Goal: Feedback & Contribution: Contribute content

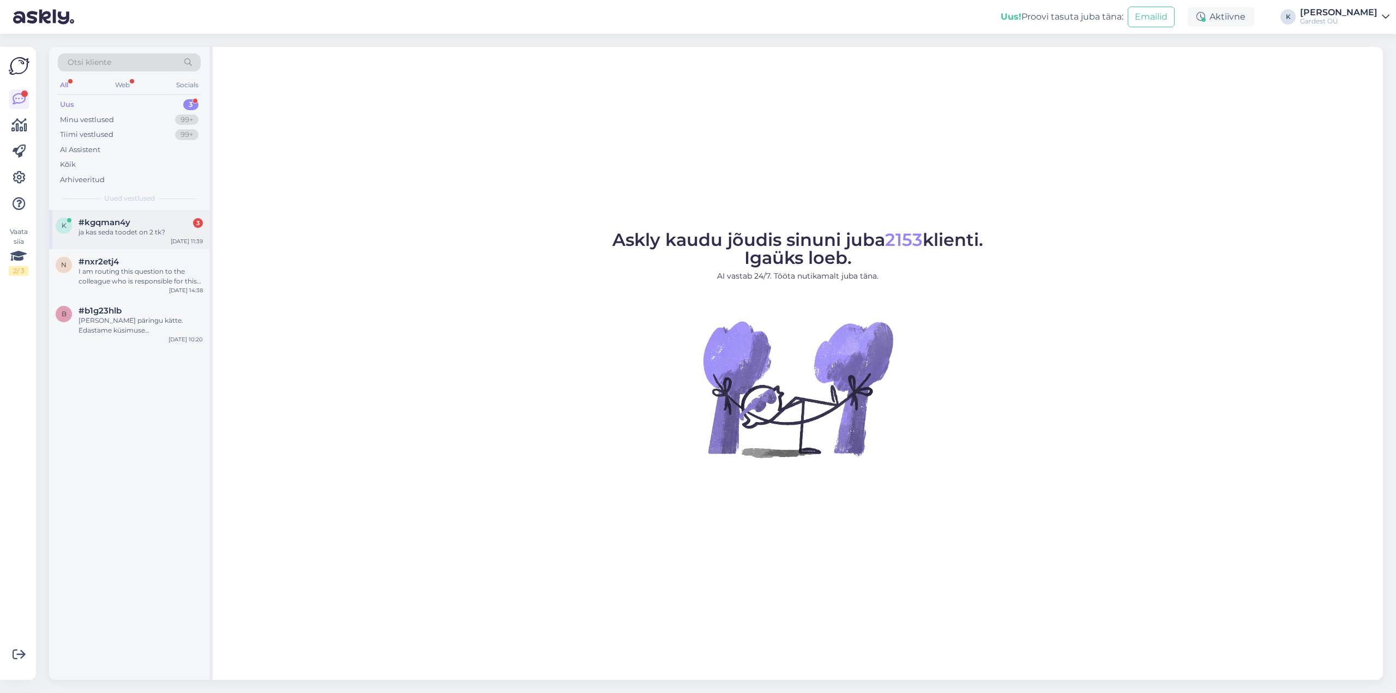
click at [146, 229] on div "ja kas seda toodet on 2 tk?" at bounding box center [141, 232] width 124 height 10
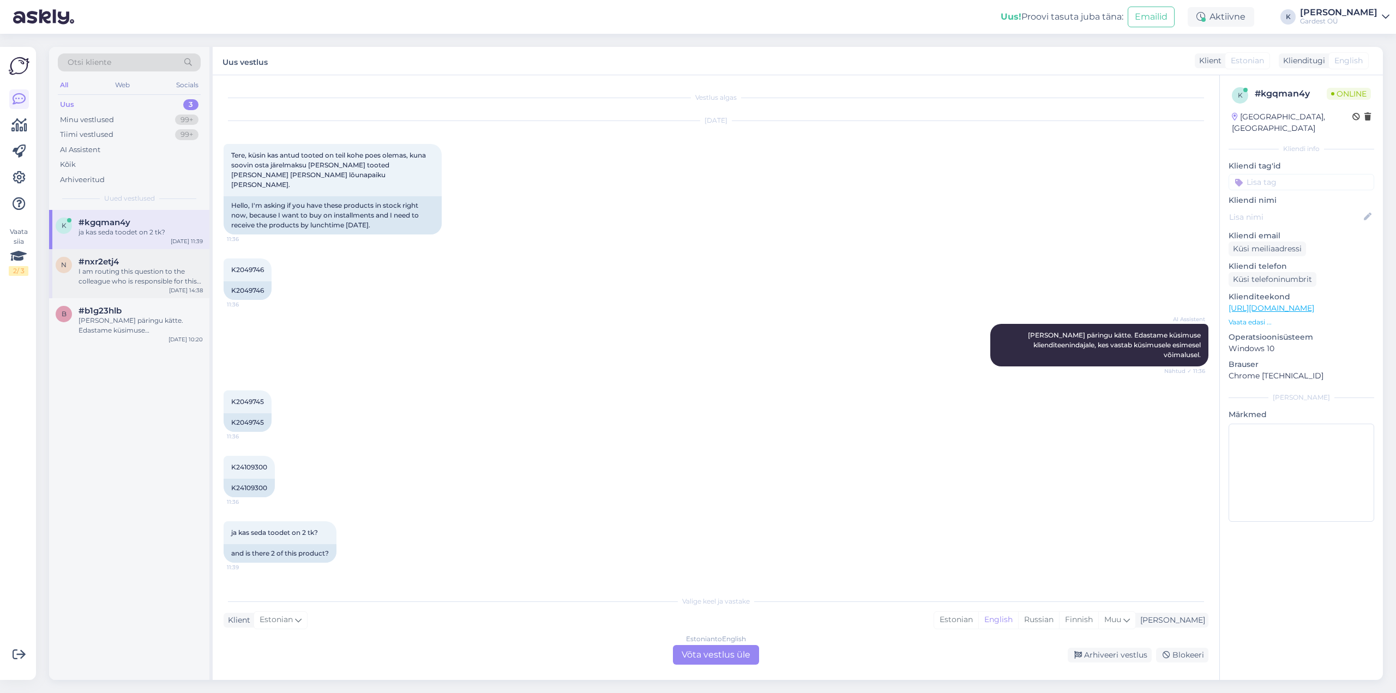
click at [134, 275] on div "I am routing this question to the colleague who is responsible for this topic. …" at bounding box center [141, 277] width 124 height 20
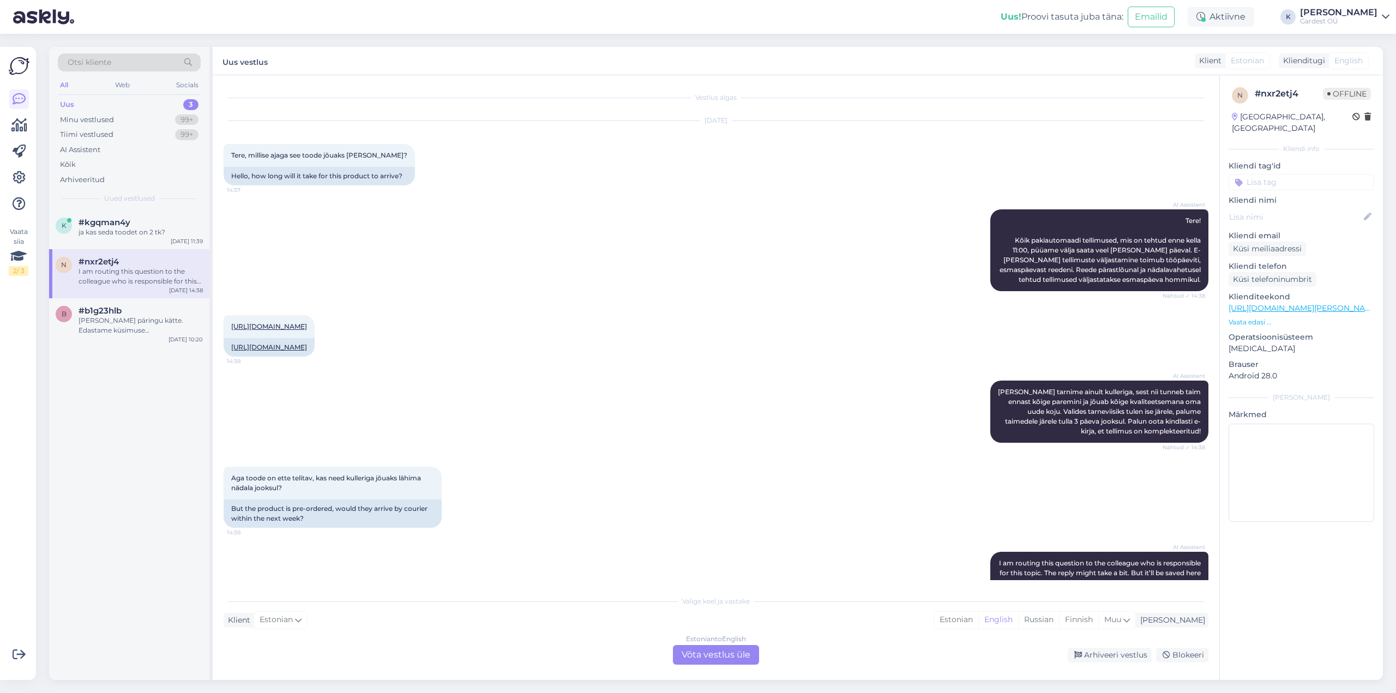
scroll to position [84, 0]
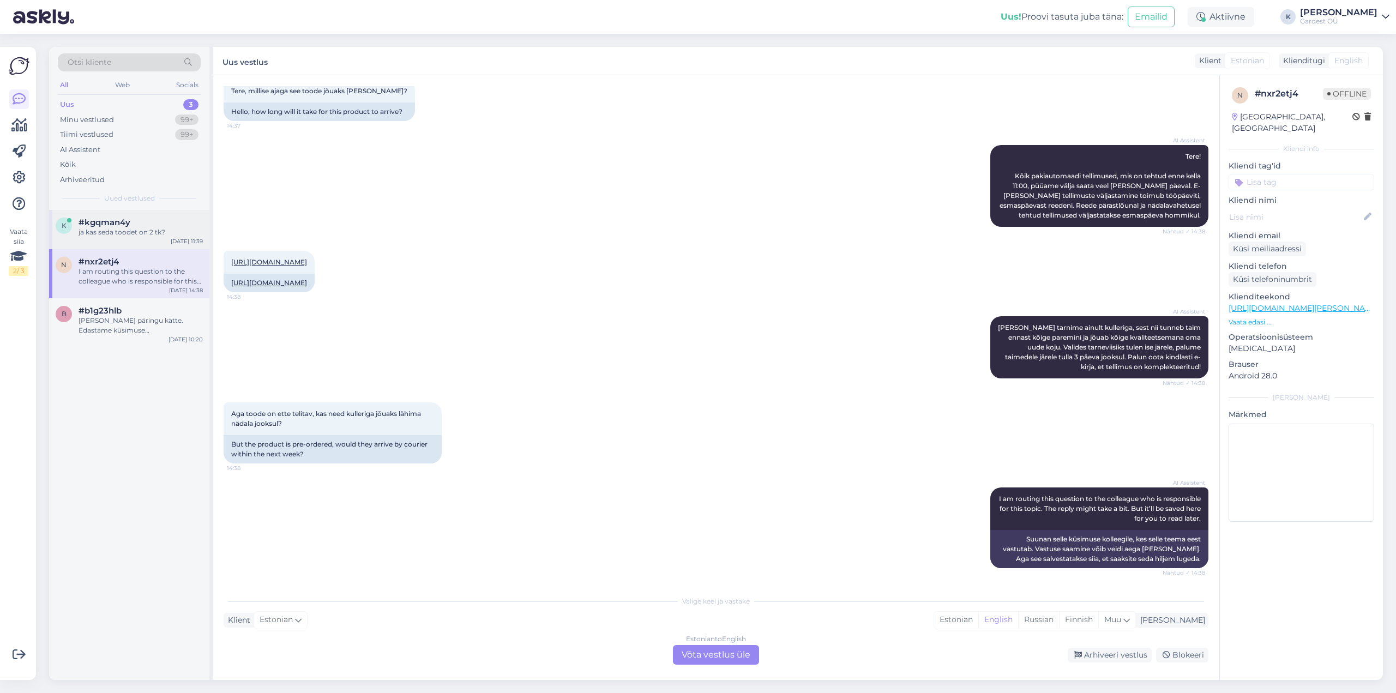
click at [129, 239] on div "k #kgqman4y ja kas seda toodet on 2 tk? [DATE] 11:39" at bounding box center [129, 229] width 160 height 39
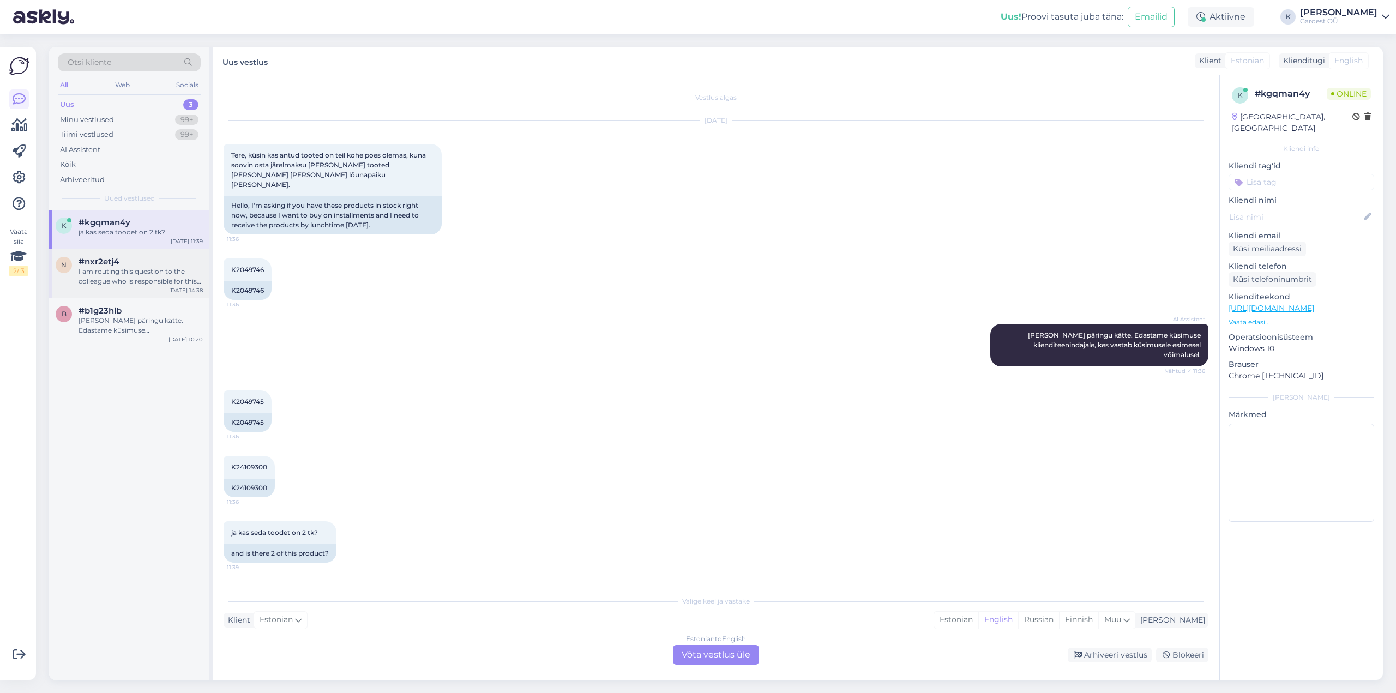
click at [131, 275] on div "I am routing this question to the colleague who is responsible for this topic. …" at bounding box center [141, 277] width 124 height 20
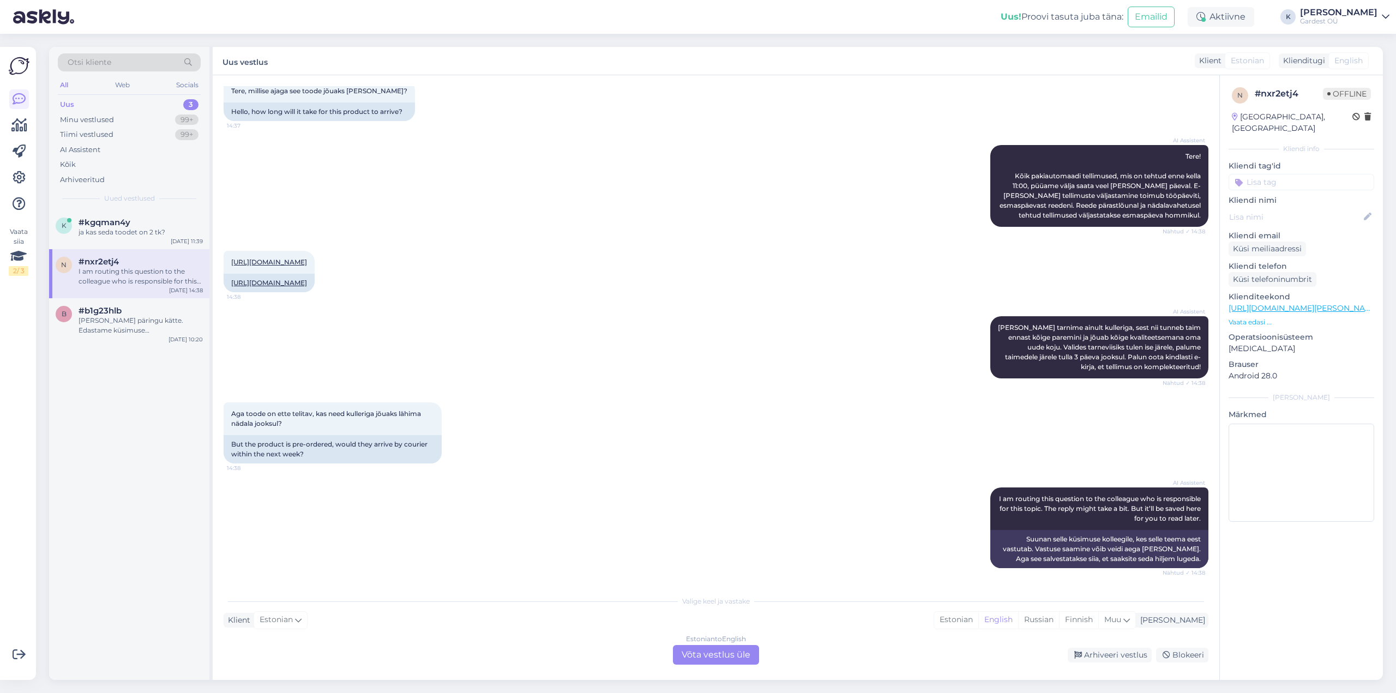
scroll to position [84, 0]
click at [141, 318] on div "[PERSON_NAME] päringu kätte. Edastame küsimuse klienditeenindajale, kes vastab …" at bounding box center [141, 326] width 124 height 20
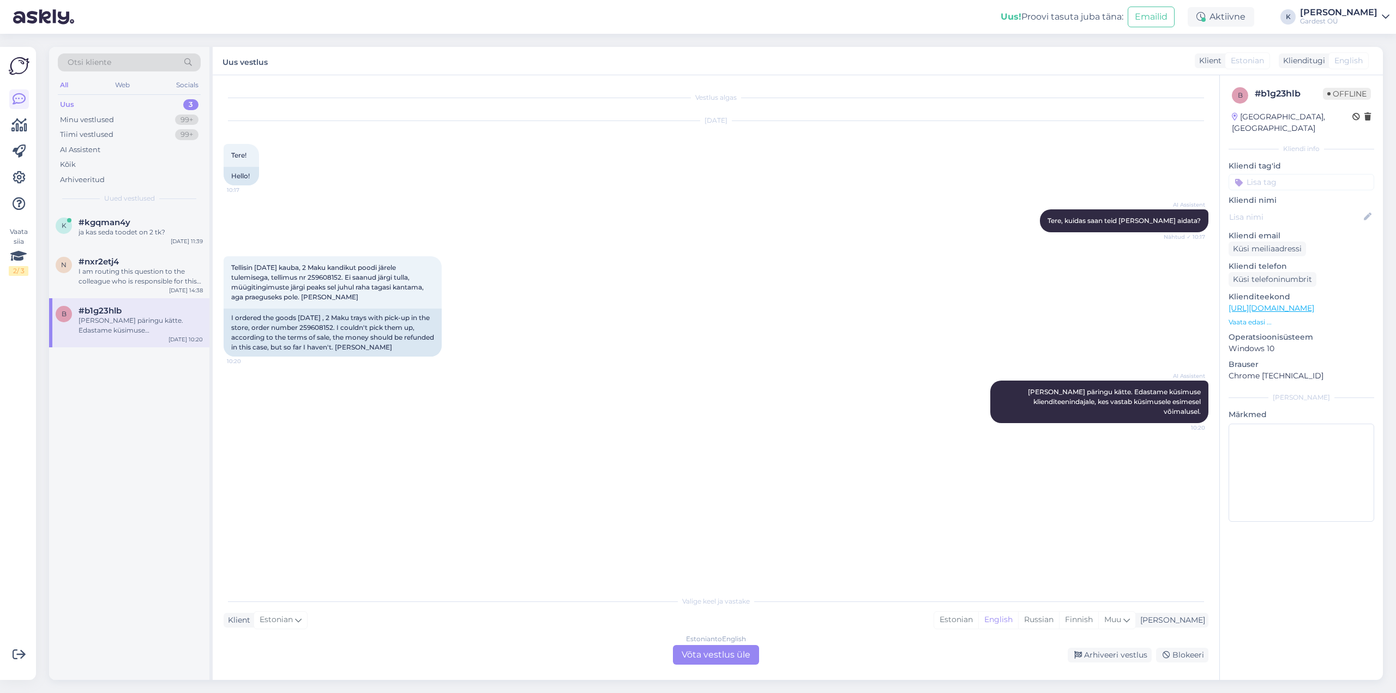
scroll to position [0, 0]
click at [135, 271] on div "I am routing this question to the colleague who is responsible for this topic. …" at bounding box center [141, 277] width 124 height 20
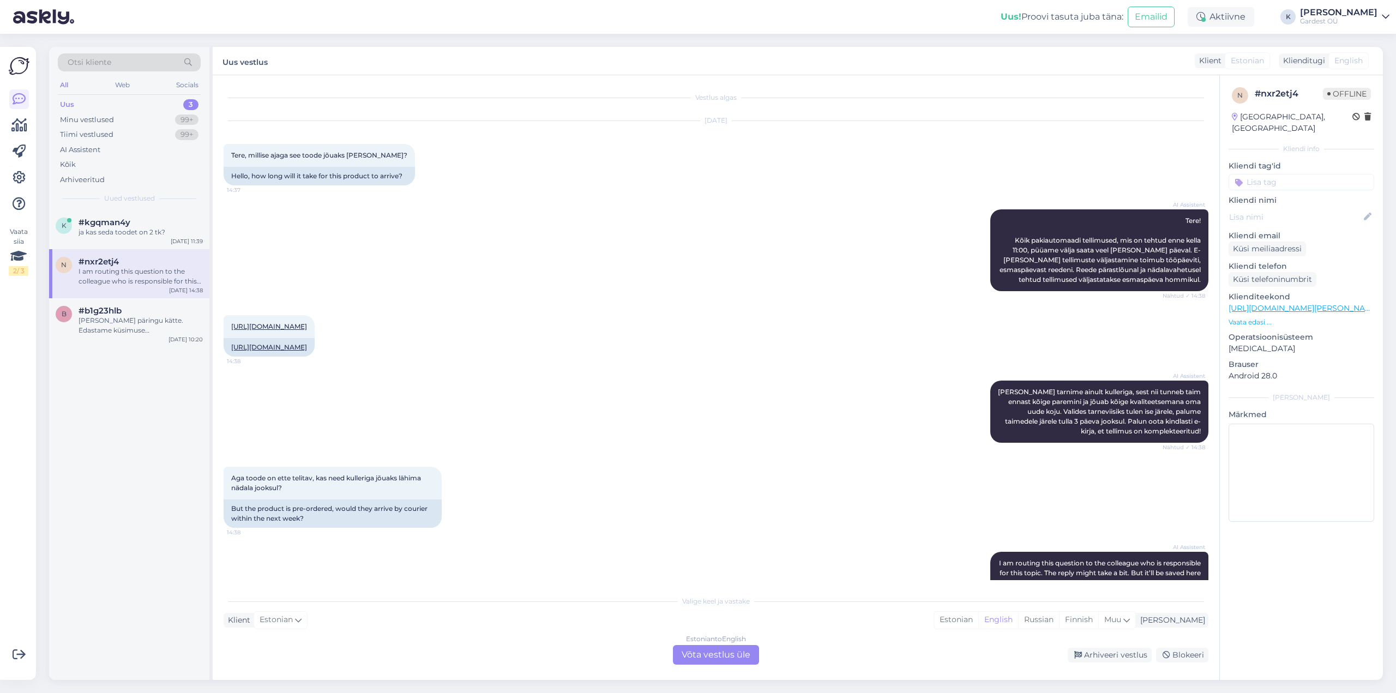
scroll to position [84, 0]
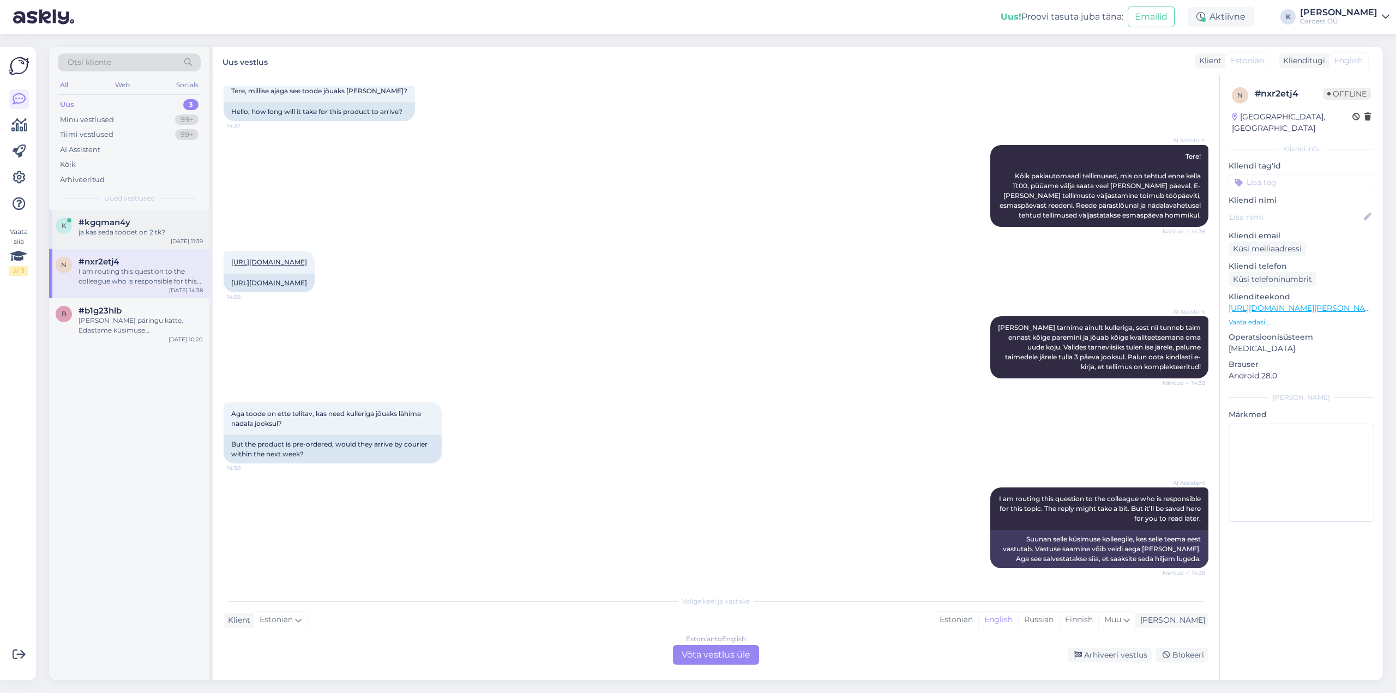
click at [136, 231] on div "ja kas seda toodet on 2 tk?" at bounding box center [141, 232] width 124 height 10
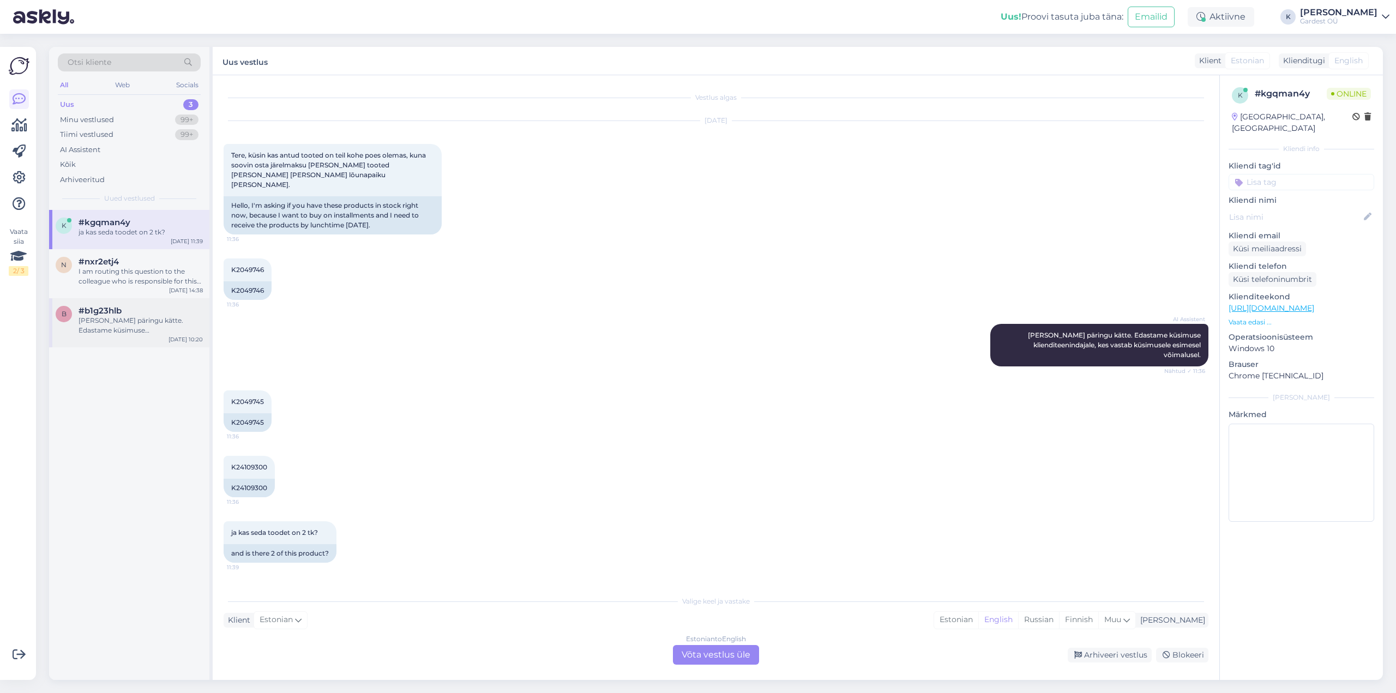
click at [118, 328] on div "[PERSON_NAME] päringu kätte. Edastame küsimuse klienditeenindajale, kes vastab …" at bounding box center [141, 326] width 124 height 20
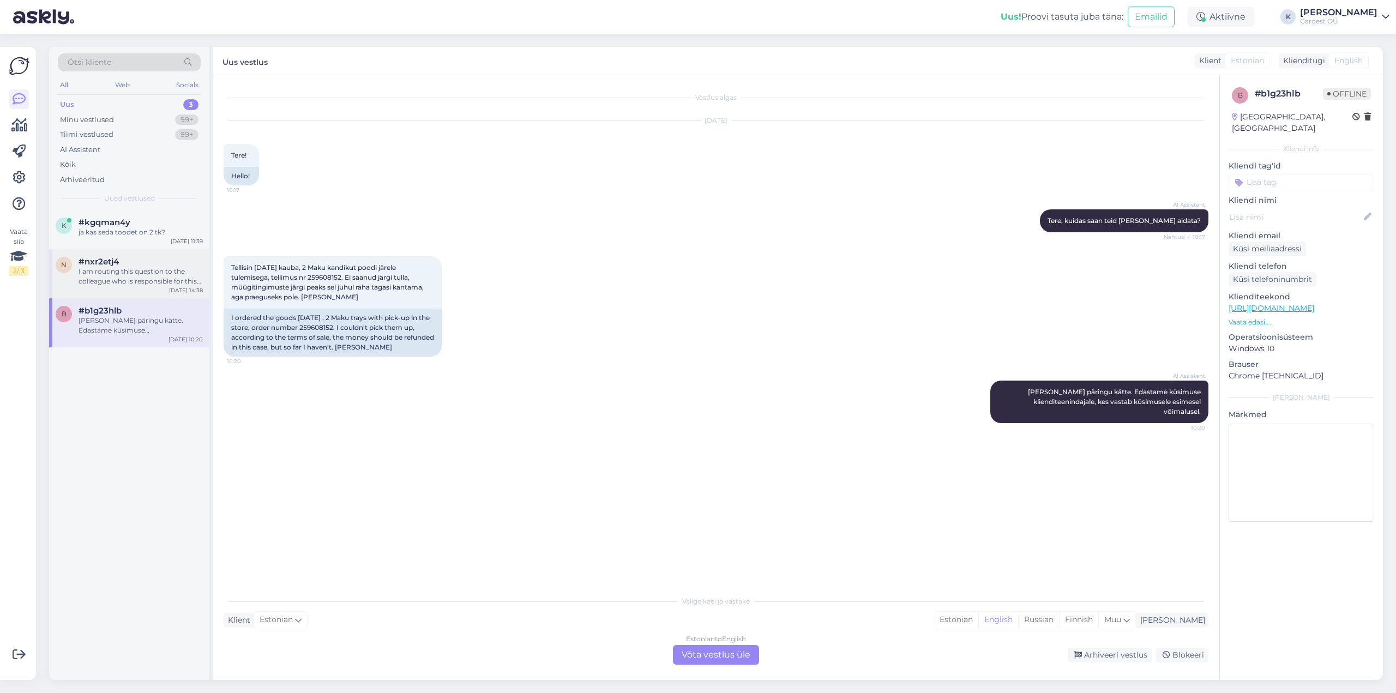
click at [94, 271] on div "I am routing this question to the colleague who is responsible for this topic. …" at bounding box center [141, 277] width 124 height 20
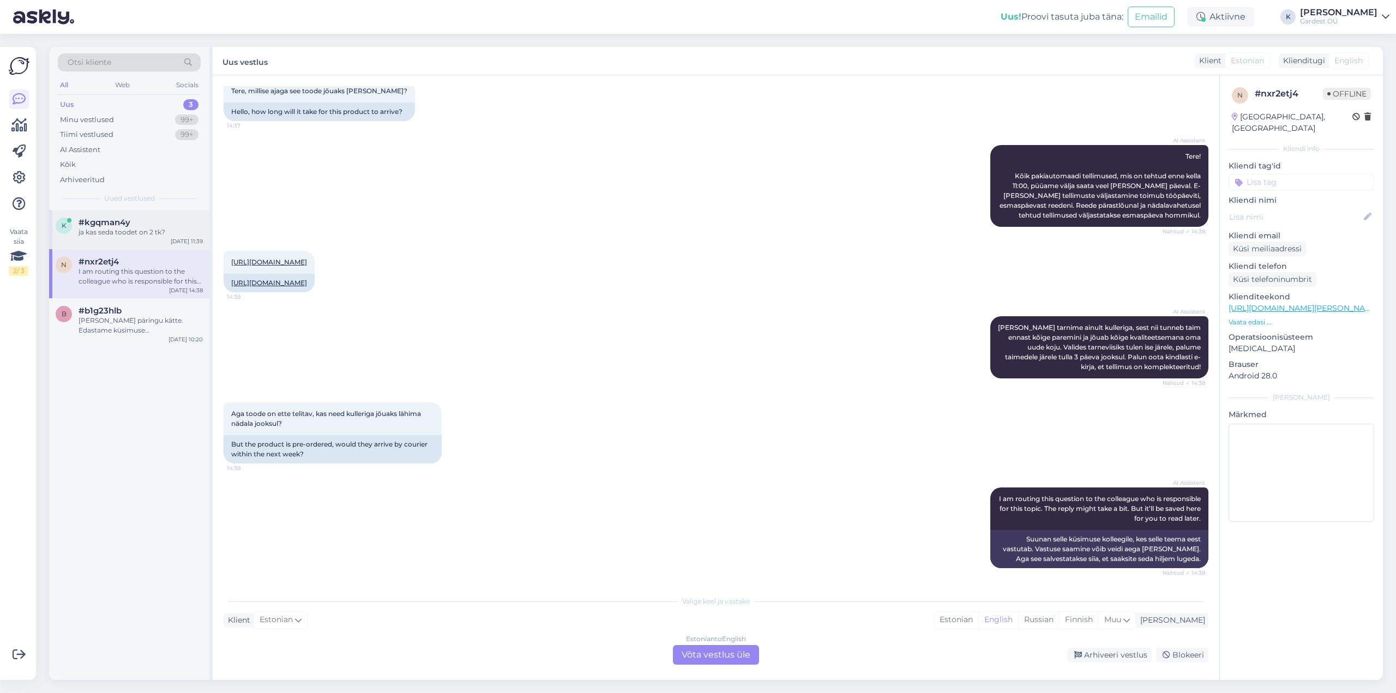
click at [123, 227] on span "#kgqman4y" at bounding box center [105, 223] width 52 height 10
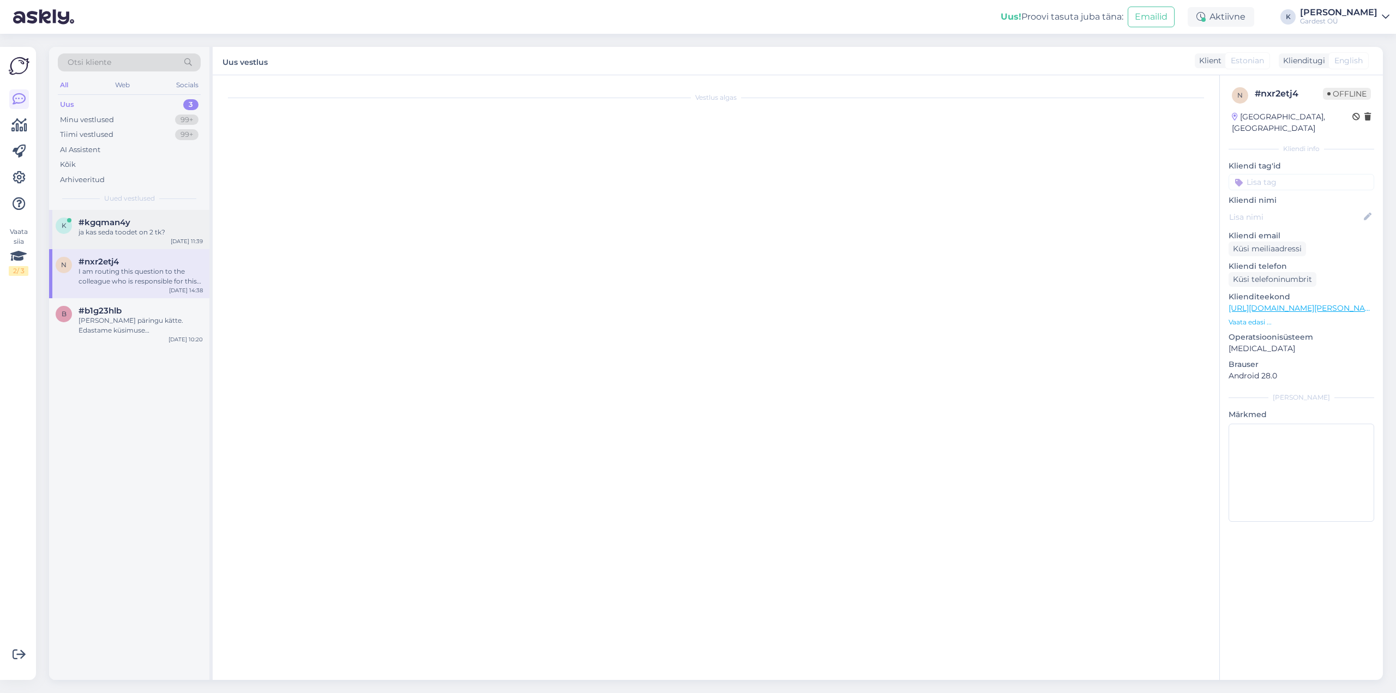
scroll to position [0, 0]
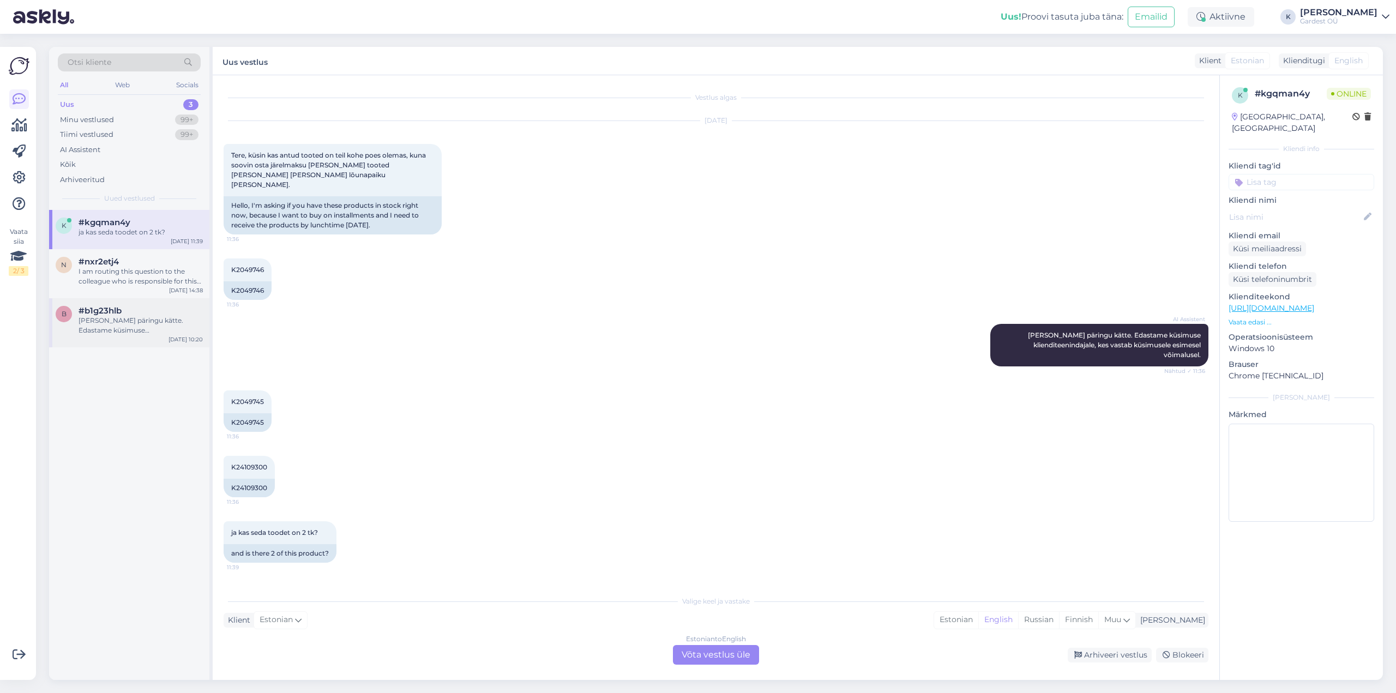
click at [131, 327] on div "[PERSON_NAME] päringu kätte. Edastame küsimuse klienditeenindajale, kes vastab …" at bounding box center [141, 326] width 124 height 20
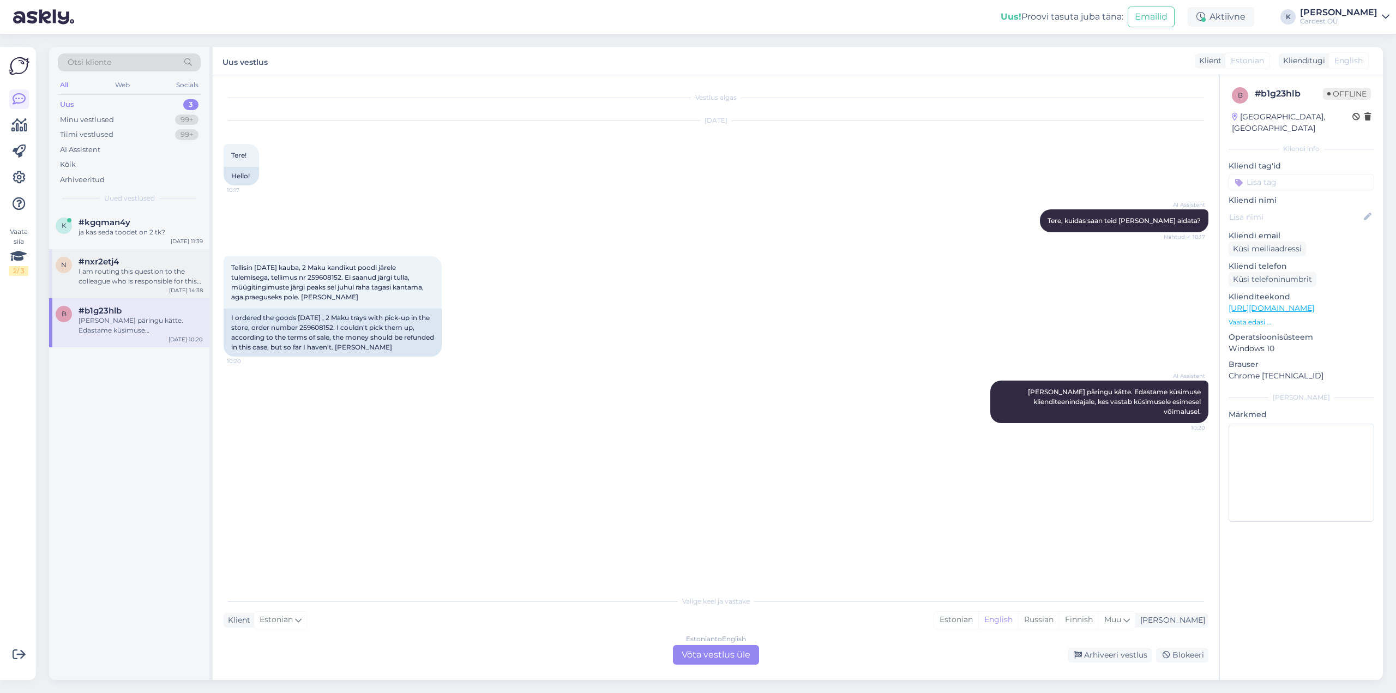
click at [164, 276] on div "I am routing this question to the colleague who is responsible for this topic. …" at bounding box center [141, 277] width 124 height 20
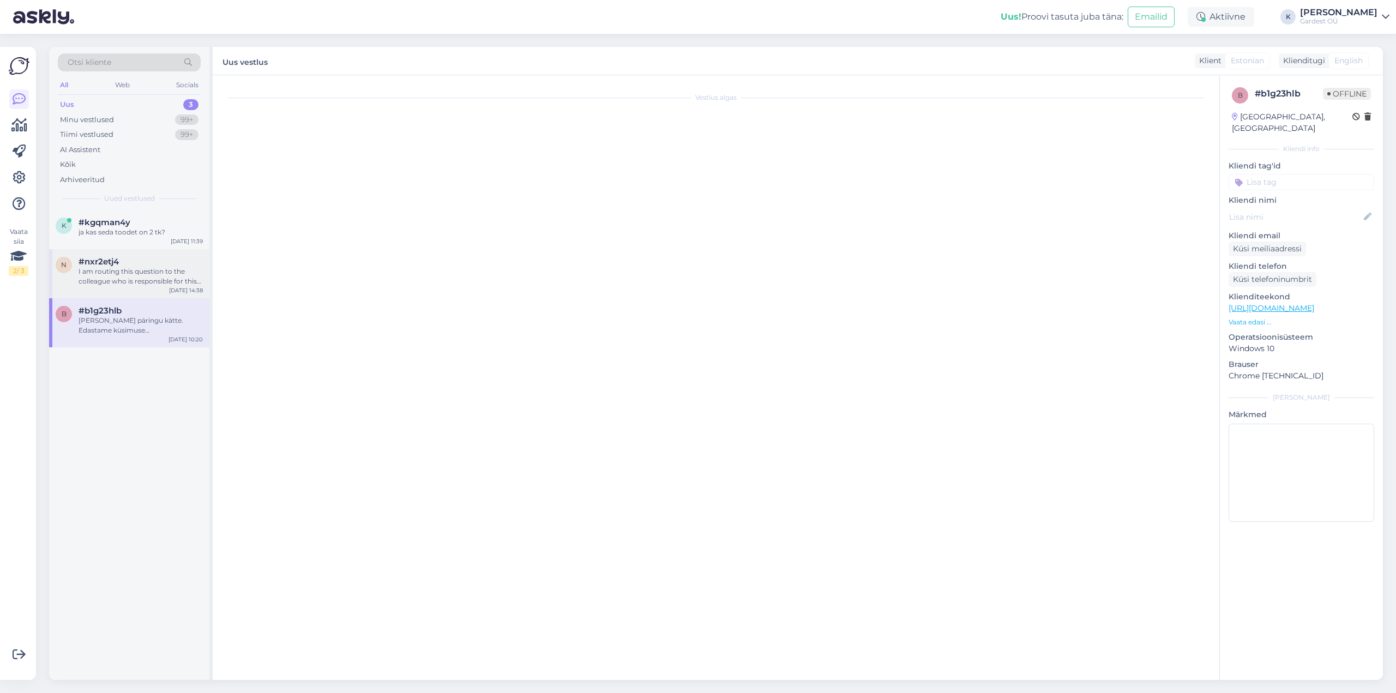
scroll to position [84, 0]
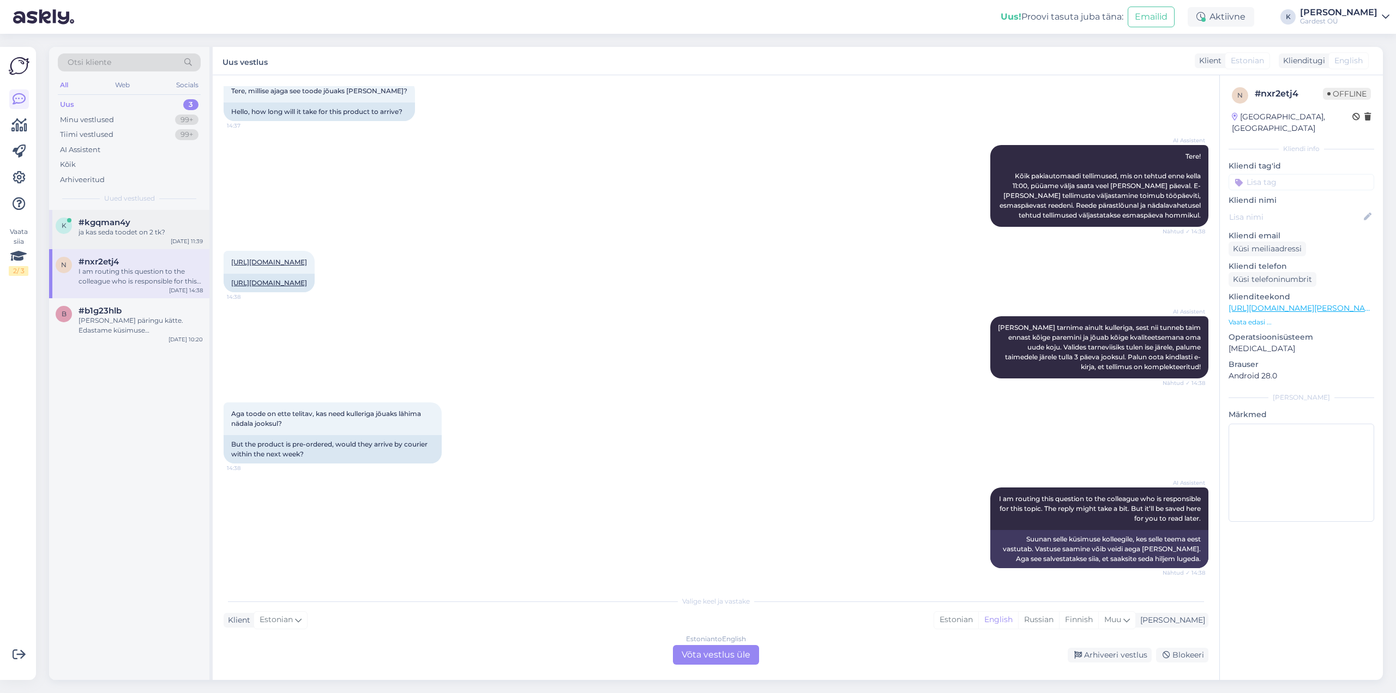
click at [143, 239] on div "k #kgqman4y ja kas seda toodet on 2 tk? [DATE] 11:39" at bounding box center [129, 229] width 160 height 39
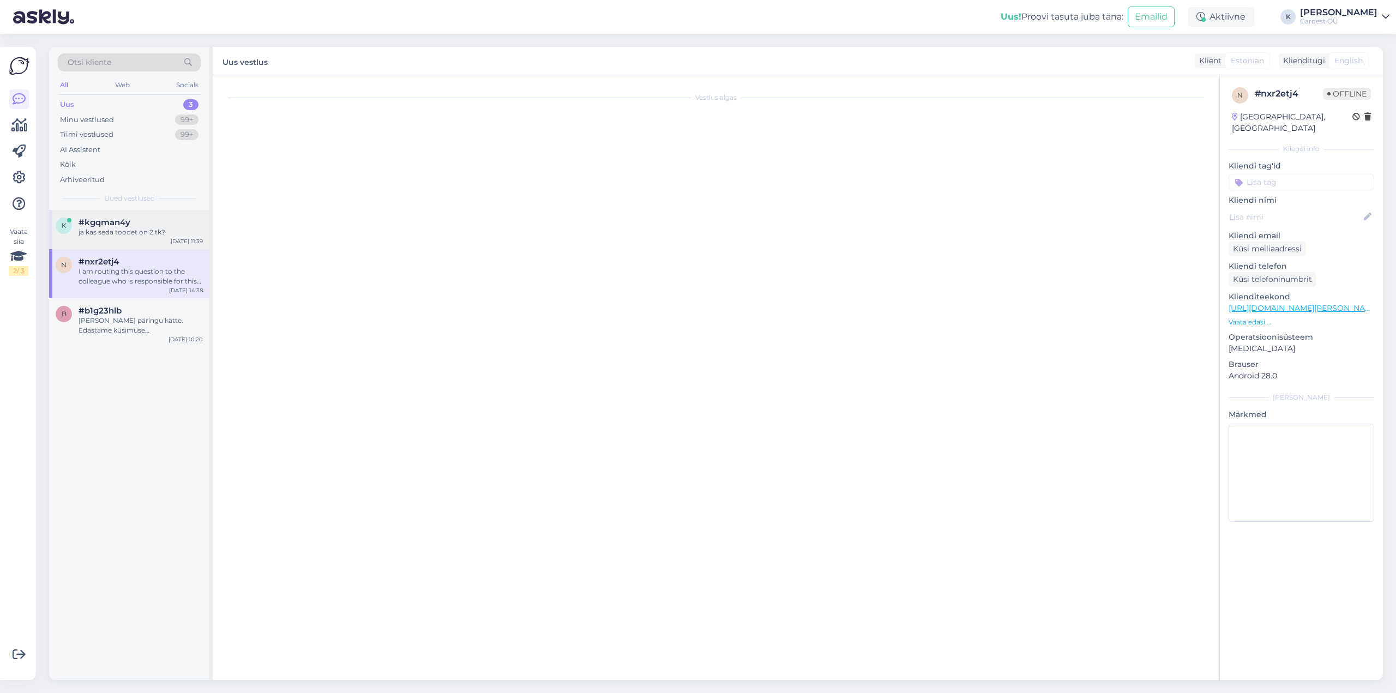
scroll to position [0, 0]
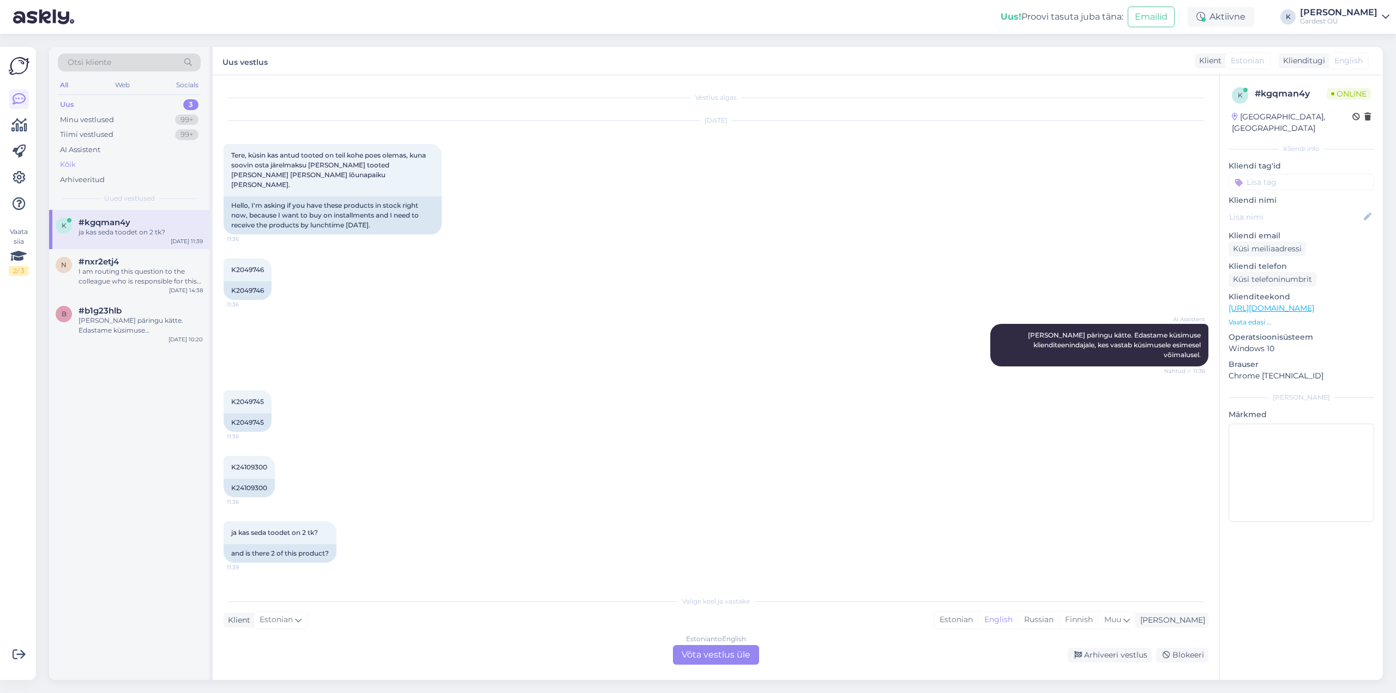
click at [88, 163] on div "Kõik" at bounding box center [129, 164] width 143 height 15
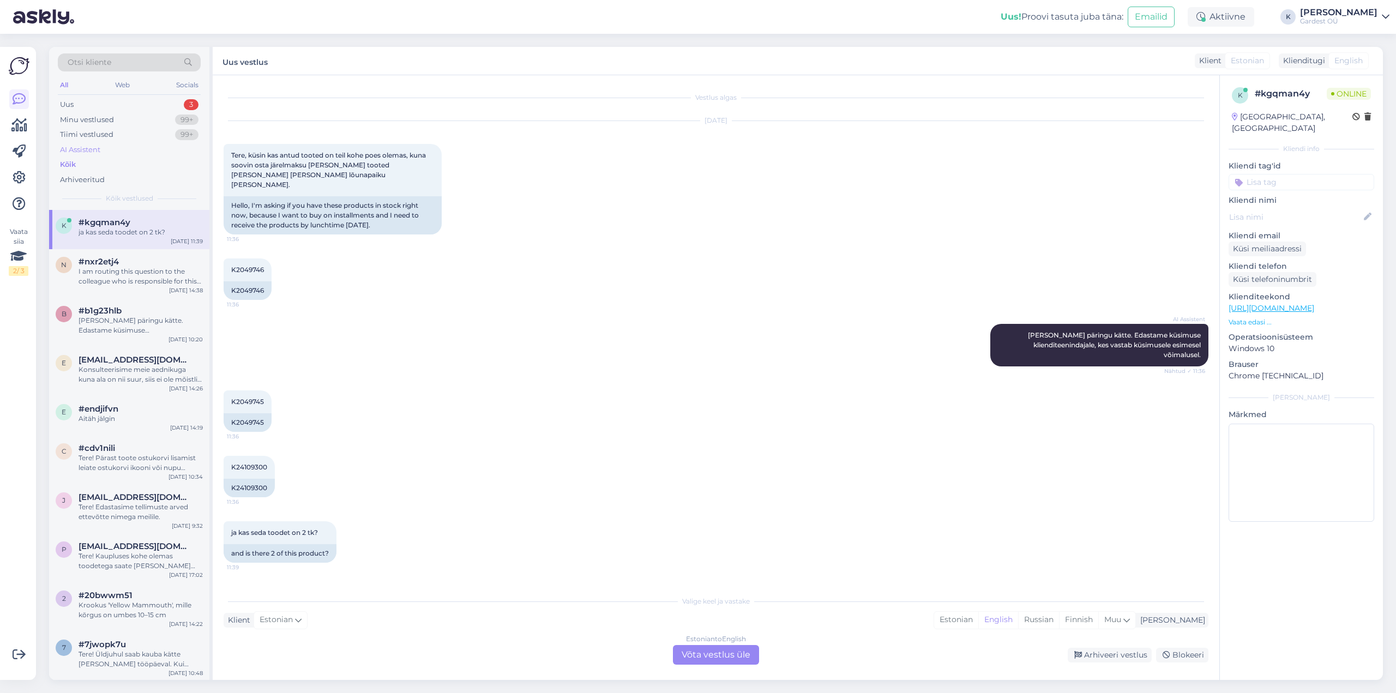
click at [93, 152] on div "AI Assistent" at bounding box center [80, 150] width 40 height 11
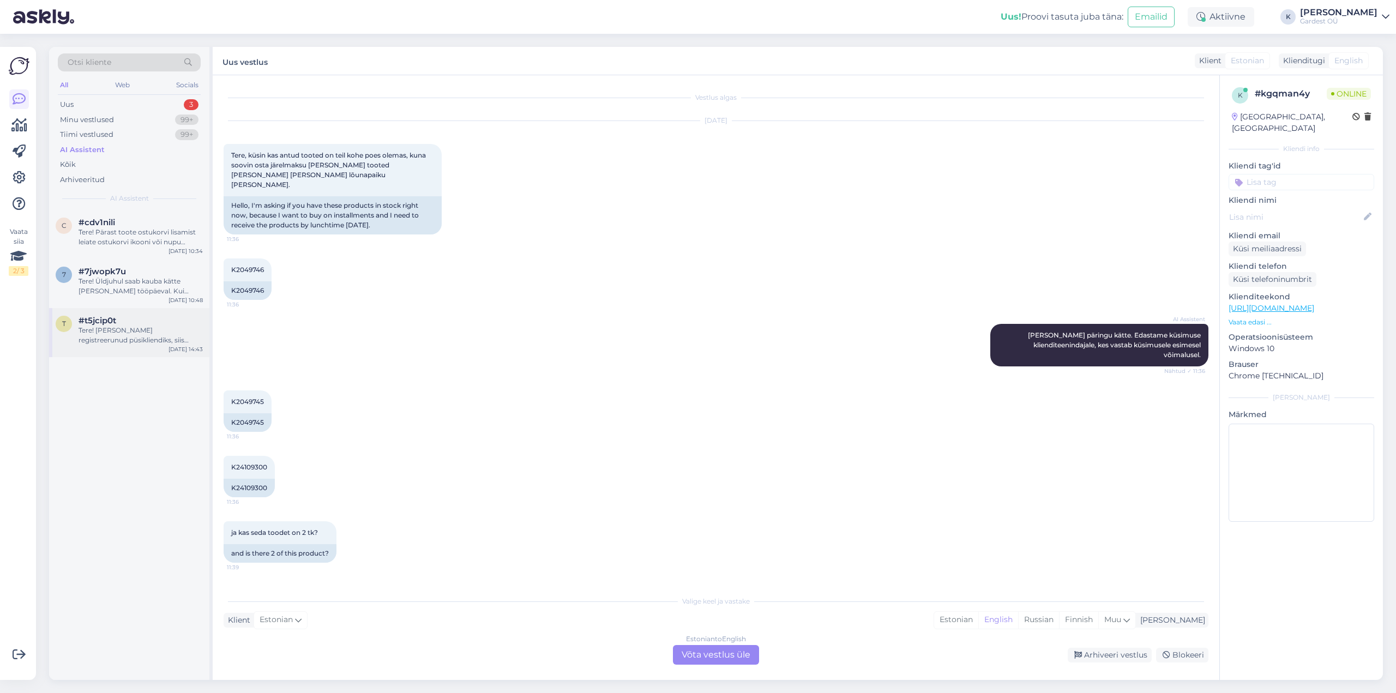
click at [106, 319] on span "#t5jcip0t" at bounding box center [98, 321] width 38 height 10
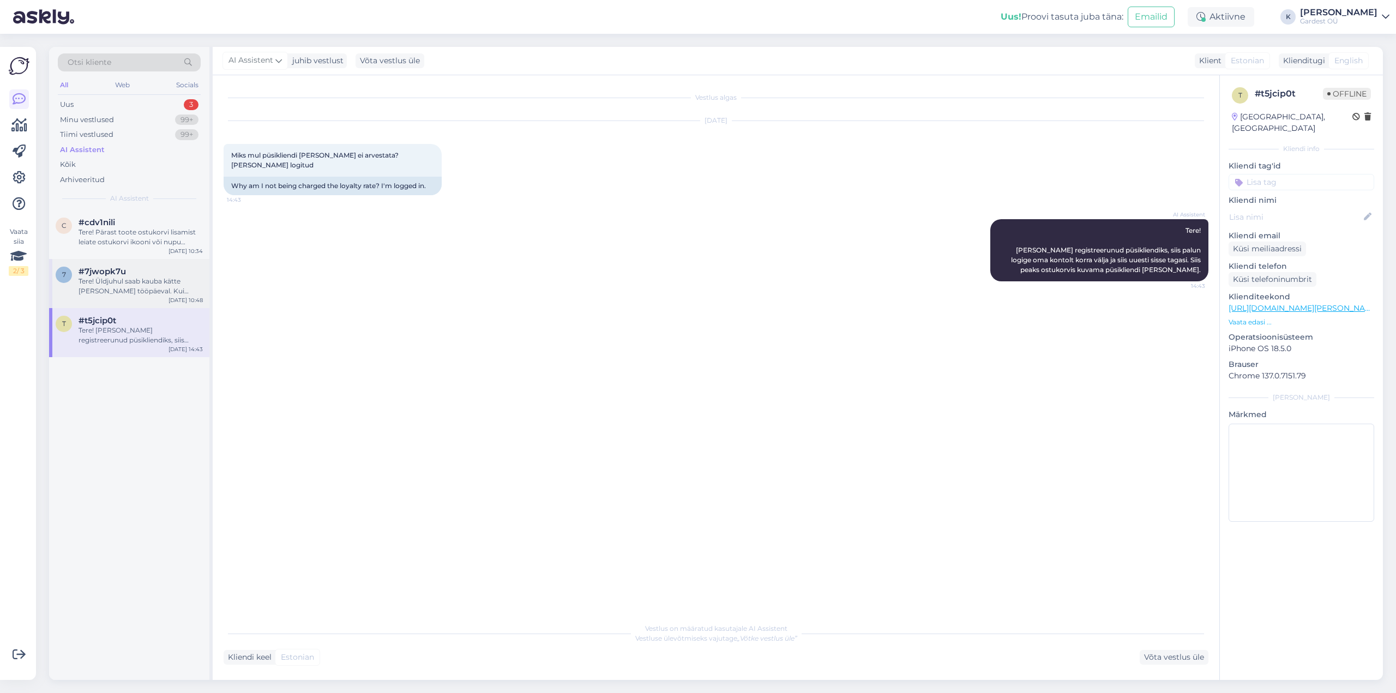
click at [122, 277] on div "Tere! Üldjuhul saab kauba kätte [PERSON_NAME] tööpäeval. Kui tellisite kauba nä…" at bounding box center [141, 287] width 124 height 20
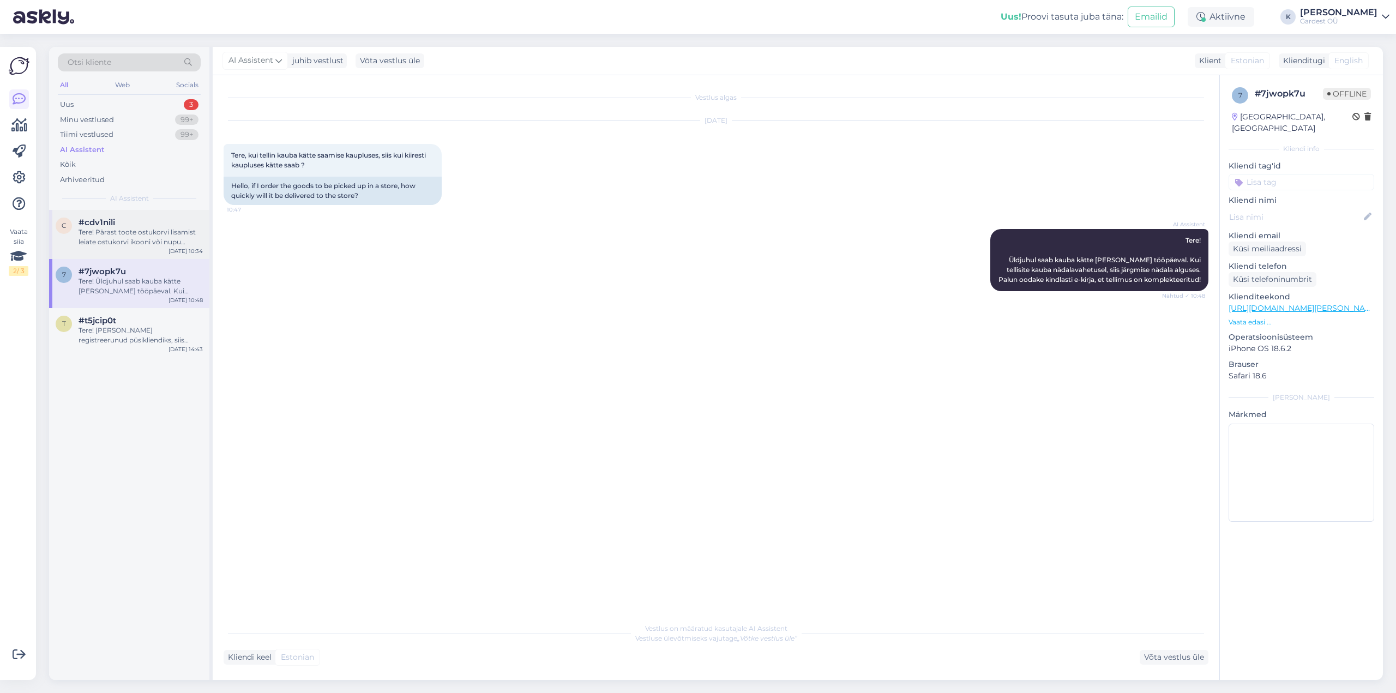
click at [134, 249] on div "c #cdv1nili Tere! Pärast toote ostukorvi lisamist leiate ostukorvi ikooni või n…" at bounding box center [129, 234] width 160 height 49
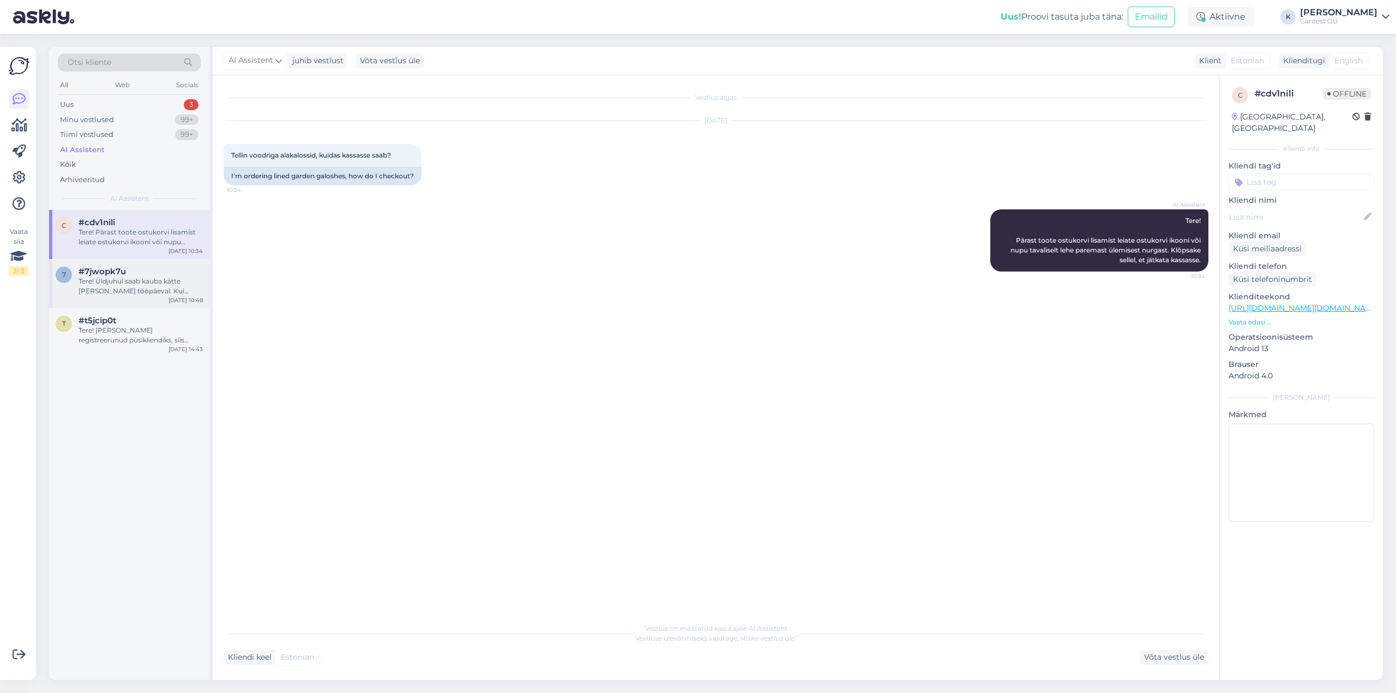
click at [127, 289] on div "Tere! Üldjuhul saab kauba kätte [PERSON_NAME] tööpäeval. Kui tellisite kauba nä…" at bounding box center [141, 287] width 124 height 20
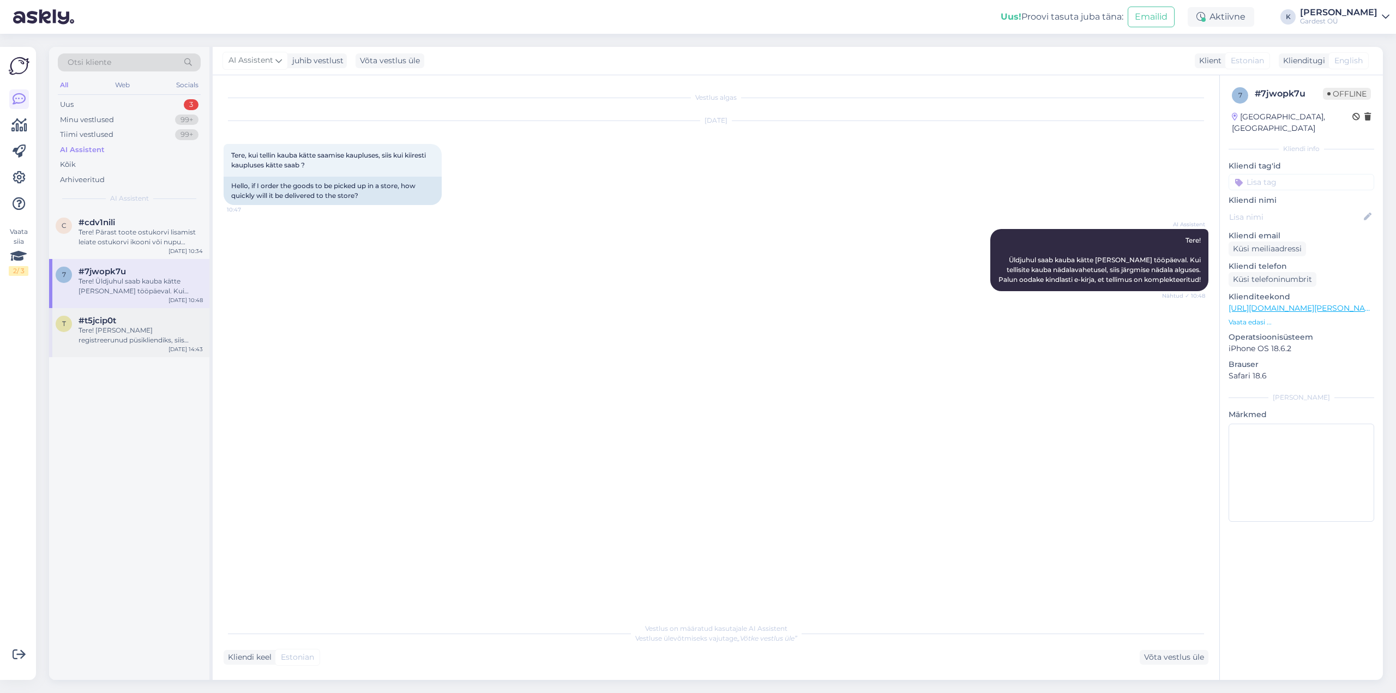
click at [141, 335] on div "Tere! [PERSON_NAME] registreerunud püsikliendiks, siis palun logige oma kontolt…" at bounding box center [141, 336] width 124 height 20
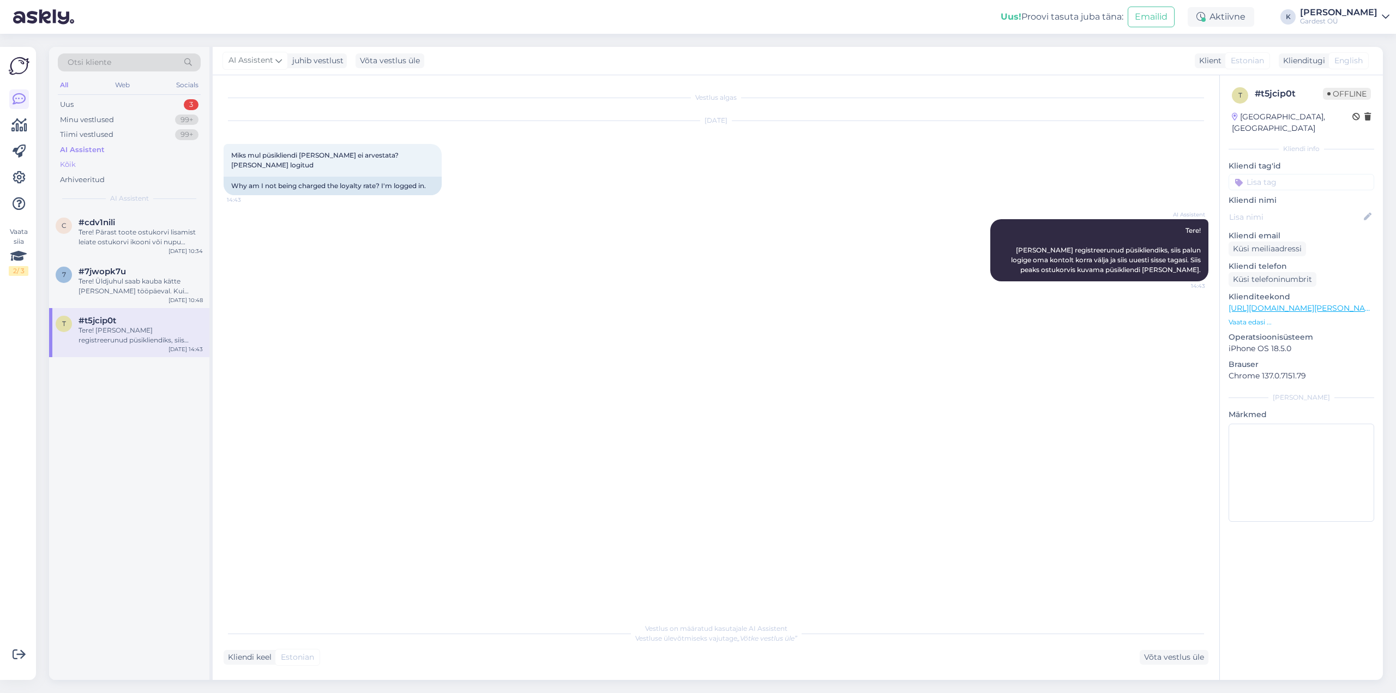
click at [105, 161] on div "Kõik" at bounding box center [129, 164] width 143 height 15
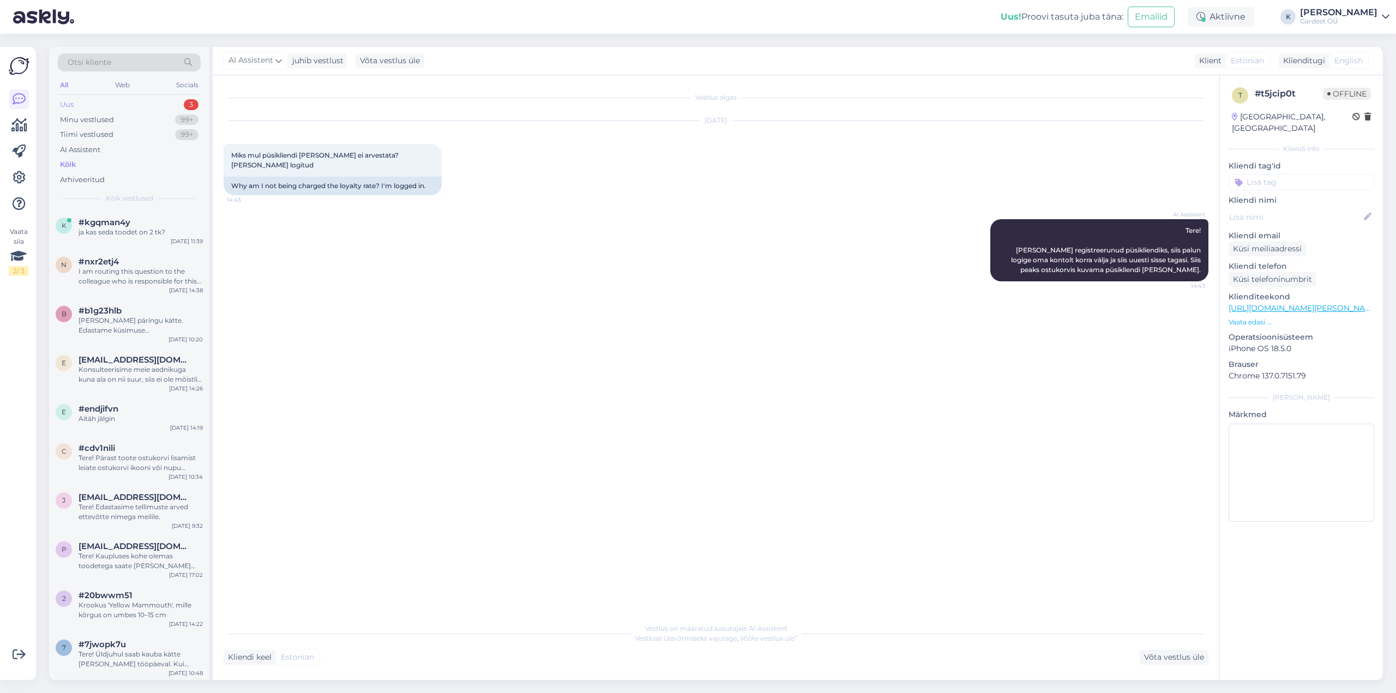
click at [124, 106] on div "Uus 3" at bounding box center [129, 104] width 143 height 15
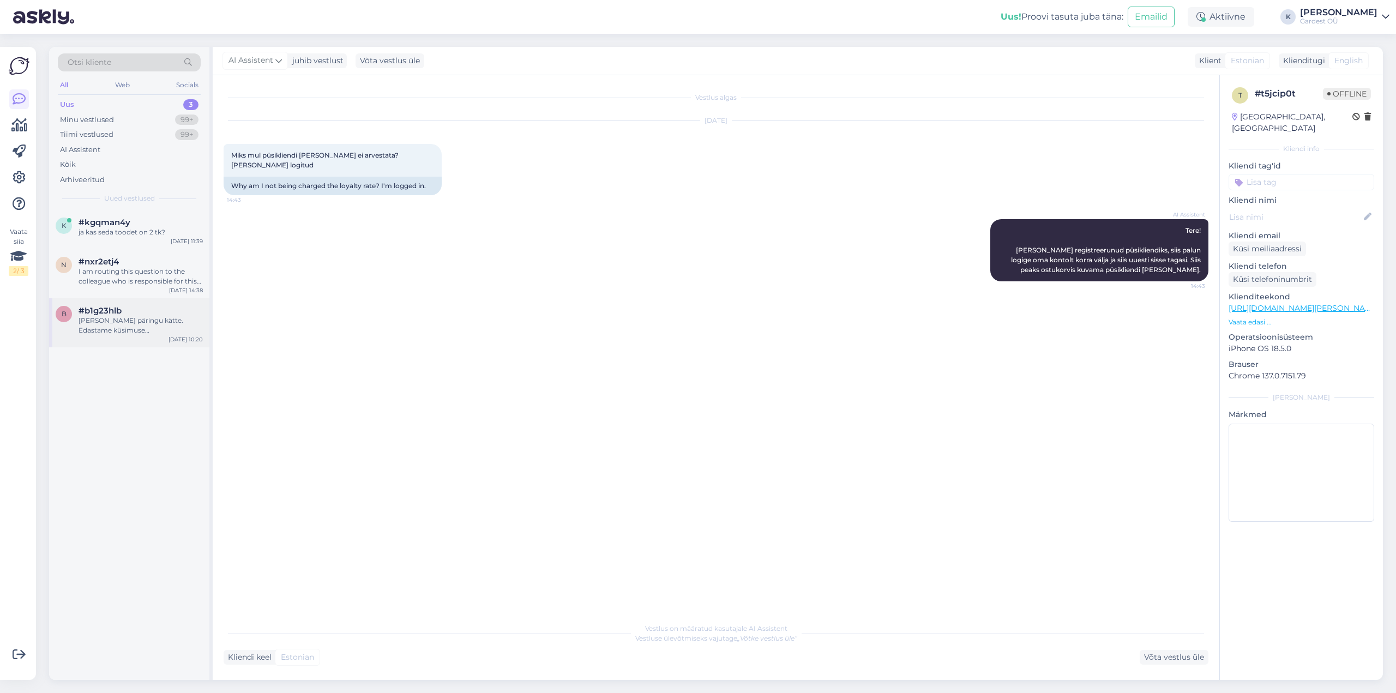
click at [152, 320] on div "[PERSON_NAME] päringu kätte. Edastame küsimuse klienditeenindajale, kes vastab …" at bounding box center [141, 326] width 124 height 20
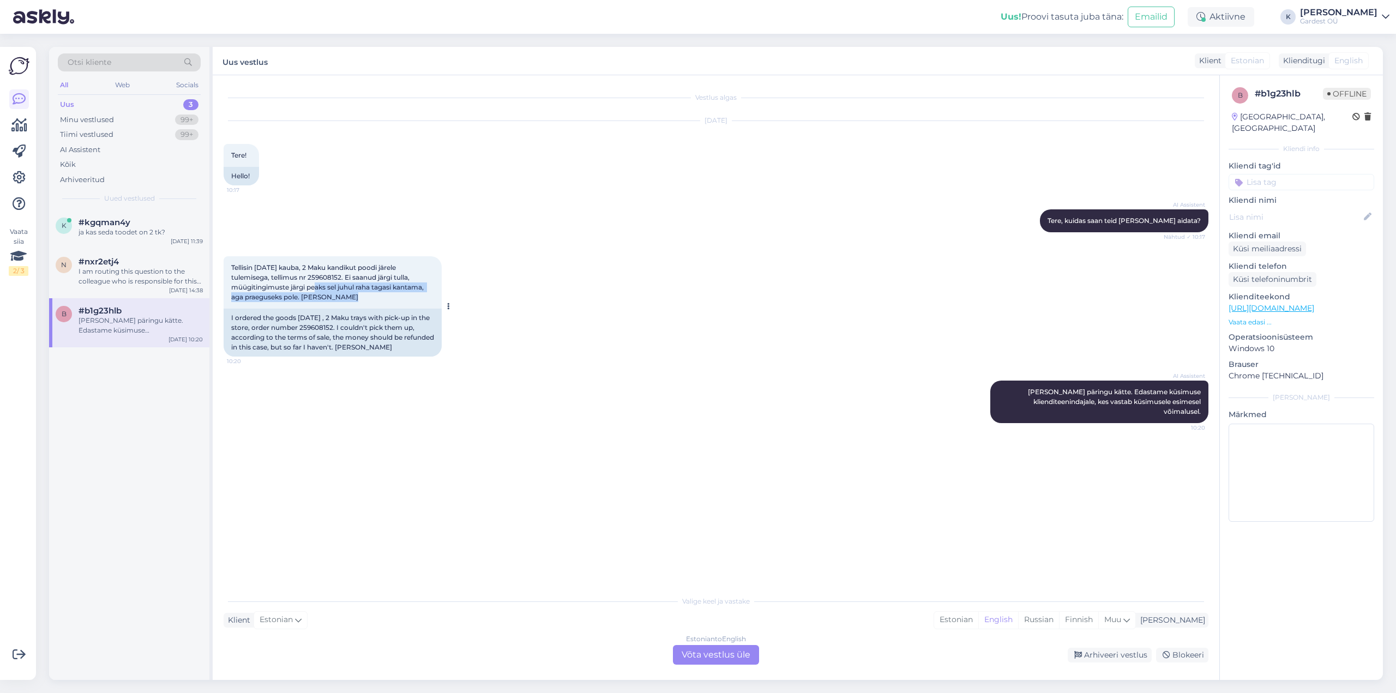
drag, startPoint x: 309, startPoint y: 287, endPoint x: 390, endPoint y: 296, distance: 81.2
click at [390, 296] on div "Tellisin [DATE] kauba, 2 Maku kandikut poodi järele tulemisega, tellimus nr 259…" at bounding box center [333, 282] width 218 height 52
click at [153, 274] on div "I am routing this question to the colleague who is responsible for this topic. …" at bounding box center [141, 277] width 124 height 20
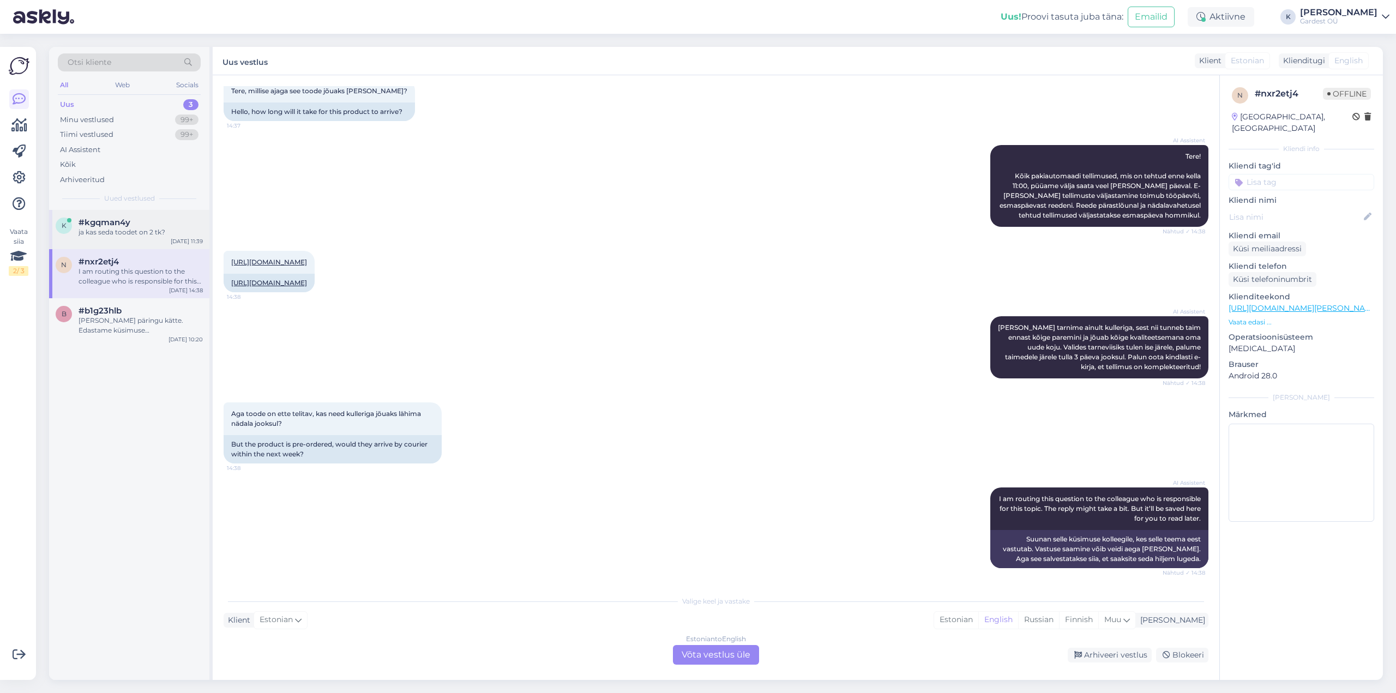
click at [148, 236] on div "ja kas seda toodet on 2 tk?" at bounding box center [141, 232] width 124 height 10
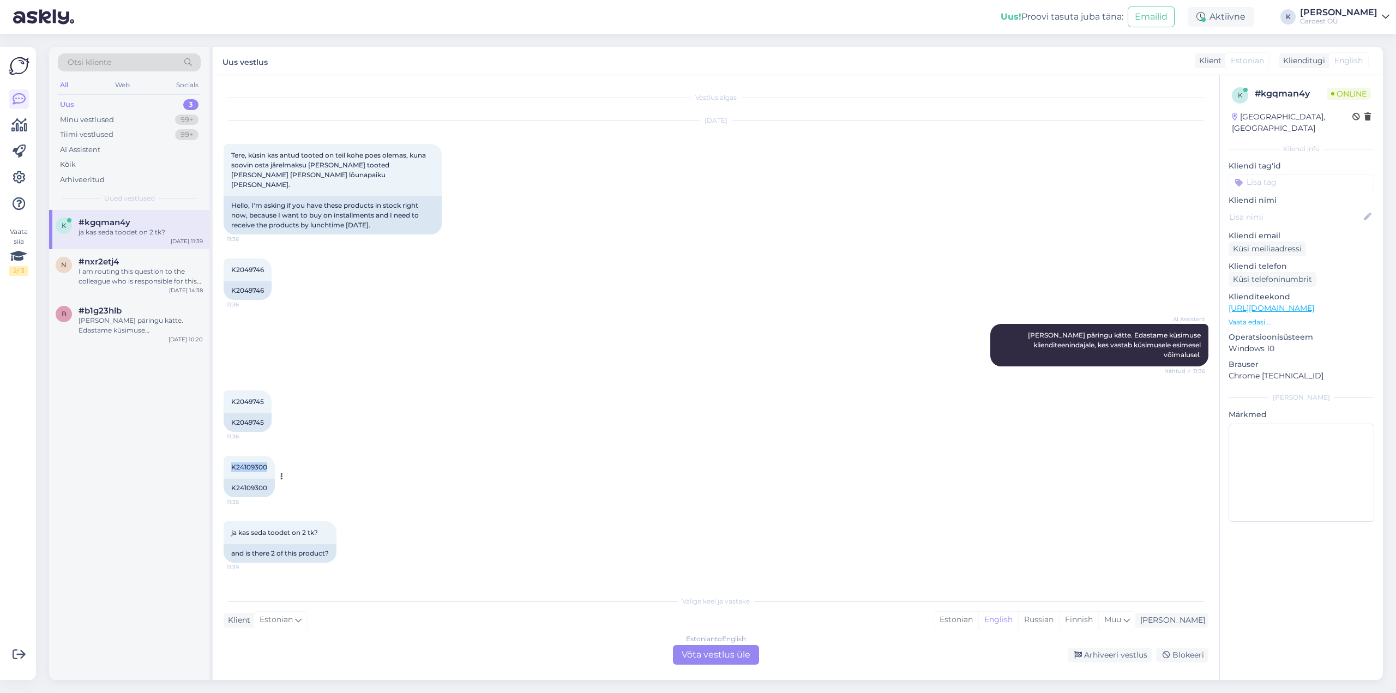
drag, startPoint x: 229, startPoint y: 458, endPoint x: 267, endPoint y: 458, distance: 37.6
click at [267, 458] on div "K24109300 11:36" at bounding box center [249, 467] width 51 height 23
copy span "K24109300"
click at [153, 275] on div "I am routing this question to the colleague who is responsible for this topic. …" at bounding box center [141, 277] width 124 height 20
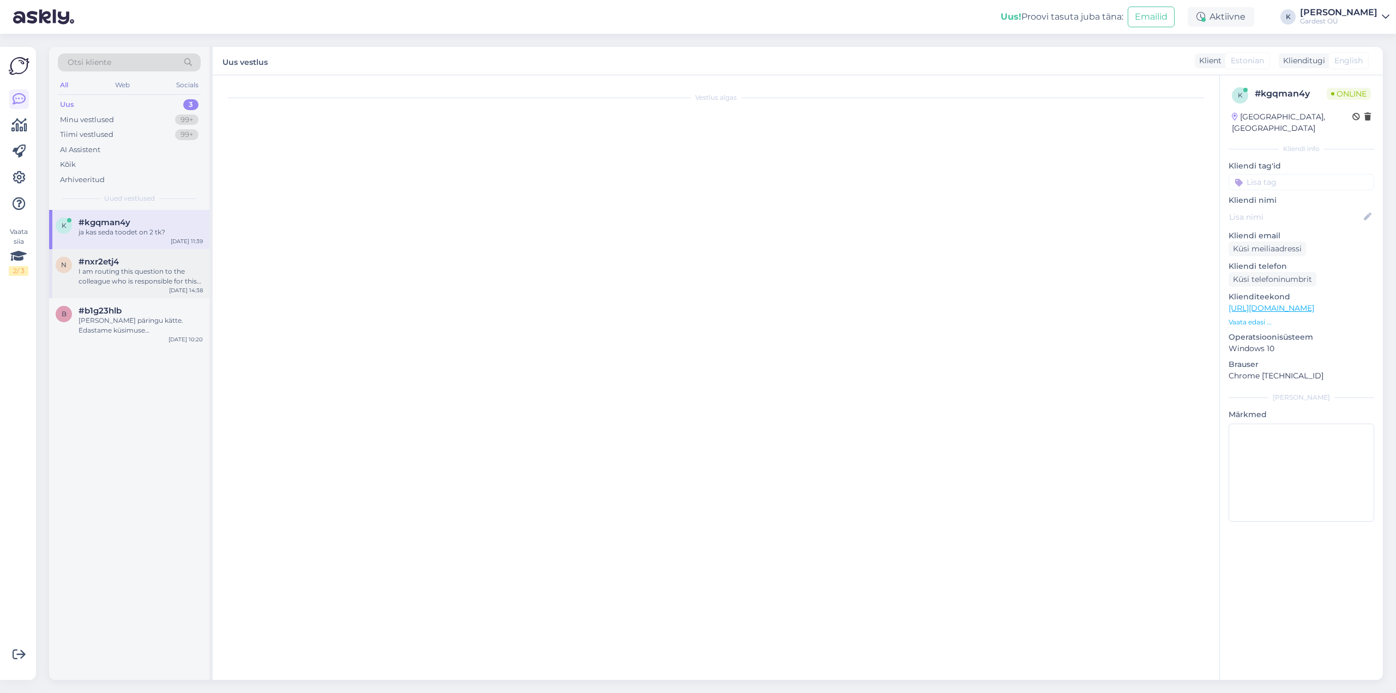
scroll to position [84, 0]
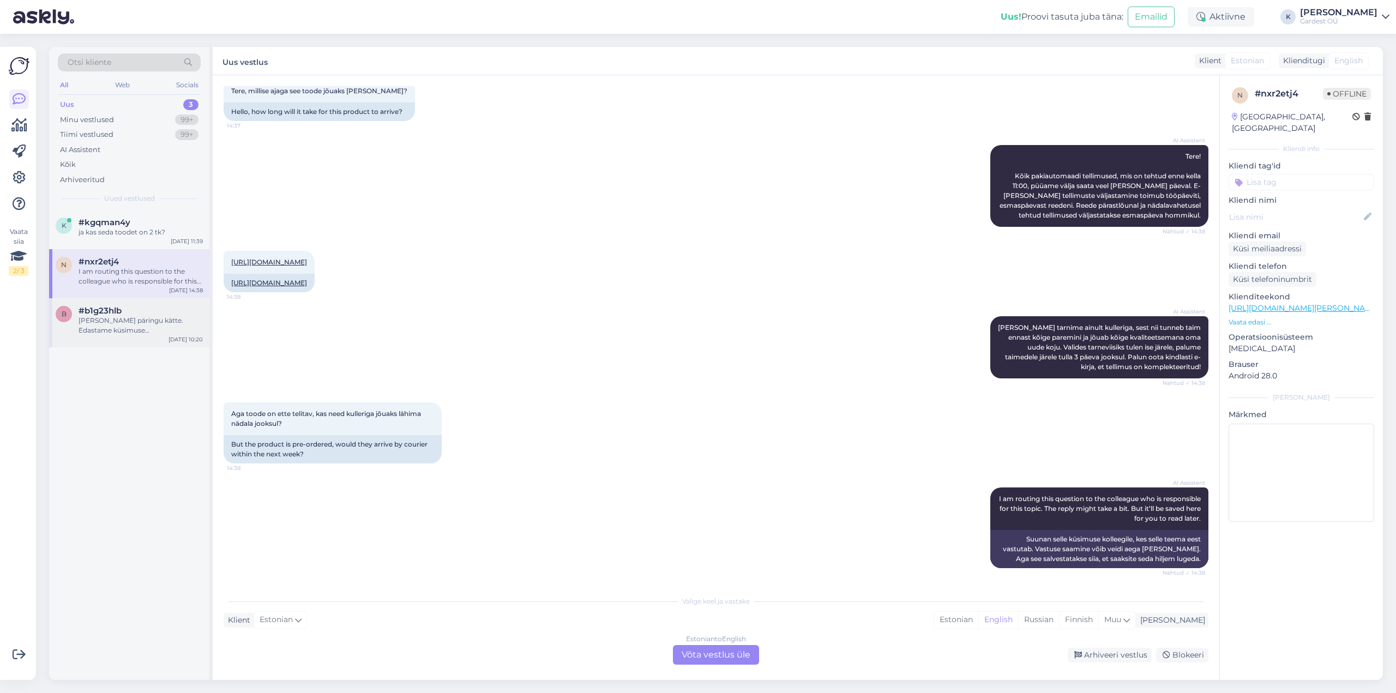
click at [133, 312] on div "#b1g23hlb" at bounding box center [141, 311] width 124 height 10
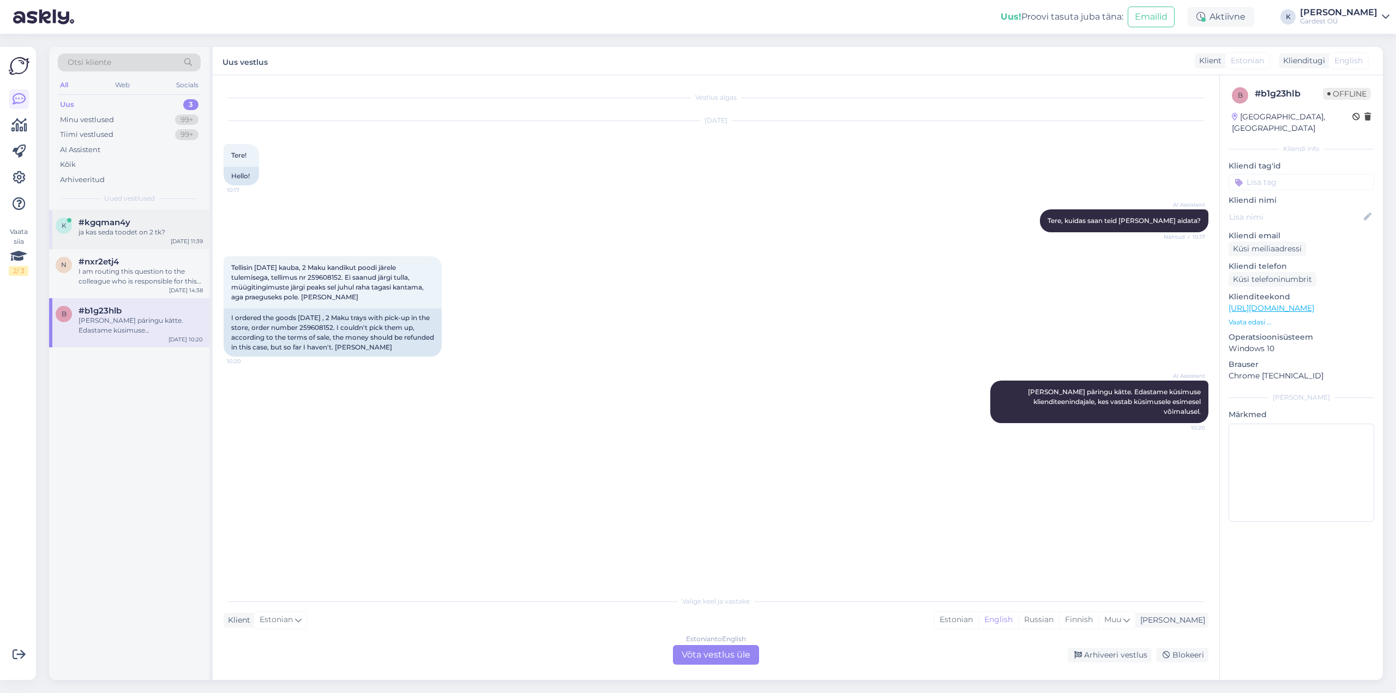
click at [142, 225] on div "#kgqman4y" at bounding box center [141, 223] width 124 height 10
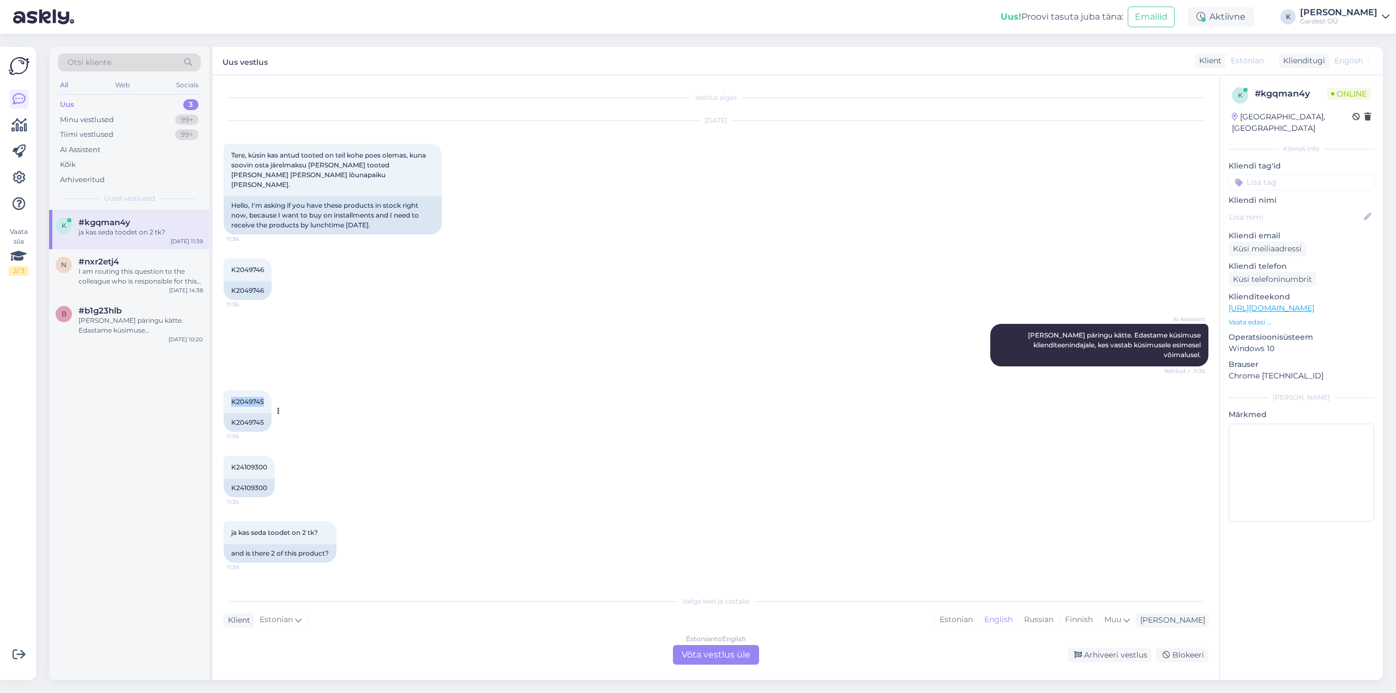
drag, startPoint x: 227, startPoint y: 397, endPoint x: 265, endPoint y: 395, distance: 38.2
click at [267, 395] on div "K2049745 11:36" at bounding box center [248, 402] width 48 height 23
copy span "K2049745"
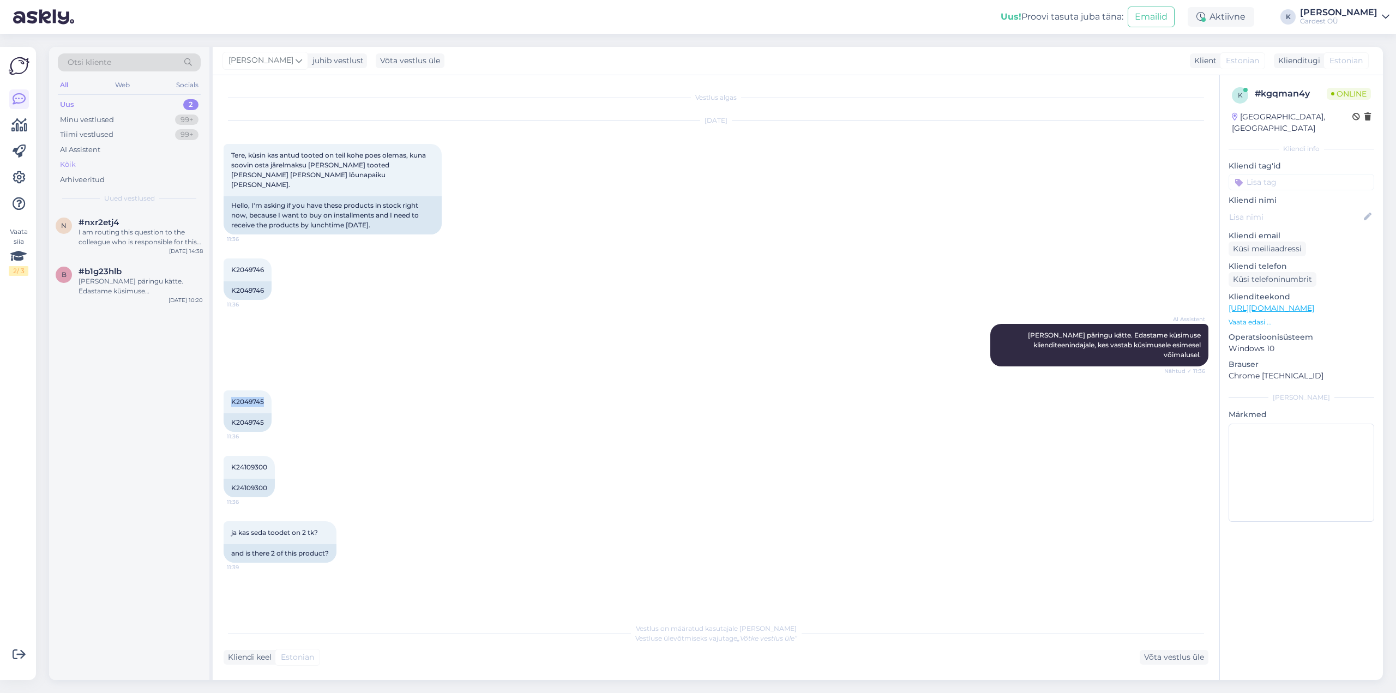
click at [112, 163] on div "Kõik" at bounding box center [129, 164] width 143 height 15
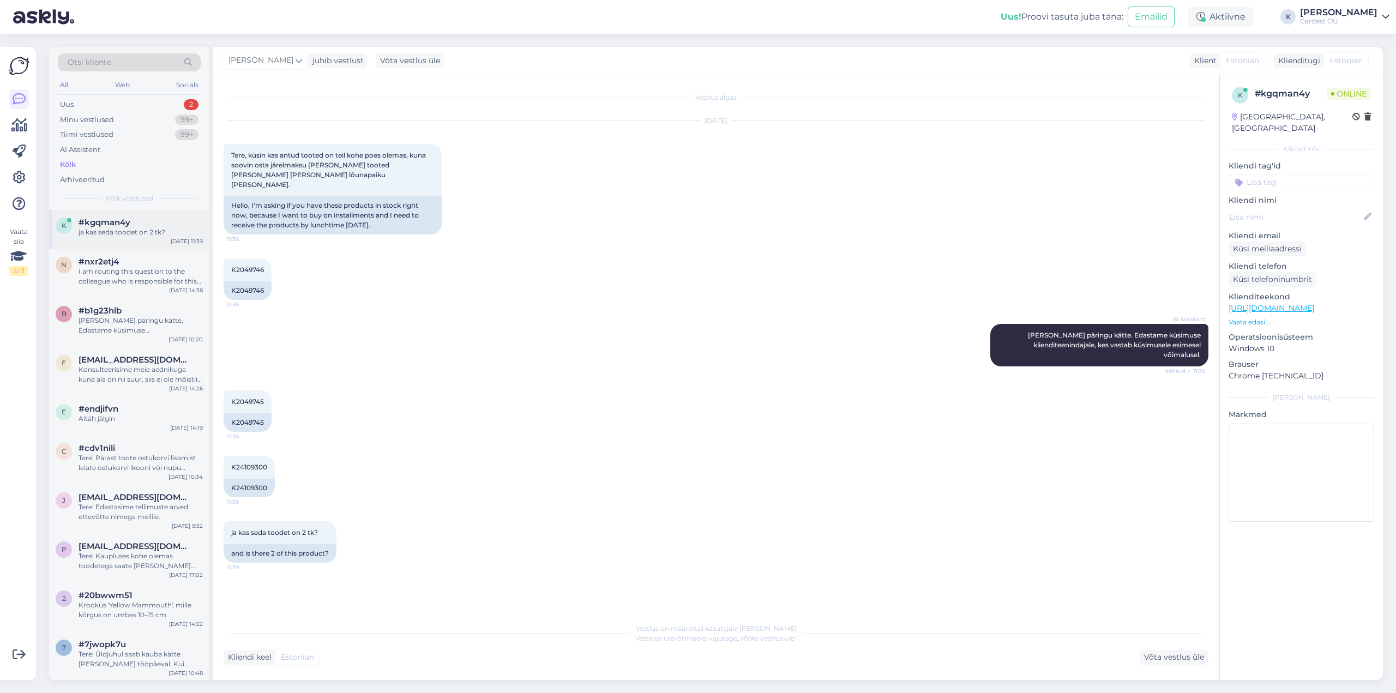
click at [104, 226] on span "#kgqman4y" at bounding box center [105, 223] width 52 height 10
click at [101, 269] on div "I am routing this question to the colleague who is responsible for this topic. …" at bounding box center [141, 277] width 124 height 20
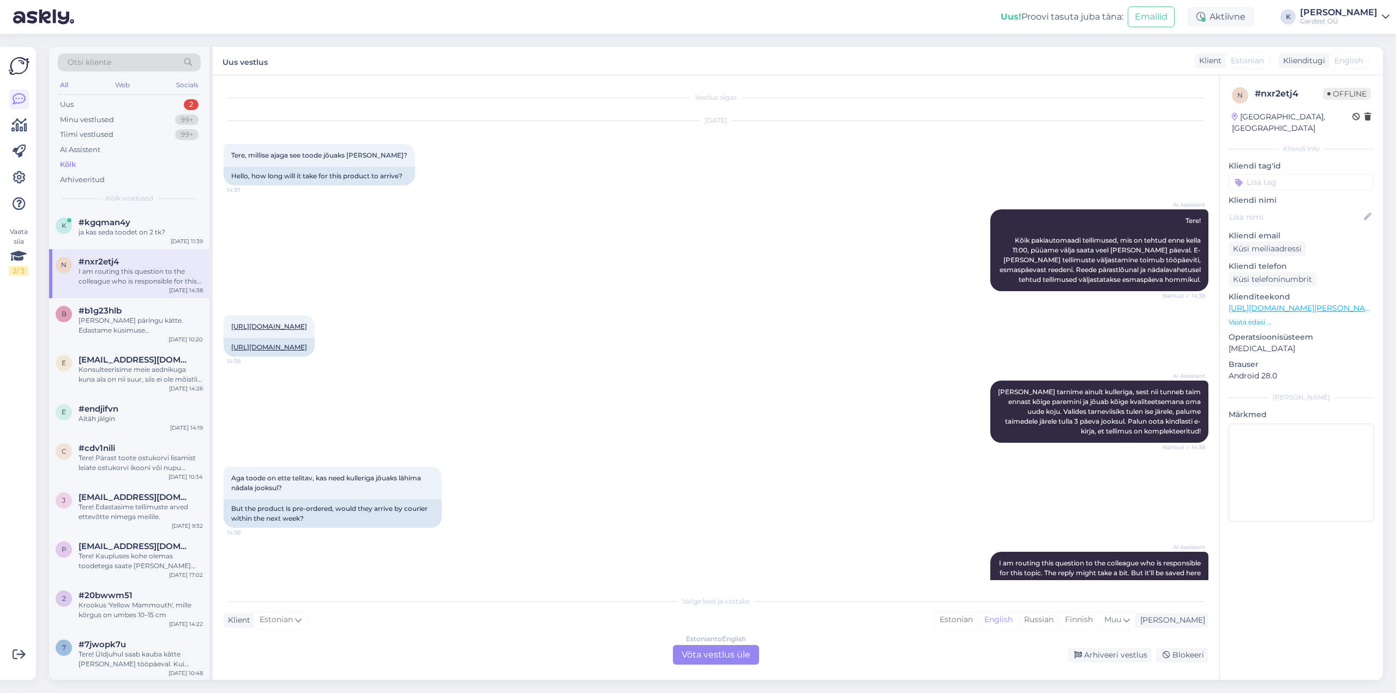
scroll to position [84, 0]
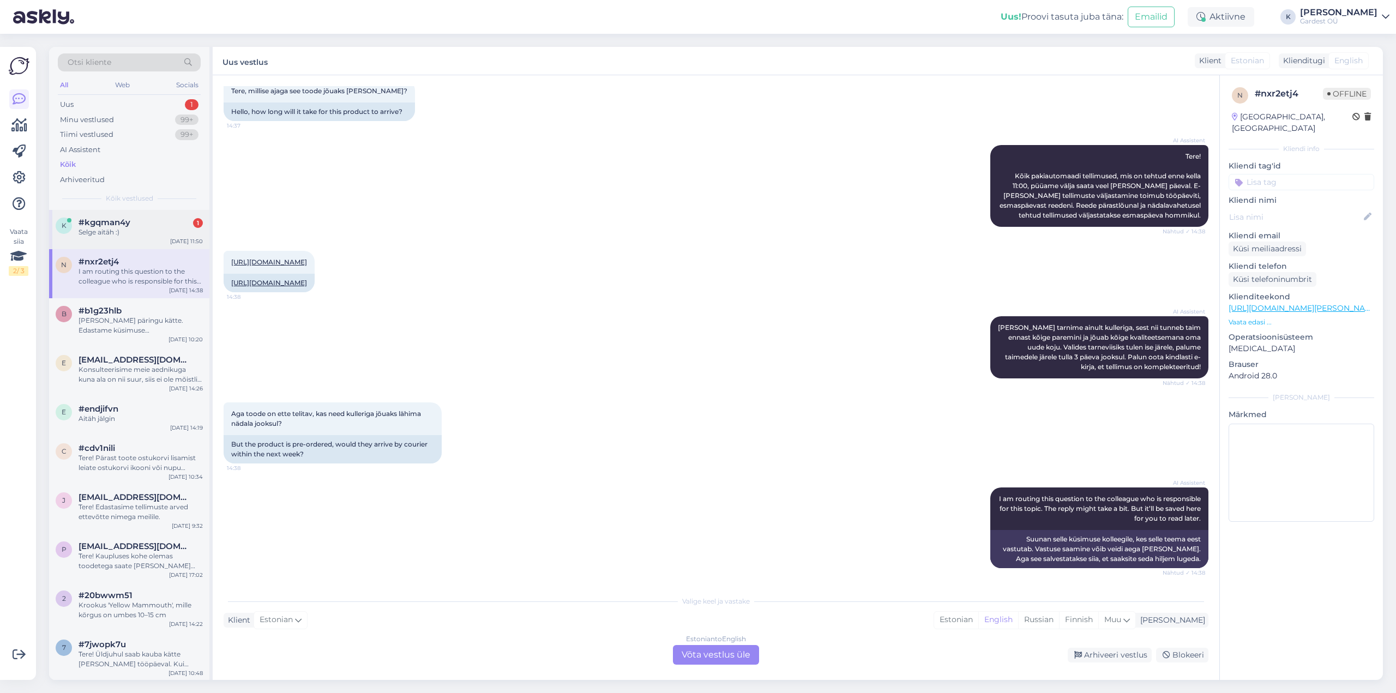
click at [134, 239] on div "k #kgqman4y 1 Selge aitäh :) [DATE] 11:50" at bounding box center [129, 229] width 160 height 39
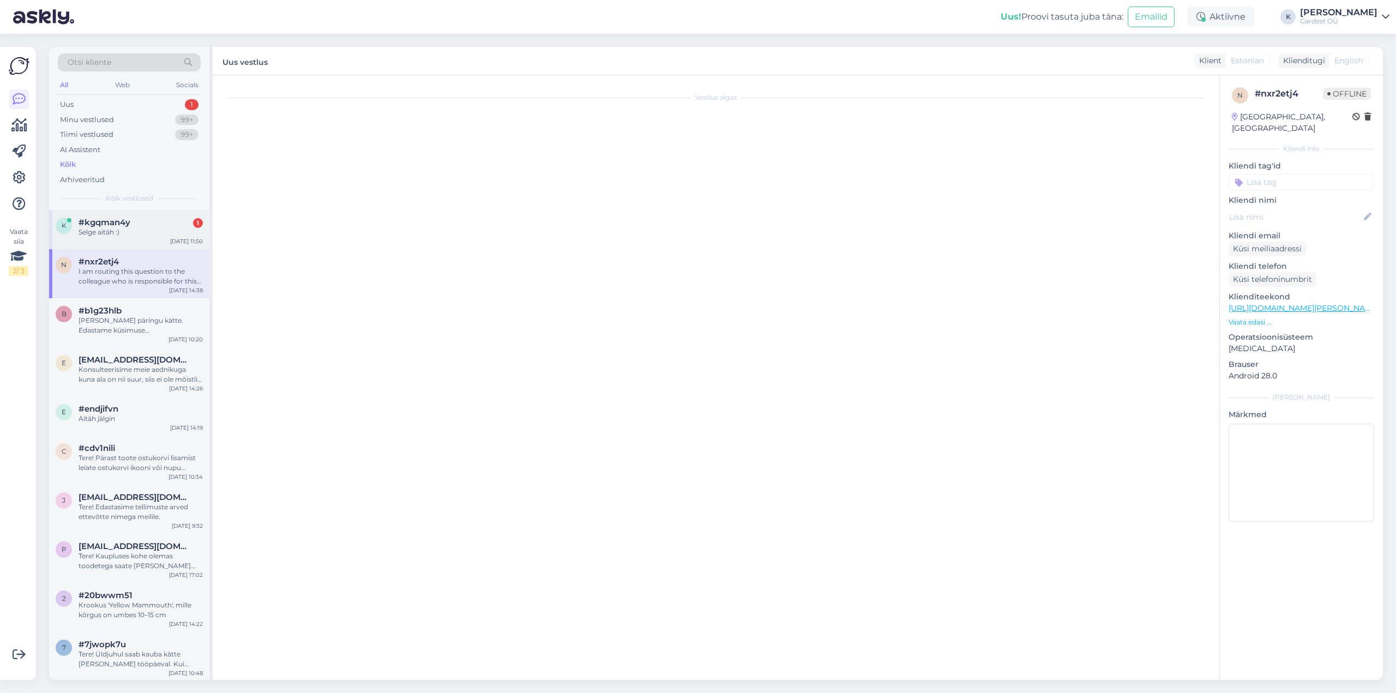
scroll to position [61, 0]
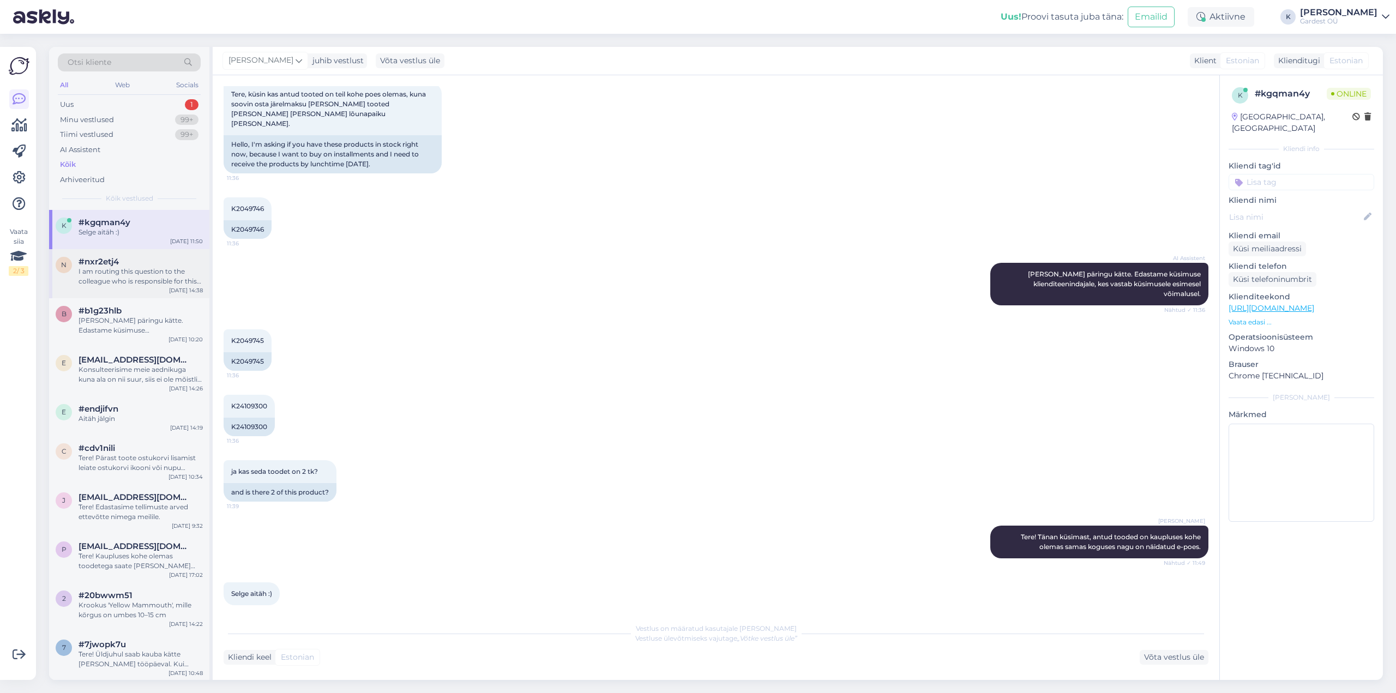
click at [159, 262] on div "#nxr2etj4" at bounding box center [141, 262] width 124 height 10
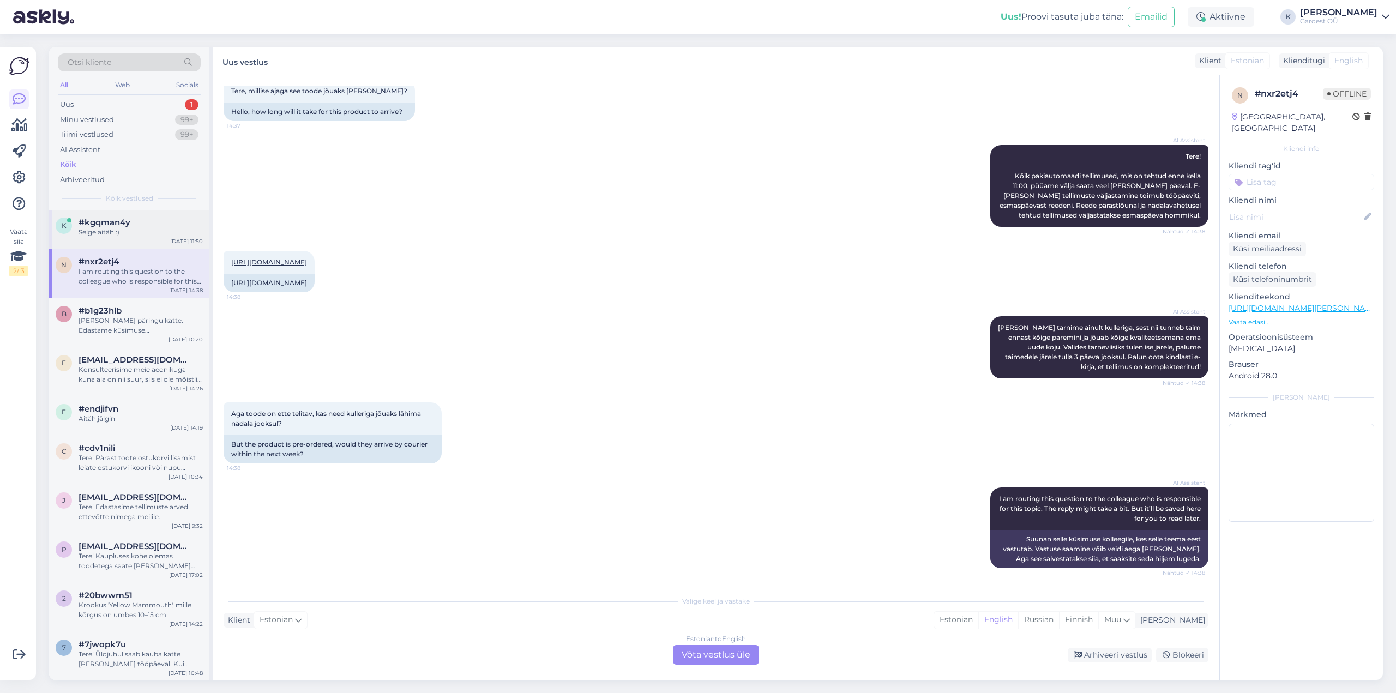
click at [136, 225] on div "#kgqman4y" at bounding box center [141, 223] width 124 height 10
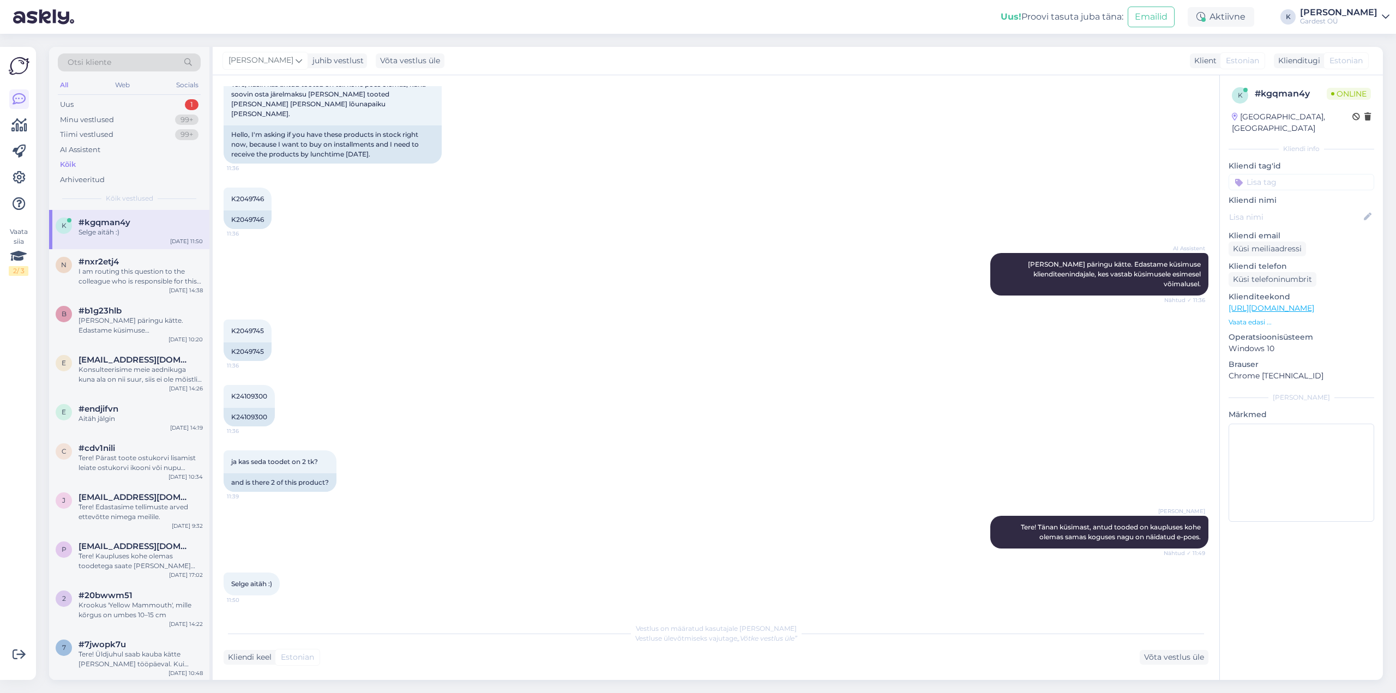
scroll to position [61, 0]
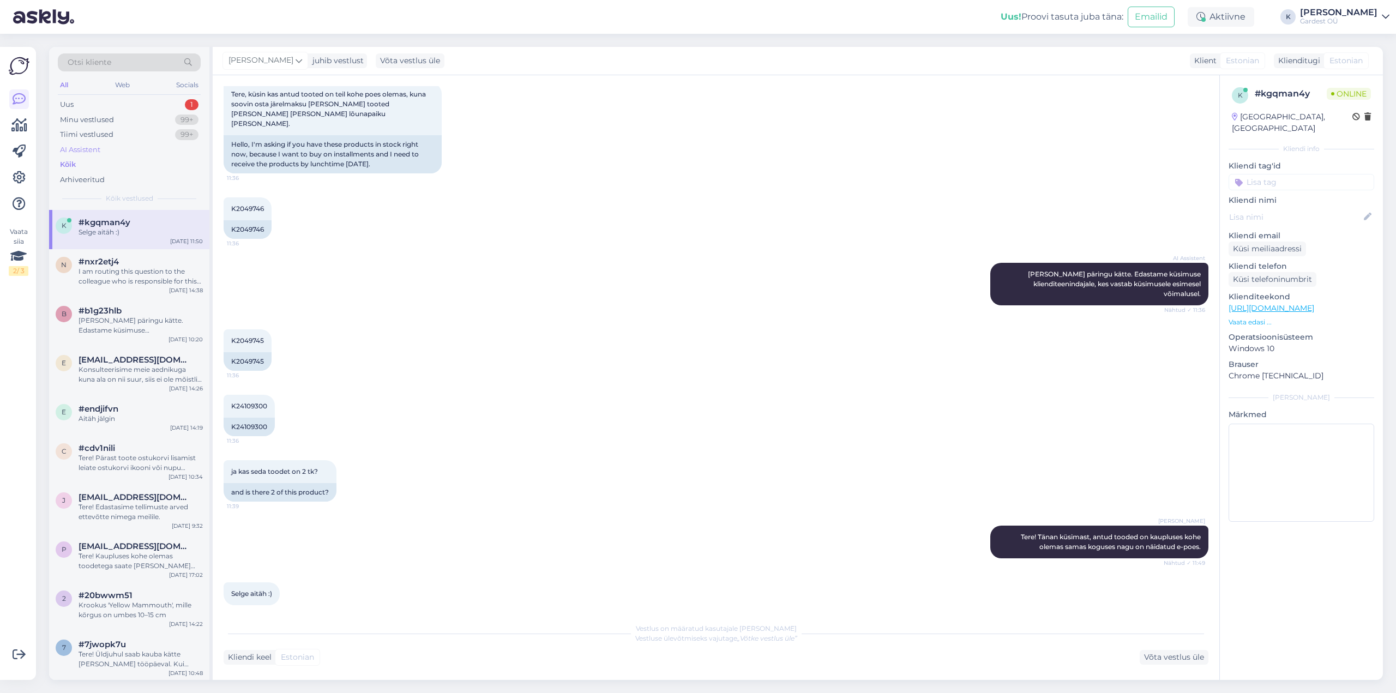
click at [117, 149] on div "AI Assistent" at bounding box center [129, 149] width 143 height 15
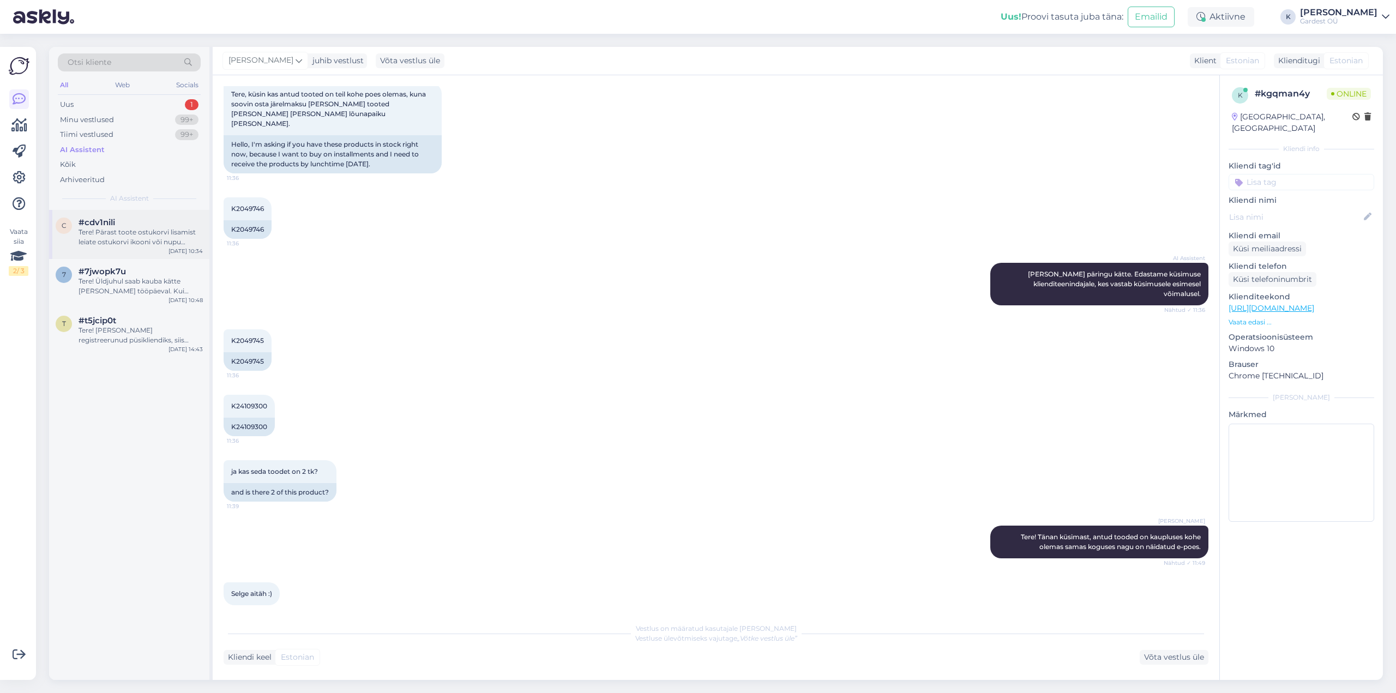
click at [123, 242] on div "Tere! Pärast toote ostukorvi lisamist leiate ostukorvi ikooni või nupu tavalise…" at bounding box center [141, 237] width 124 height 20
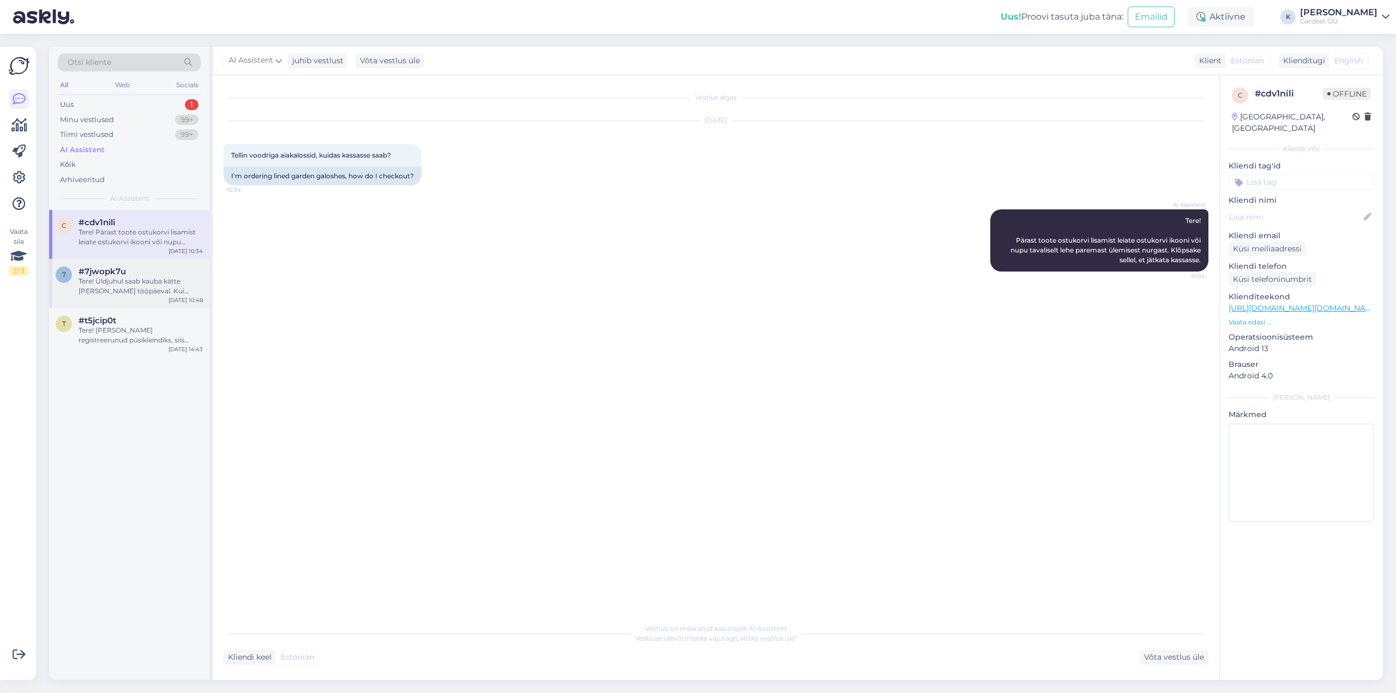
click at [130, 292] on div "Tere! Üldjuhul saab kauba kätte [PERSON_NAME] tööpäeval. Kui tellisite kauba nä…" at bounding box center [141, 287] width 124 height 20
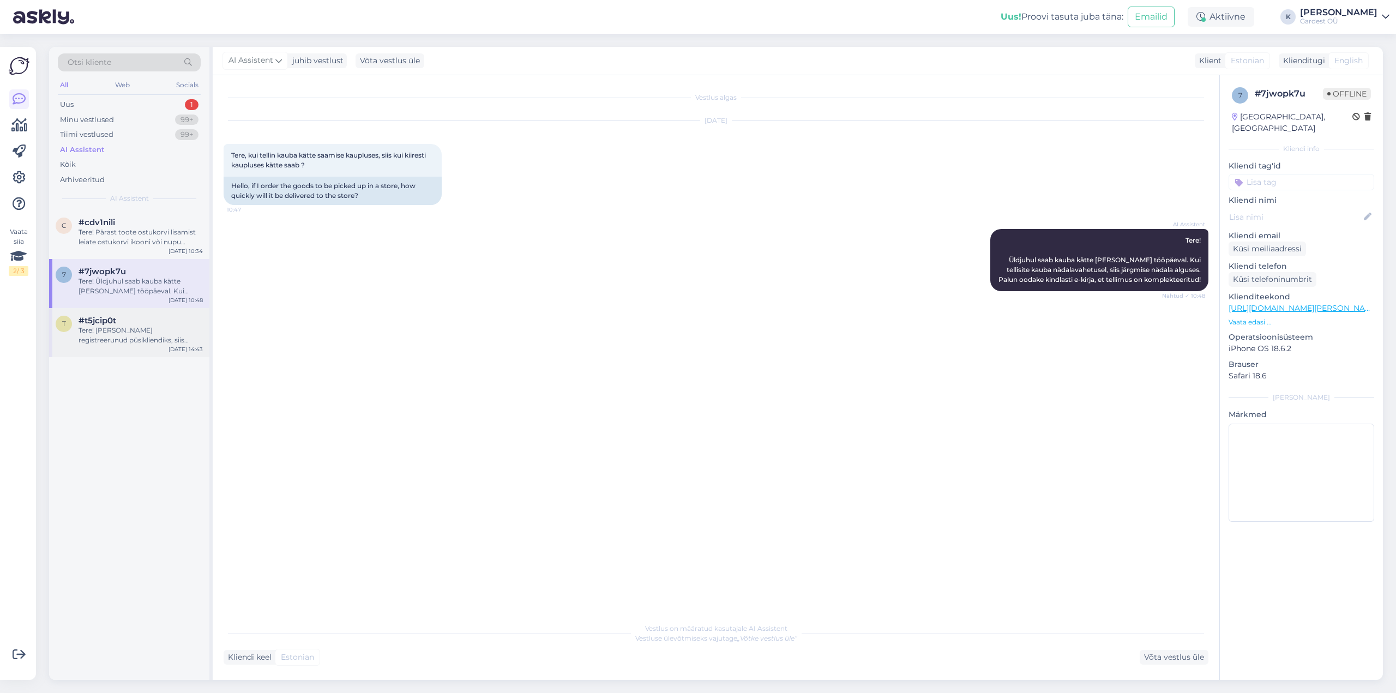
click at [138, 339] on div "Tere! [PERSON_NAME] registreerunud püsikliendiks, siis palun logige oma kontolt…" at bounding box center [141, 336] width 124 height 20
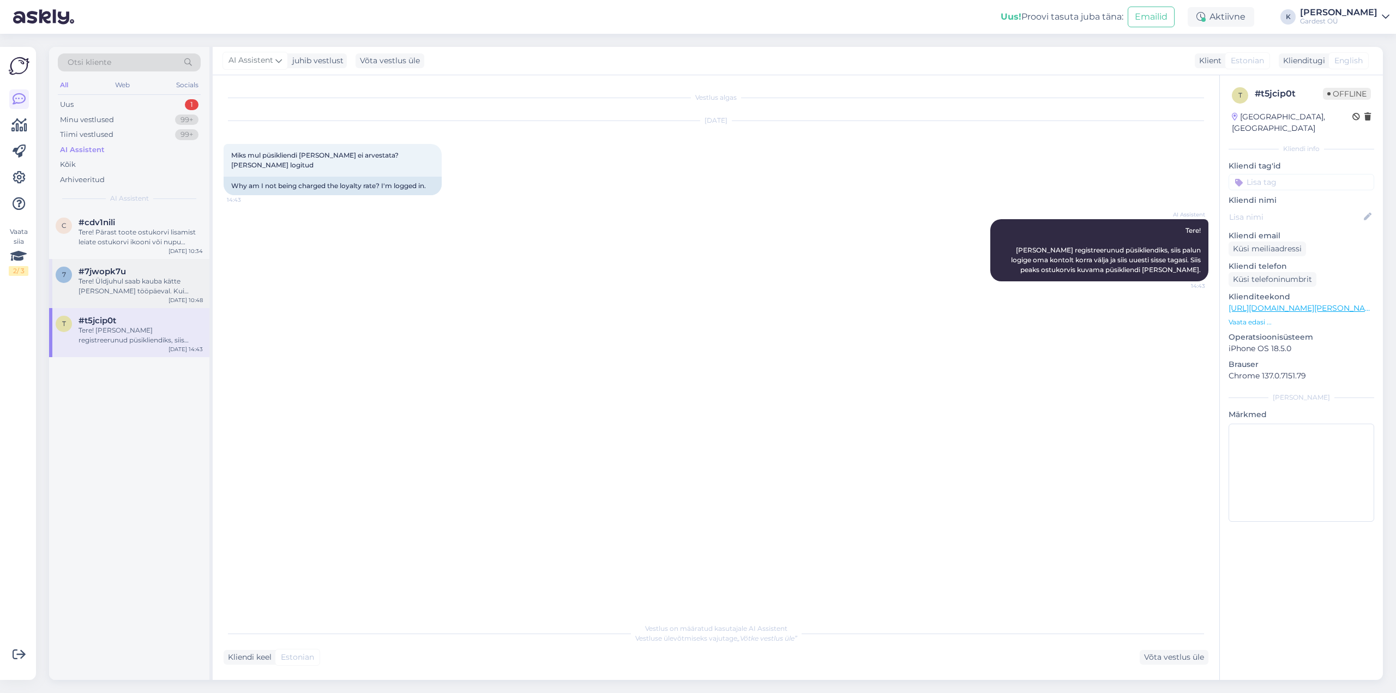
click at [144, 287] on div "Tere! Üldjuhul saab kauba kätte [PERSON_NAME] tööpäeval. Kui tellisite kauba nä…" at bounding box center [141, 287] width 124 height 20
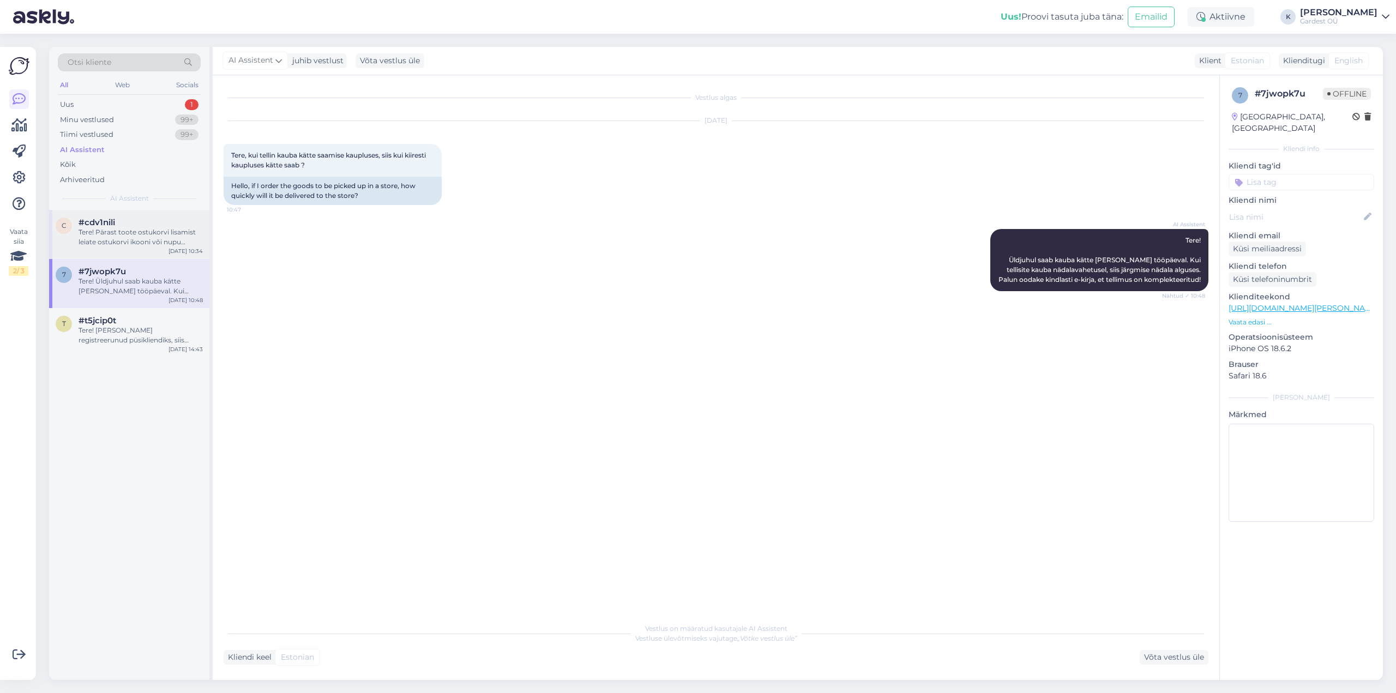
click at [140, 235] on div "Tere! Pärast toote ostukorvi lisamist leiate ostukorvi ikooni või nupu tavalise…" at bounding box center [141, 237] width 124 height 20
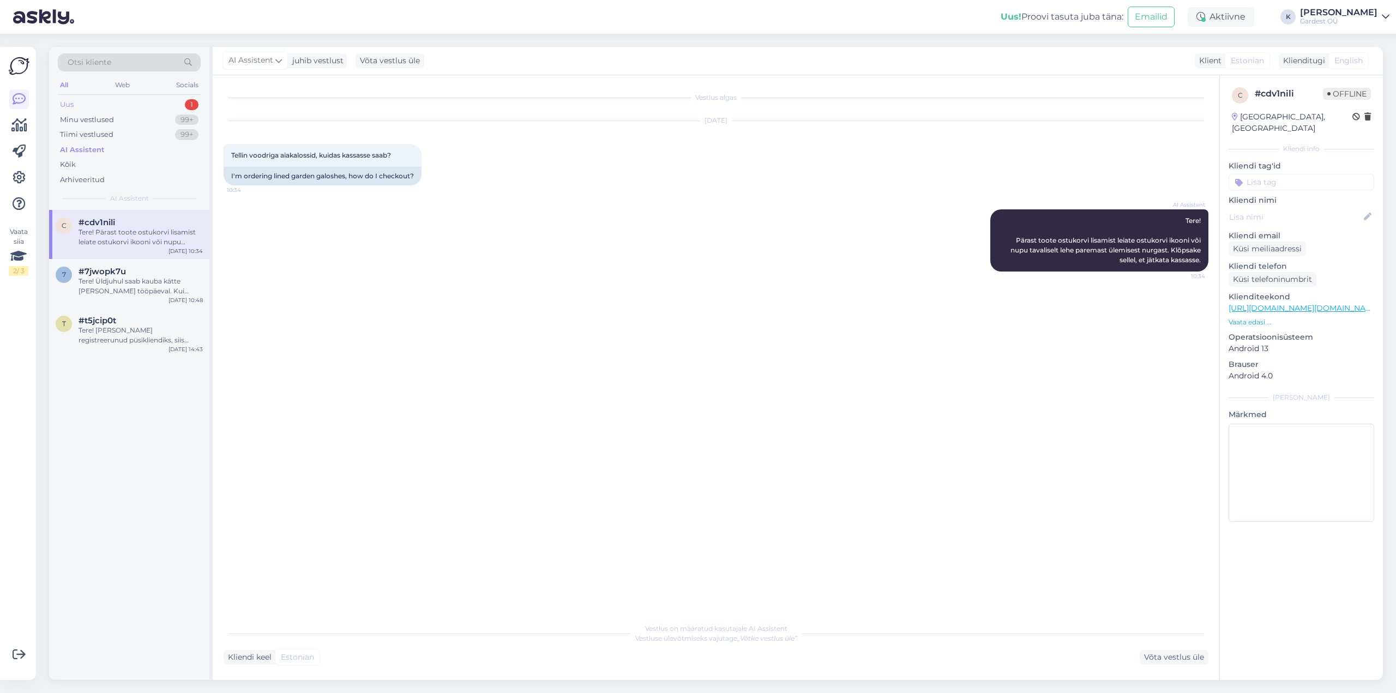
click at [100, 106] on div "Uus 1" at bounding box center [129, 104] width 143 height 15
click at [115, 242] on div "I am routing this question to the colleague who is responsible for this topic. …" at bounding box center [141, 237] width 124 height 20
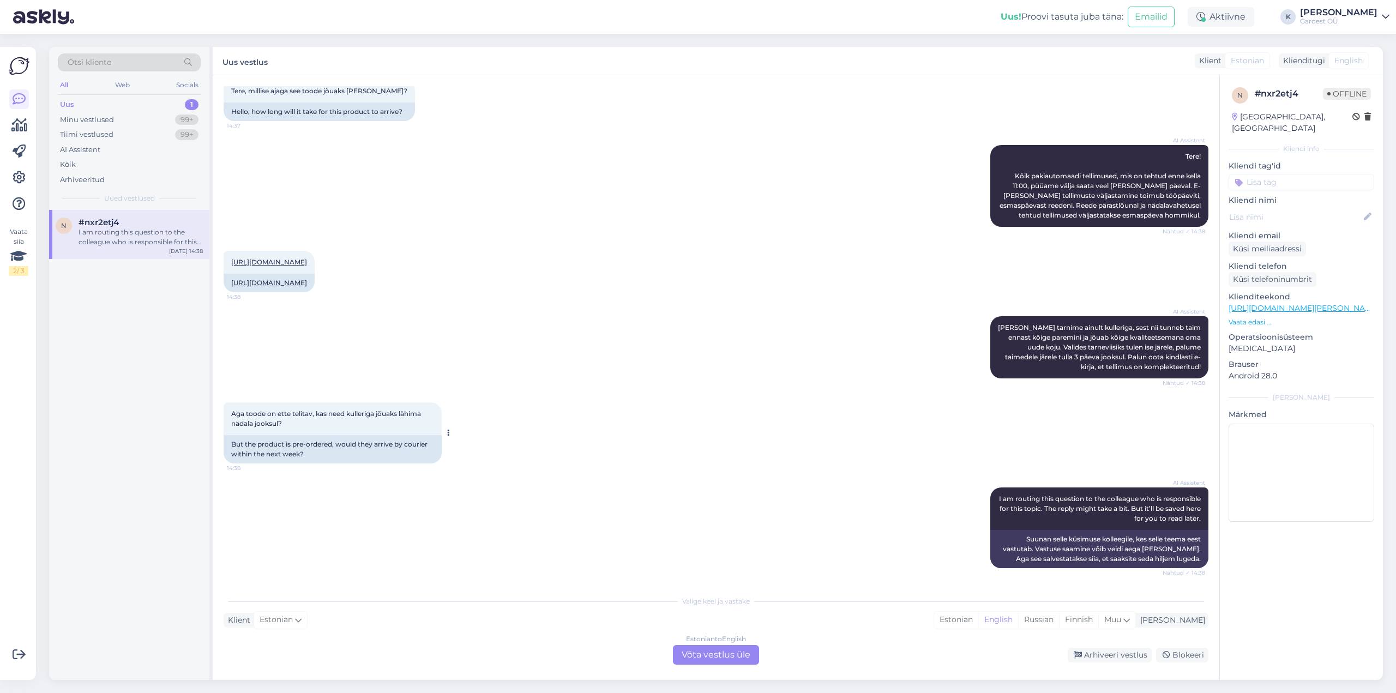
drag, startPoint x: 229, startPoint y: 413, endPoint x: 303, endPoint y: 423, distance: 74.8
click at [303, 423] on div "Aga toode on ette telitav, kas need kulleriga jõuaks lähima nädala jooksul? 14:…" at bounding box center [333, 419] width 218 height 33
copy span "Aga toode on ette telitav, kas need kulleriga jõuaks lähima nädala jooksul?"
click at [22, 207] on icon at bounding box center [19, 203] width 13 height 13
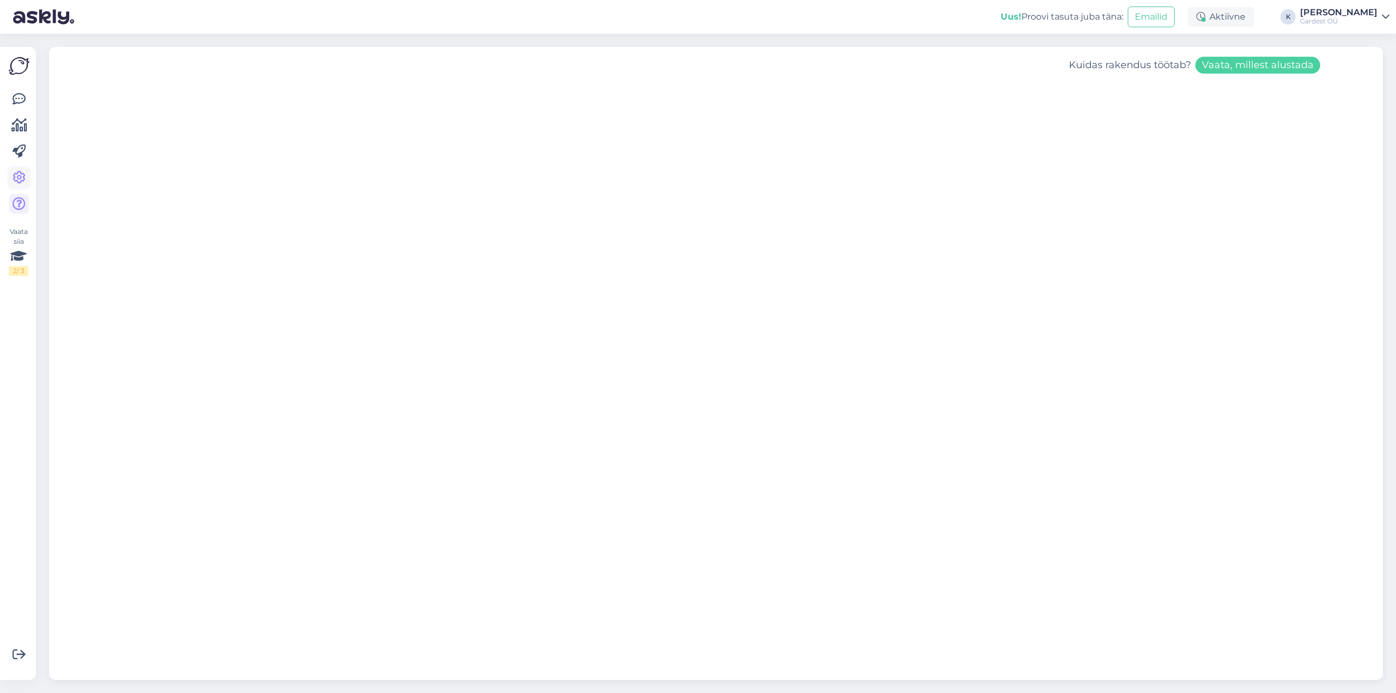
click at [22, 175] on icon at bounding box center [19, 177] width 13 height 13
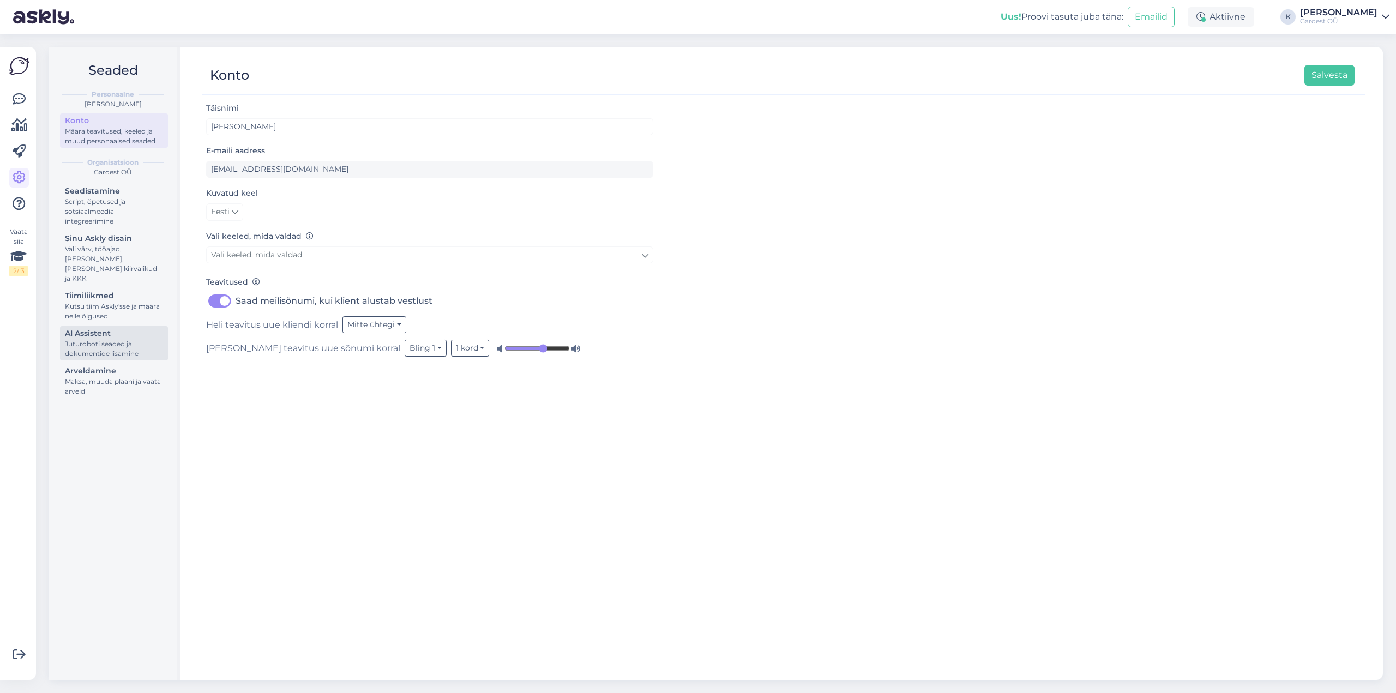
click at [117, 339] on div "Juturoboti seaded ja dokumentide lisamine" at bounding box center [114, 349] width 98 height 20
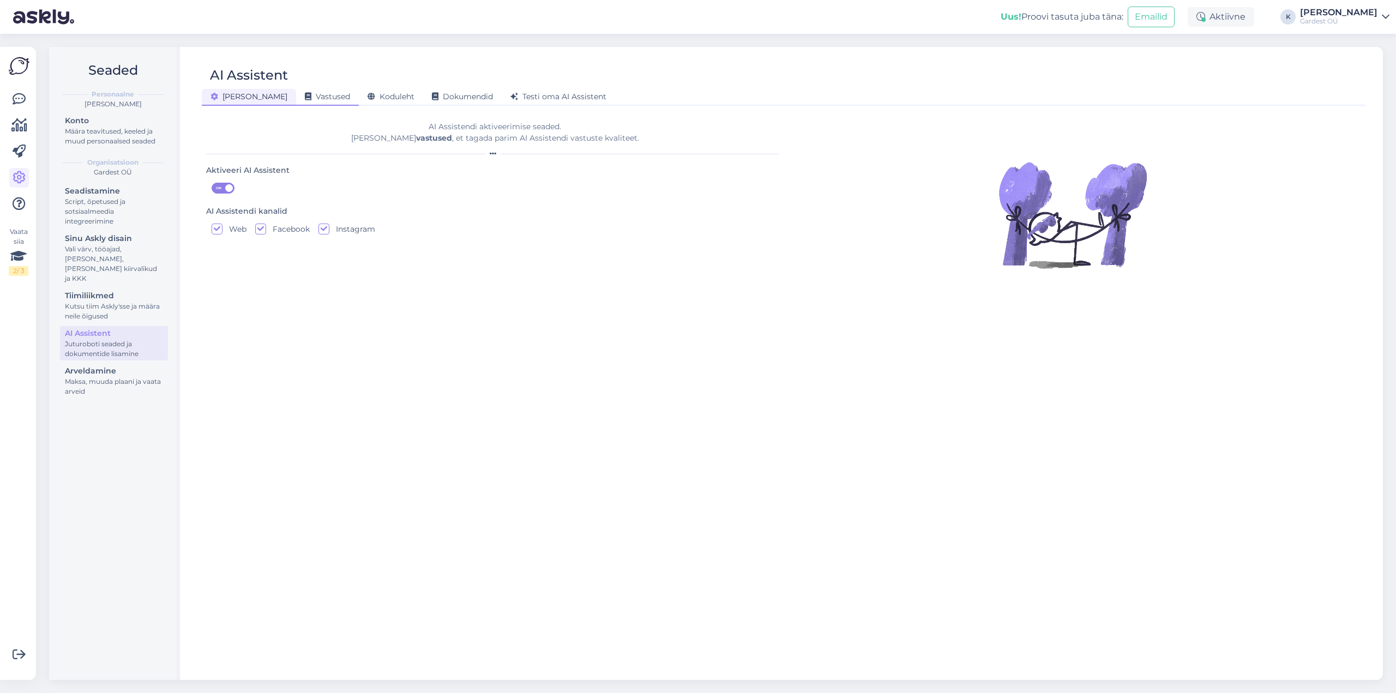
click at [297, 103] on div "Vastused" at bounding box center [327, 97] width 63 height 17
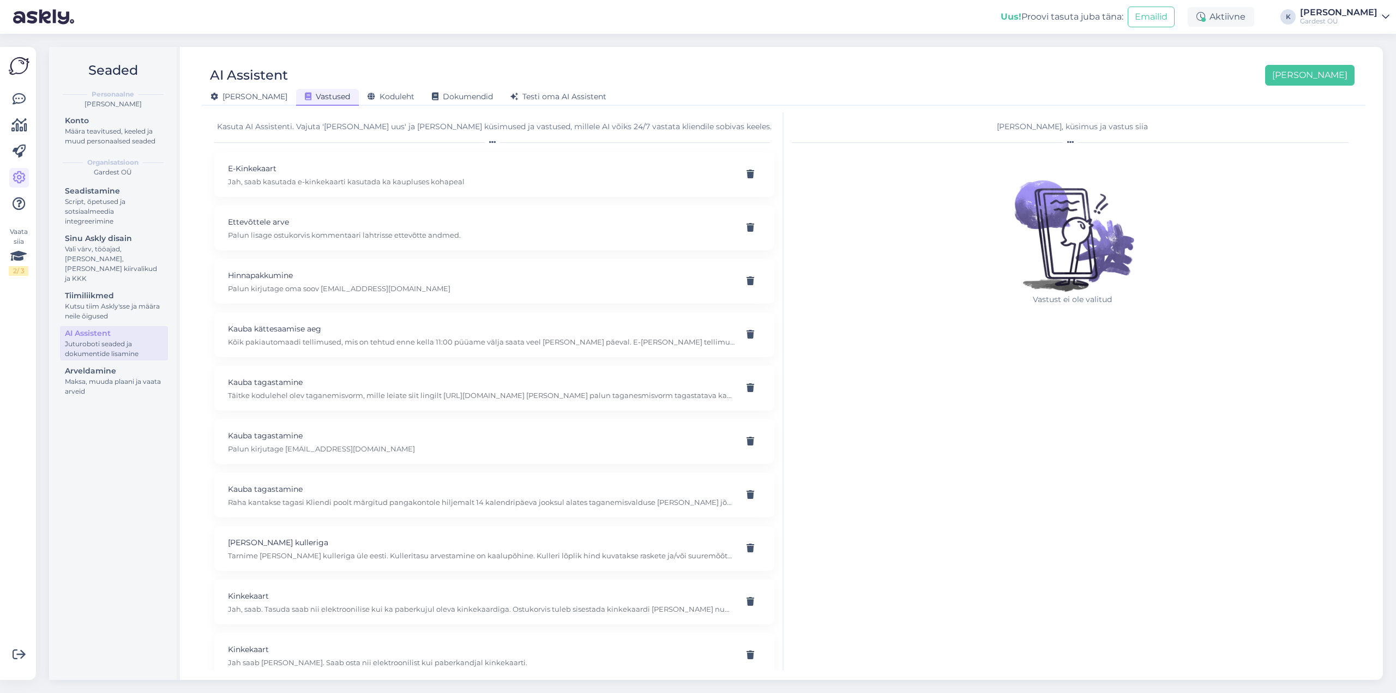
click at [1023, 125] on div "[PERSON_NAME], küsimus ja vastus siia" at bounding box center [1072, 126] width 561 height 11
click at [1032, 133] on div "[PERSON_NAME], küsimus ja vastus siia" at bounding box center [1072, 133] width 561 height 25
click at [1321, 74] on button "[PERSON_NAME]" at bounding box center [1309, 75] width 89 height 21
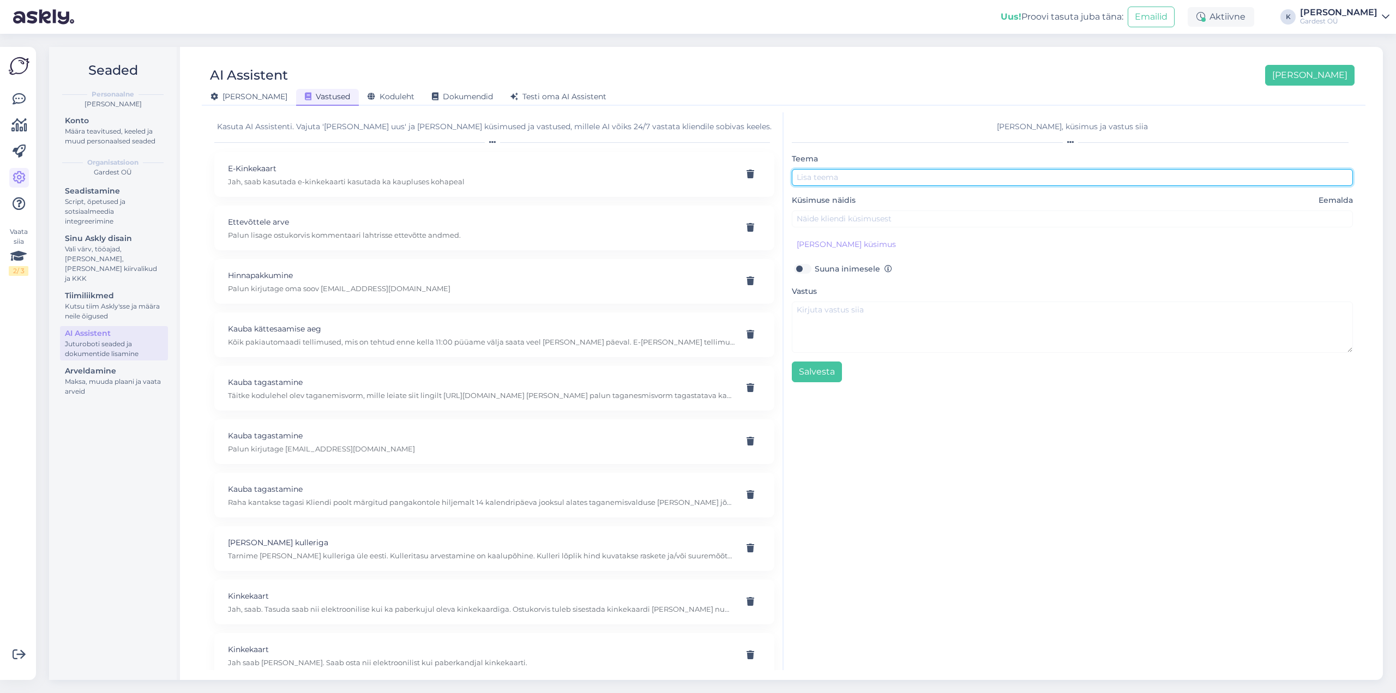
click at [884, 184] on input "text" at bounding box center [1072, 177] width 561 height 17
type input "Ettetellitav toode"
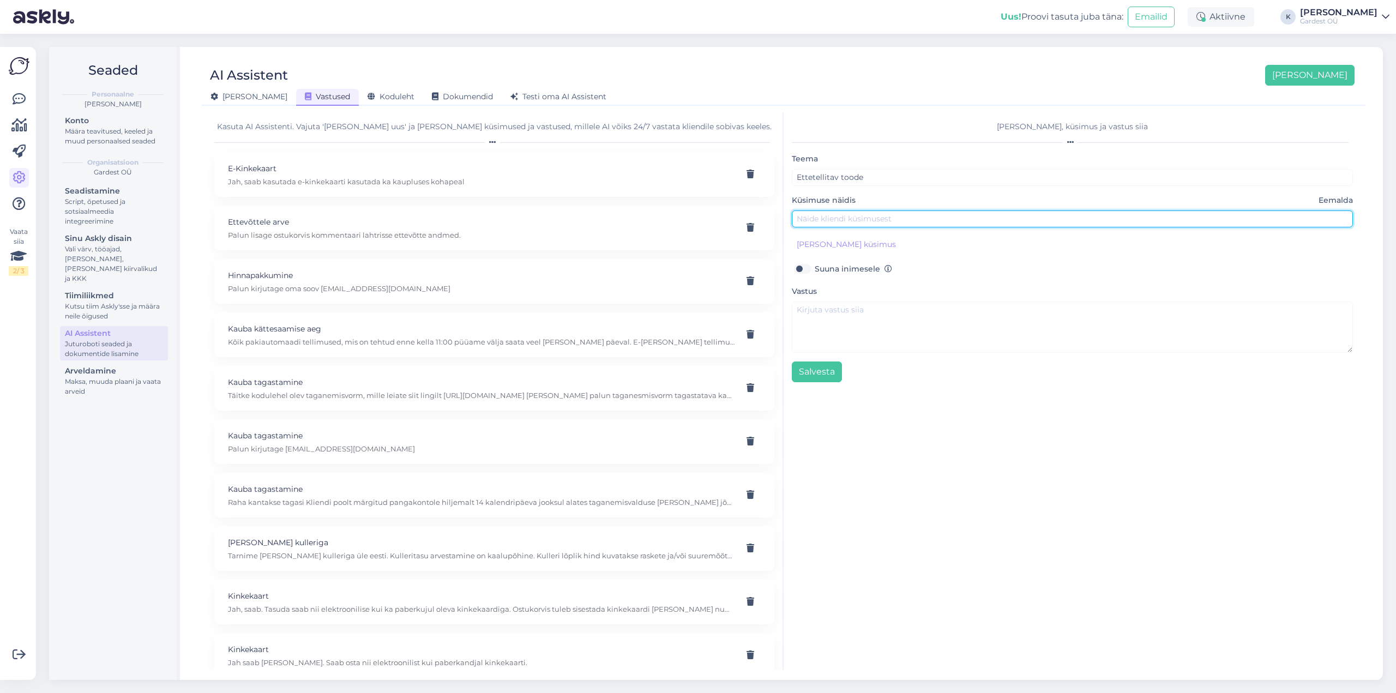
click at [908, 226] on input "text" at bounding box center [1072, 219] width 561 height 17
paste input "Aga toode on ette telitav, kas need kulleriga jõuaks lähima nädala jooksul?"
drag, startPoint x: 850, startPoint y: 220, endPoint x: 778, endPoint y: 230, distance: 73.2
click at [778, 230] on div "Kasuta AI Assistenti. Vajuta '[PERSON_NAME] uus' ja [PERSON_NAME] küsimused ja …" at bounding box center [783, 391] width 1155 height 558
type input "Kui toode ette telitav, kas need kulleriga jõuaks lähima nädala jooksul?"
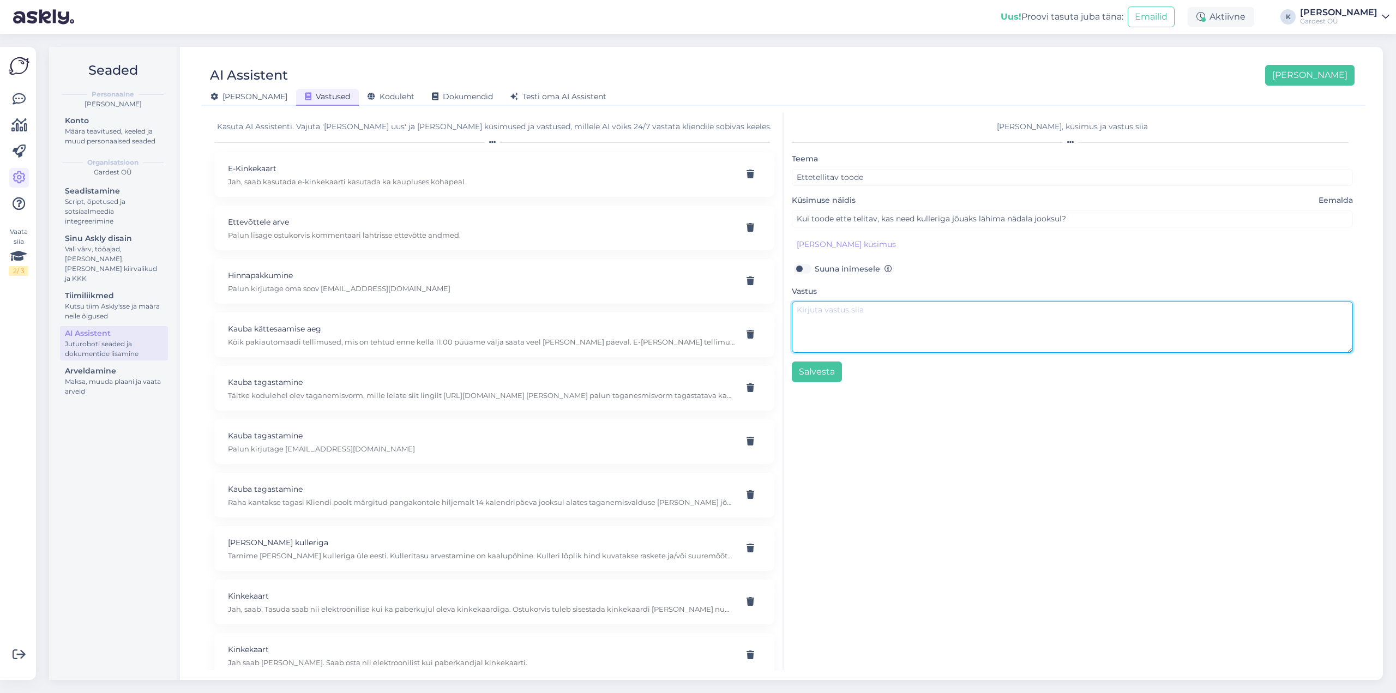
click at [850, 323] on textarea at bounding box center [1072, 327] width 561 height 51
click at [938, 313] on textarea "Palun vaadake toote juures on kirjas eeldatav tarneaeg." at bounding box center [1072, 327] width 561 height 51
click at [903, 309] on textarea "Palun vaadake toote juures on kirjas kauba eeldatav tarneaeg." at bounding box center [1072, 327] width 561 height 51
click at [903, 314] on textarea "Palun vaadake toote juures tarne info on kirjas kauba eeldatav tarneaeg." at bounding box center [1072, 327] width 561 height 51
click at [900, 310] on textarea "Palun vaadake toote juures - tarne info on kirjas kauba eeldatav tarneaeg." at bounding box center [1072, 327] width 561 height 51
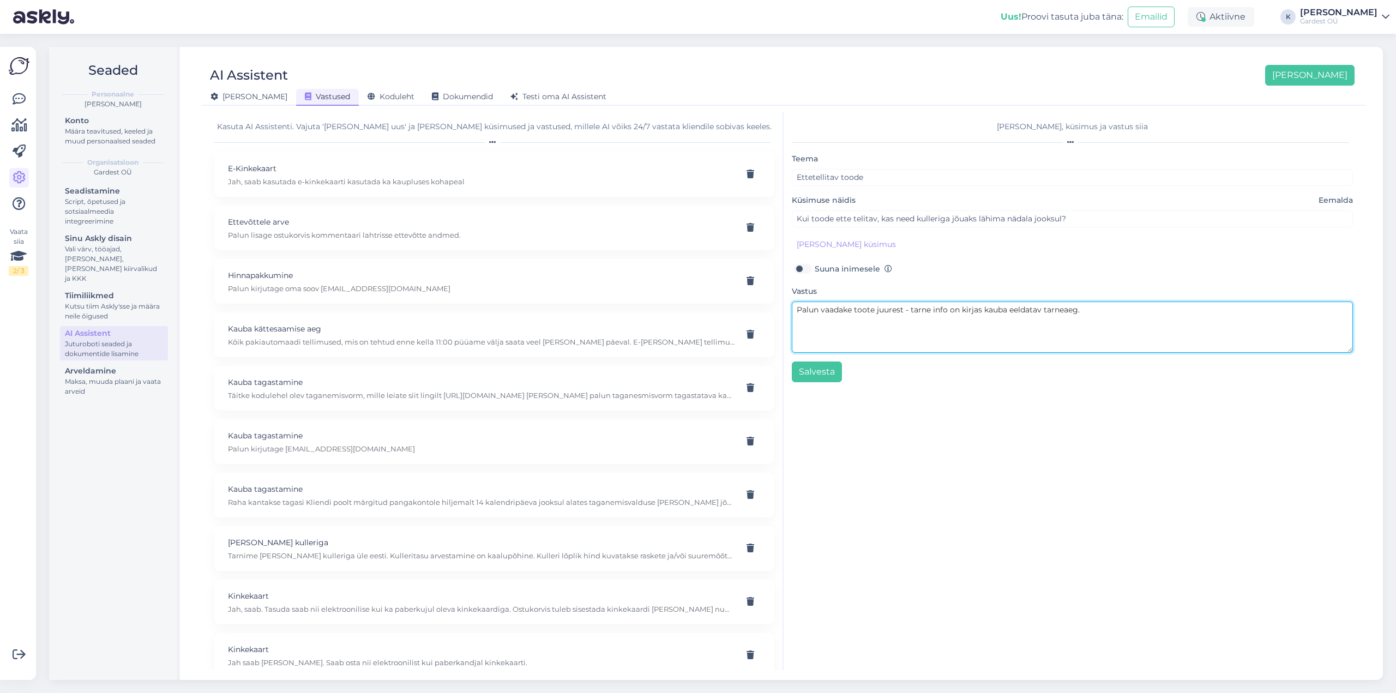
click at [950, 312] on textarea "Palun vaadake toote juurest - tarne info on kirjas kauba eeldatav tarneaeg." at bounding box center [1072, 327] width 561 height 51
drag, startPoint x: 1046, startPoint y: 315, endPoint x: 1107, endPoint y: 288, distance: 66.2
click at [1022, 314] on textarea "Palun vaadake toote juurest - tarne info all on kirjas kauba eeldatav tarneaeg." at bounding box center [1072, 327] width 561 height 51
click at [1137, 339] on textarea "Palun vaadake toote juurest - tarne info all on kirjas kauba orienteeruv tarnea…" at bounding box center [1072, 327] width 561 height 51
drag, startPoint x: 911, startPoint y: 313, endPoint x: 904, endPoint y: 311, distance: 7.2
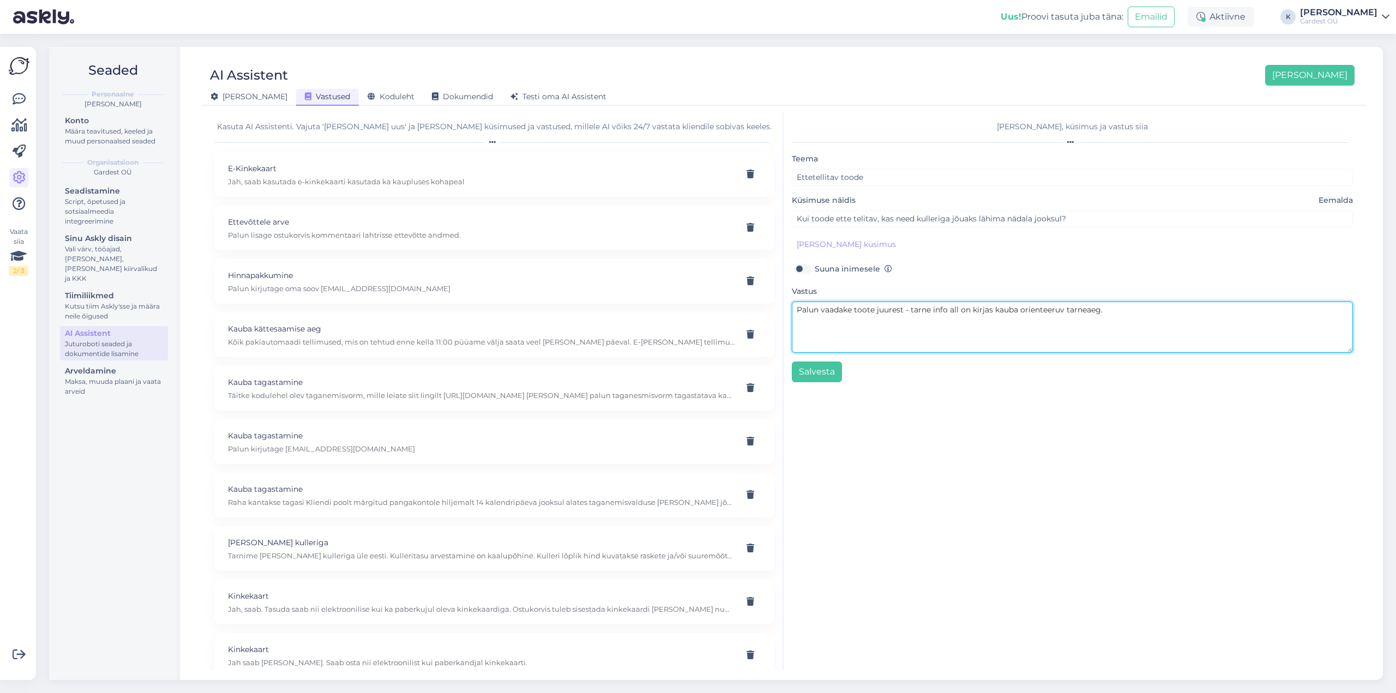
click at [904, 311] on textarea "Palun vaadake toote juurest - tarne info all on kirjas kauba orienteeruv tarnea…" at bounding box center [1072, 327] width 561 height 51
click at [874, 311] on textarea "Palun vaadake toote juurest - tarne info all on kirjas kauba orienteeruv tarnea…" at bounding box center [1072, 327] width 561 height 51
click at [919, 312] on textarea "Palun vaadake toote info juurest - tarne info all on kirjas kauba orienteeruv t…" at bounding box center [1072, 327] width 561 height 51
drag, startPoint x: 925, startPoint y: 309, endPoint x: 920, endPoint y: 309, distance: 5.5
click at [920, 309] on textarea "Palun vaadake toote info juurest - tarne info all on kirjas kauba orienteeruv t…" at bounding box center [1072, 327] width 561 height 51
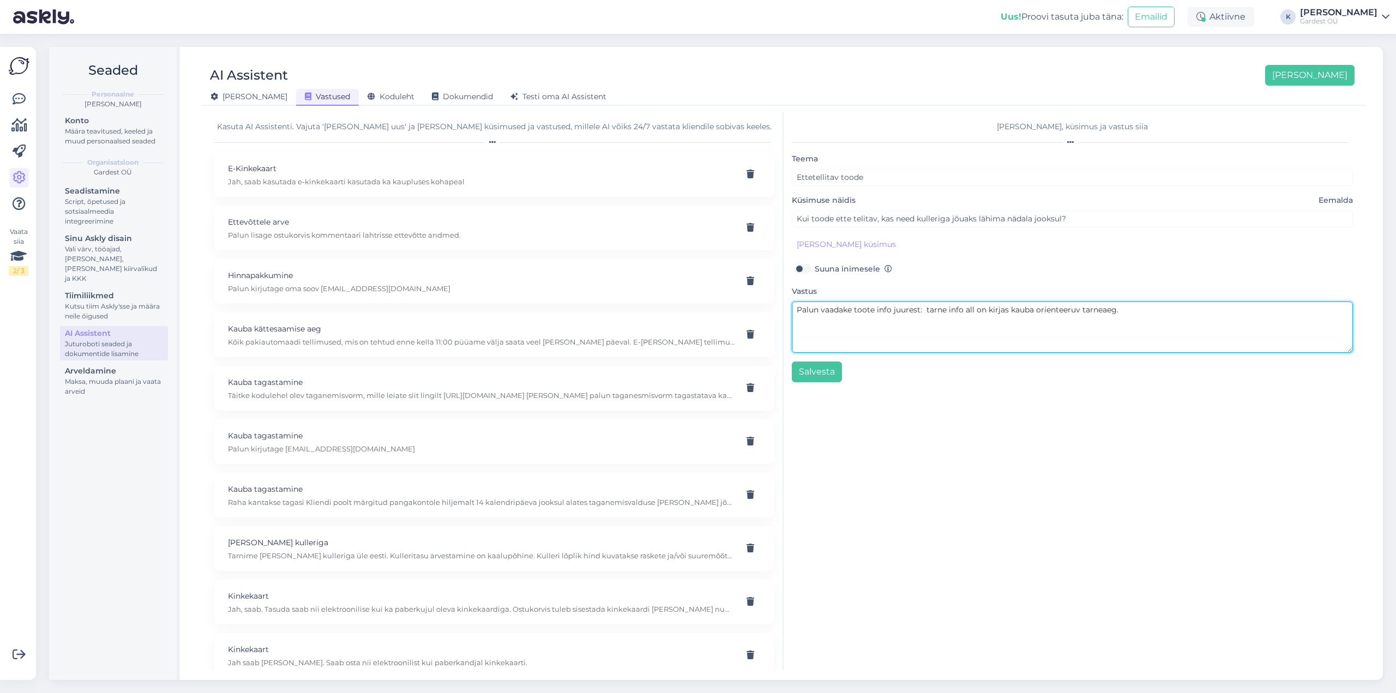
click at [918, 341] on textarea "Palun vaadake toote info juurest: tarne info all on kirjas kauba orienteeruv ta…" at bounding box center [1072, 327] width 561 height 51
drag, startPoint x: 918, startPoint y: 310, endPoint x: 893, endPoint y: 311, distance: 25.7
click at [893, 311] on textarea "Palun vaadake toote info juurest: tarne info all on kirjas kauba orienteeruv ta…" at bounding box center [1072, 327] width 561 height 51
click at [951, 329] on textarea "Palun vaadake toote info altt: tarne info all on kirjas kauba orienteeruv tarne…" at bounding box center [1072, 327] width 561 height 51
click at [906, 310] on textarea "Palun vaadake toote info altt: tarne info all on kirjas kauba orienteeruv tarne…" at bounding box center [1072, 327] width 561 height 51
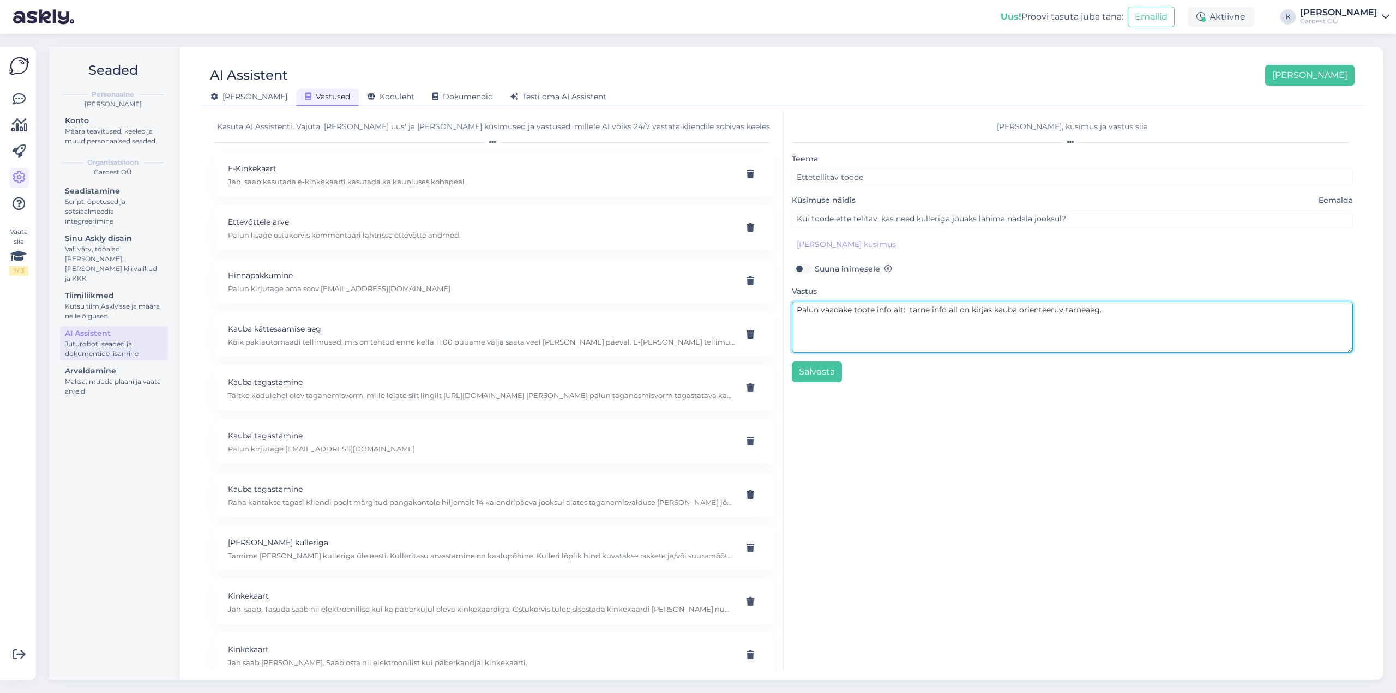
click at [1042, 332] on textarea "Palun vaadake toote info alt: tarne info all on kirjas kauba orienteeruv tarnea…" at bounding box center [1072, 327] width 561 height 51
drag, startPoint x: 909, startPoint y: 311, endPoint x: 893, endPoint y: 310, distance: 15.9
click at [893, 310] on textarea "Palun vaadake toote info alt: tarne info all on kirjas kauba orienteeruv tarnea…" at bounding box center [1072, 327] width 561 height 51
click at [893, 322] on textarea "Palun vaadake toote info alt: tarne info all on kirjas kauba orienteeruv tarnea…" at bounding box center [1072, 327] width 561 height 51
drag, startPoint x: 1132, startPoint y: 308, endPoint x: 795, endPoint y: 338, distance: 337.8
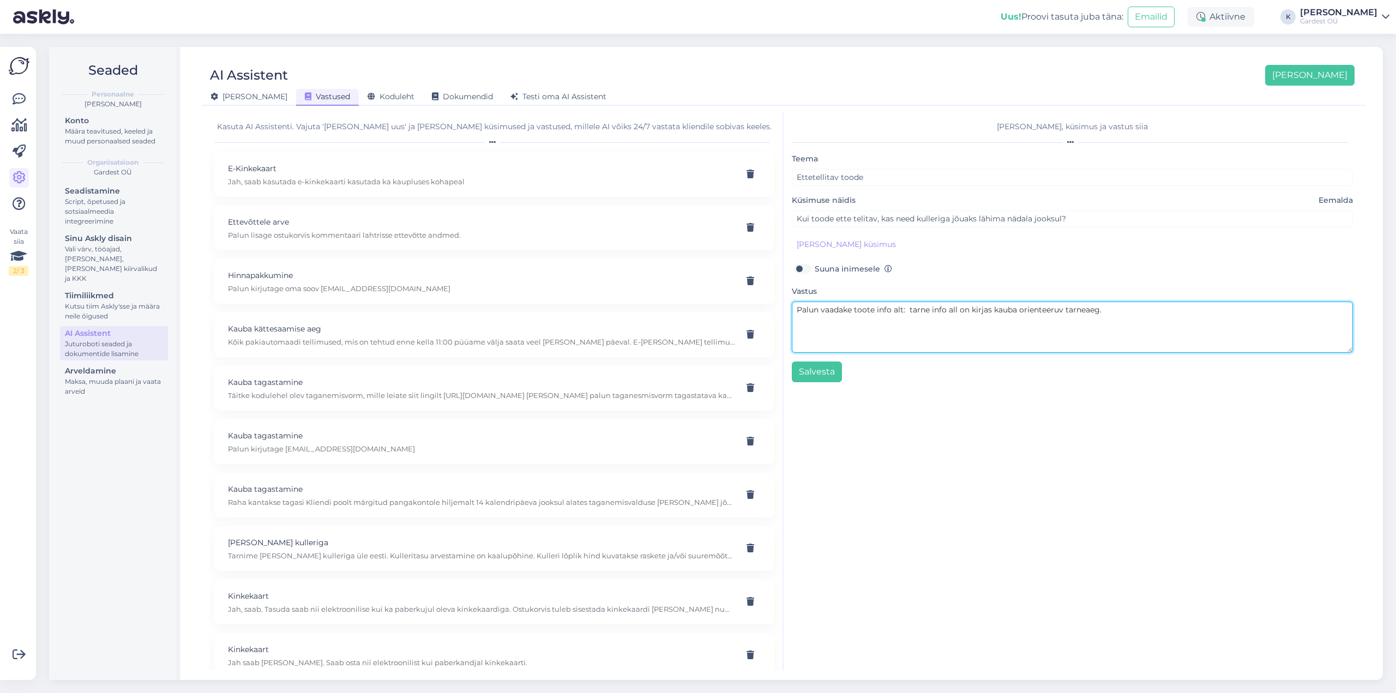
click at [795, 338] on textarea "Palun vaadake toote info alt: tarne info all on kirjas kauba orienteeruv tarnea…" at bounding box center [1072, 327] width 561 height 51
paste textarea "alun vaadake tooteinfot – tarneinfo alt leiate kauba orienteeruva tarneaj"
click at [797, 310] on textarea "alun vaadake tooteinfot – tarneinfo alt leiate kauba orienteeruva tarneaj" at bounding box center [1072, 327] width 561 height 51
click at [1098, 311] on textarea "Palun vaadake tooteinfot – tarneinfo alt leiate kauba orienteeruva tarneaj" at bounding box center [1072, 327] width 561 height 51
type textarea "Palun vaadake tooteinfot – tarneinfo alt leiate kauba orienteeruva tarneaja"
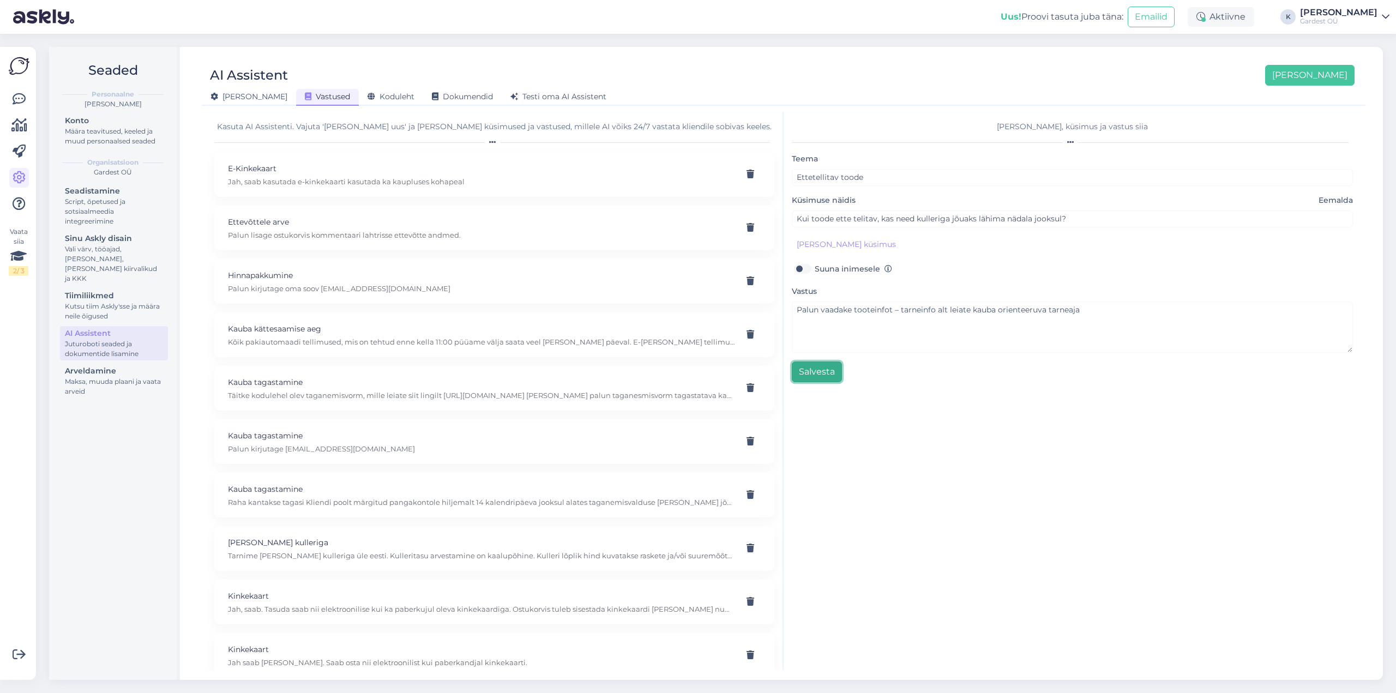
click at [816, 373] on button "Salvesta" at bounding box center [817, 372] width 50 height 21
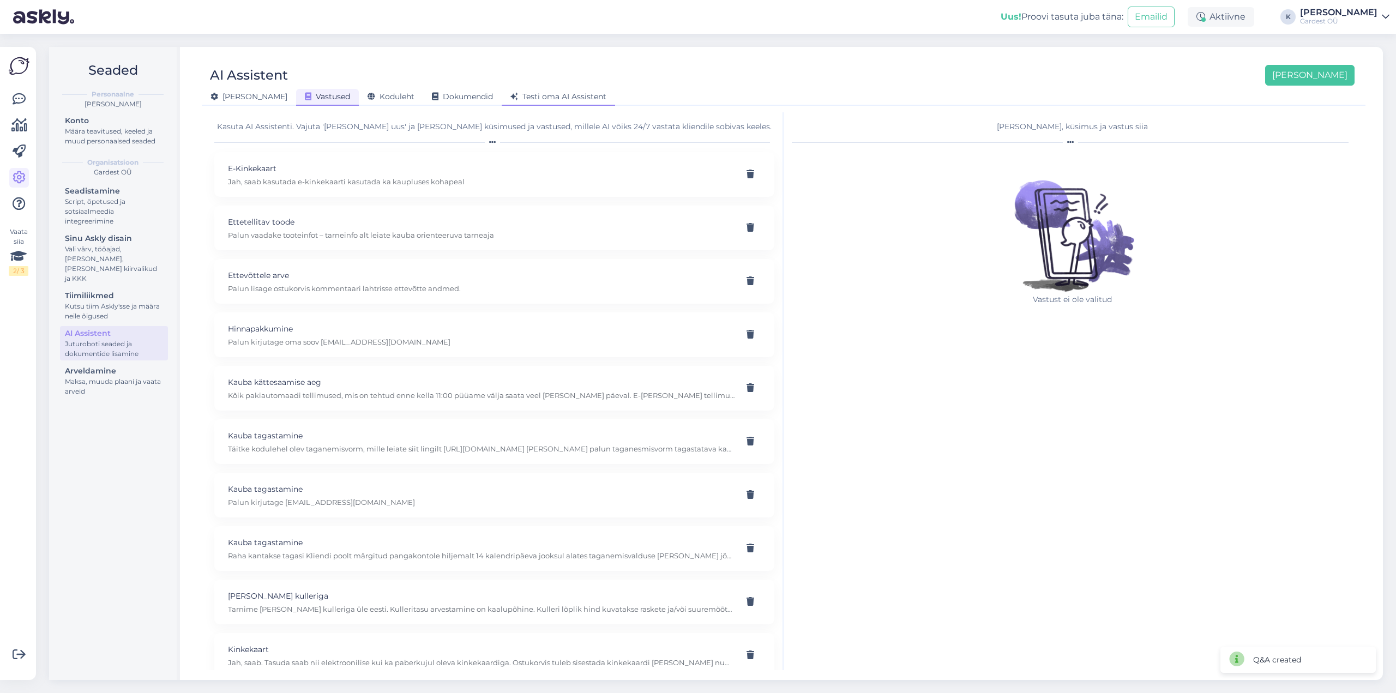
click at [513, 97] on span "Testi oma AI Assistent" at bounding box center [558, 97] width 96 height 10
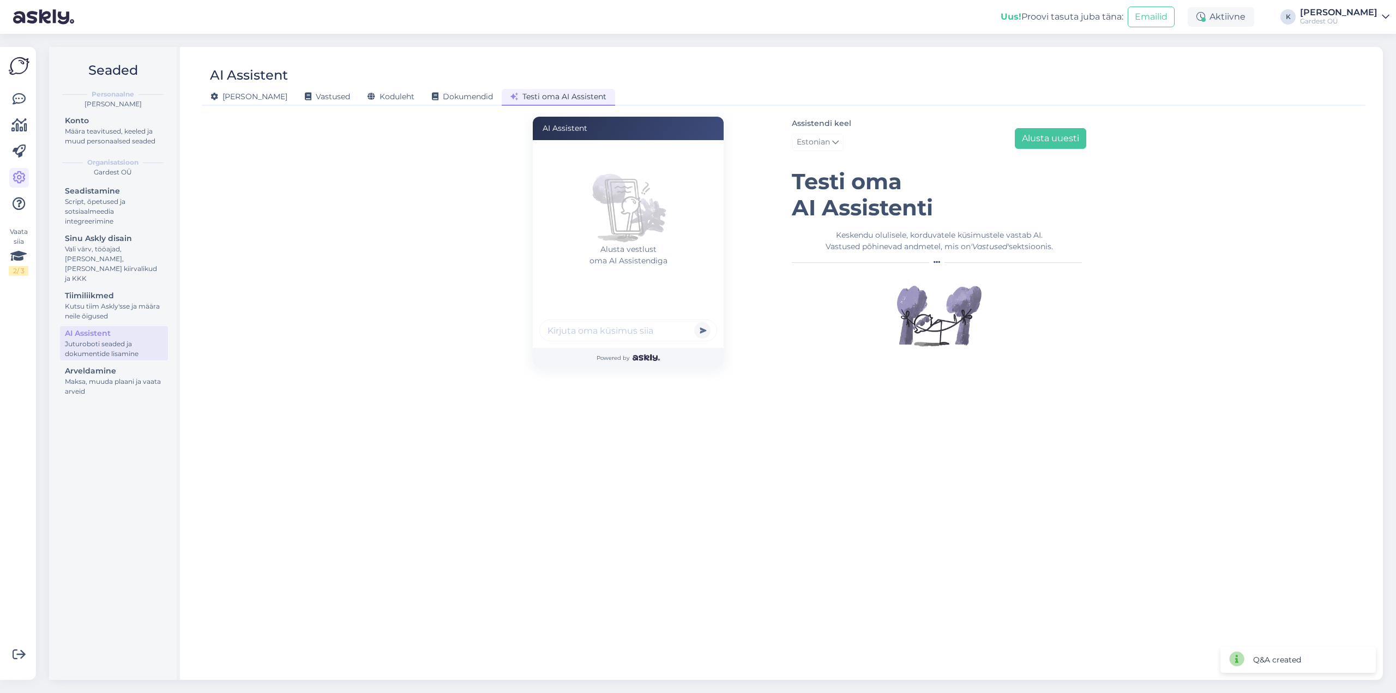
click at [625, 331] on input "text" at bounding box center [628, 331] width 178 height 22
click at [17, 104] on icon at bounding box center [19, 99] width 13 height 13
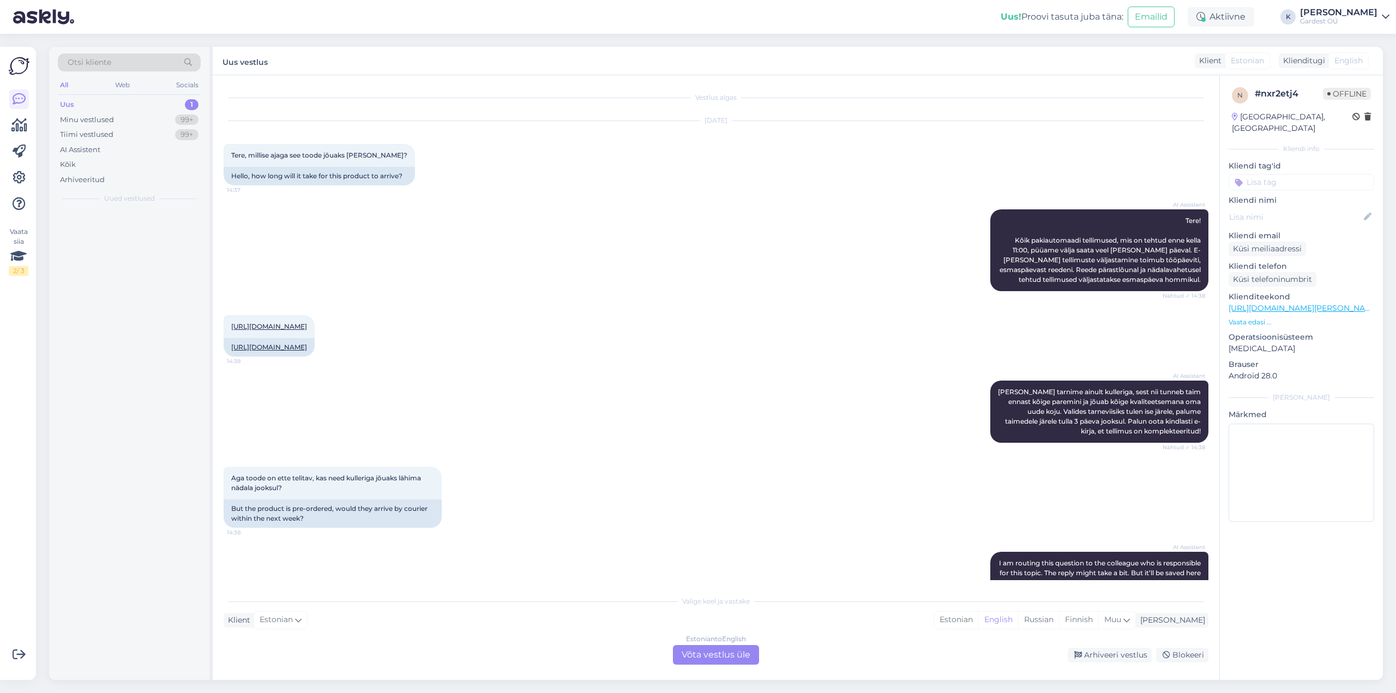
scroll to position [84, 0]
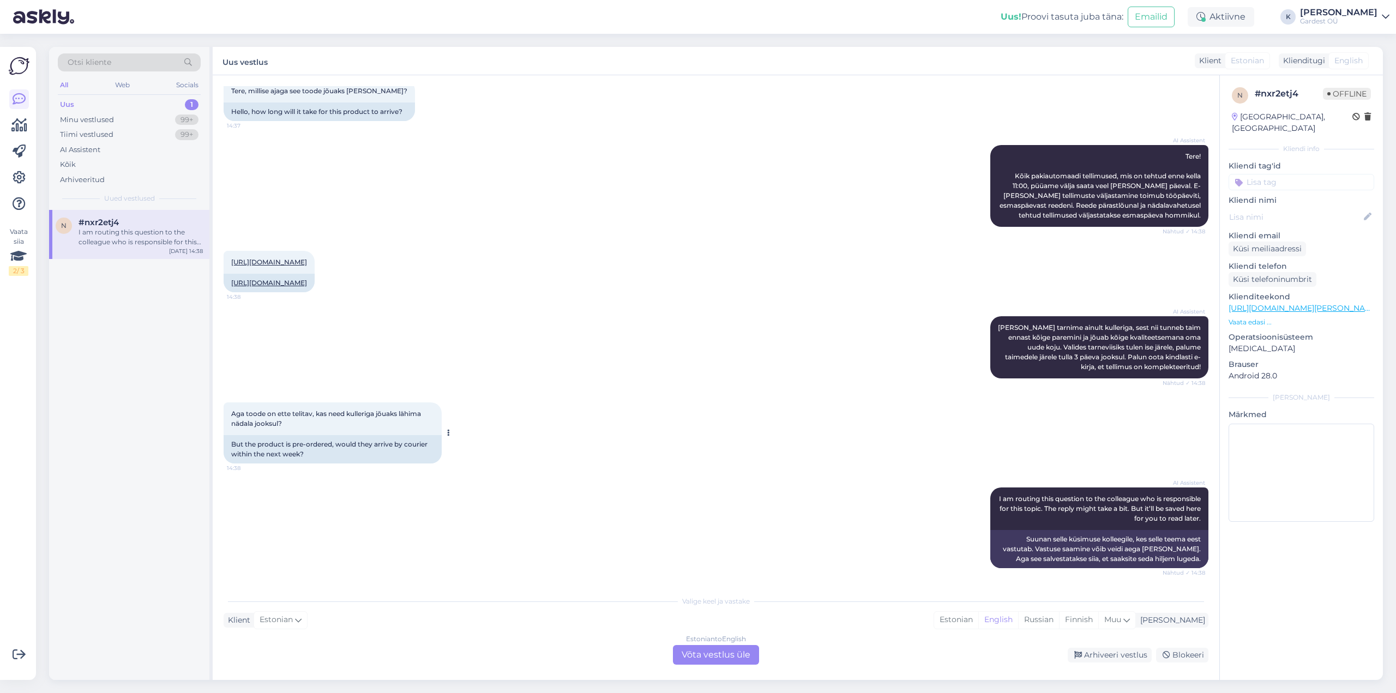
drag, startPoint x: 298, startPoint y: 426, endPoint x: 231, endPoint y: 416, distance: 67.9
click at [231, 416] on div "Aga toode on ette telitav, kas need kulleriga jõuaks lähima nädala jooksul? 14:…" at bounding box center [333, 419] width 218 height 33
copy span "Aga toode on ette telitav, kas need kulleriga jõuaks lähima nädala jooksul?"
click at [167, 165] on div "Kõik" at bounding box center [129, 164] width 143 height 15
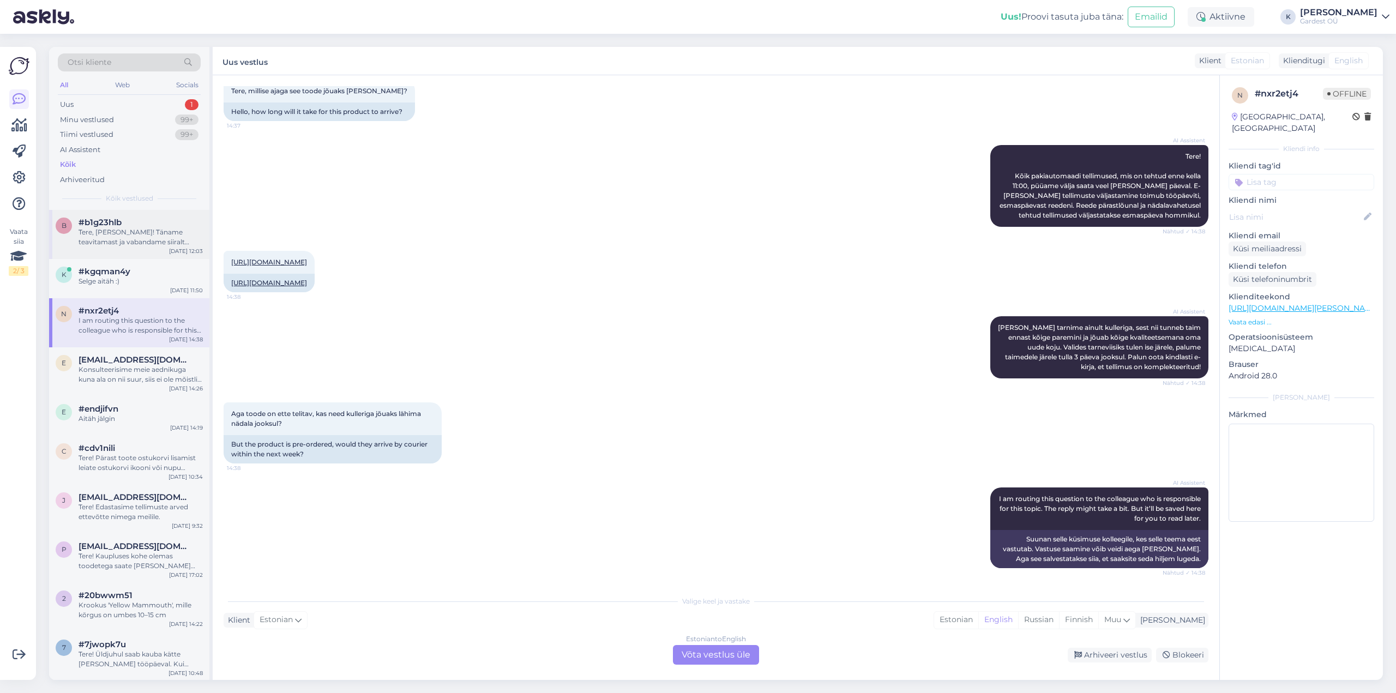
click at [148, 243] on div "Tere, [PERSON_NAME]! Täname teavitamast ja vabandame siiralt viivituse pärast. …" at bounding box center [141, 237] width 124 height 20
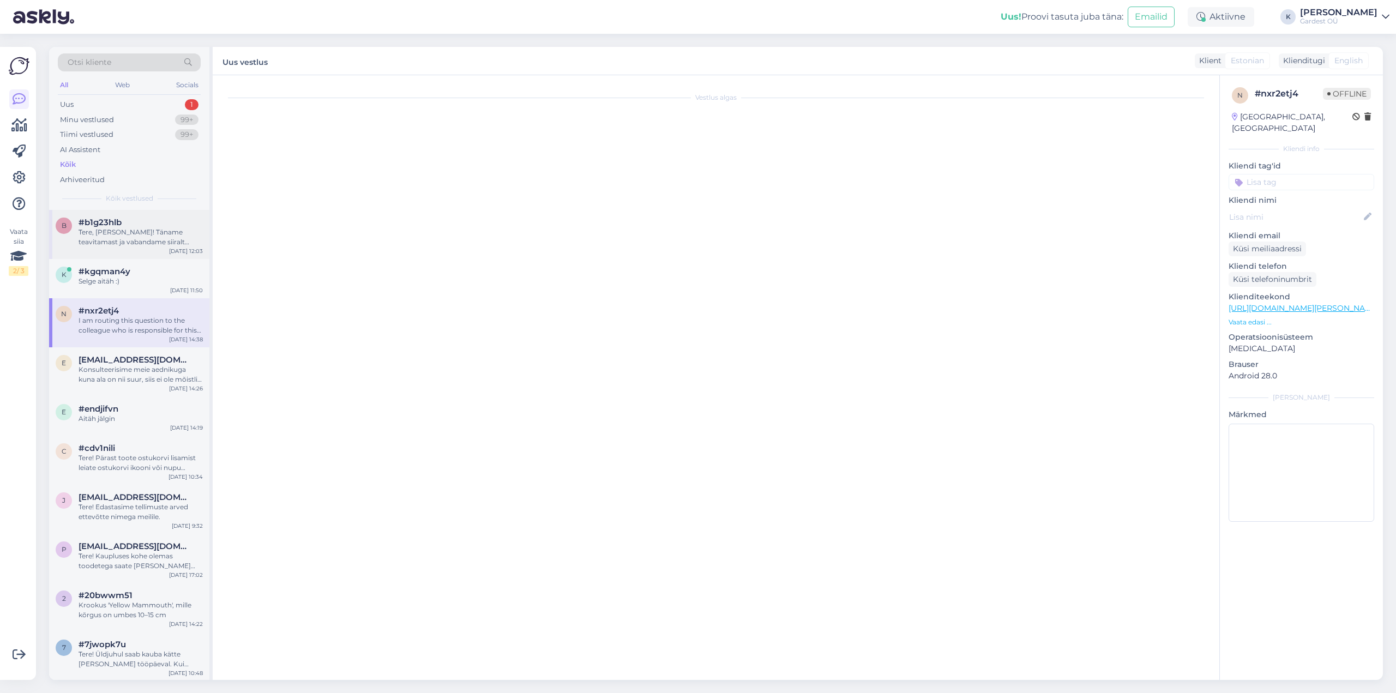
scroll to position [0, 0]
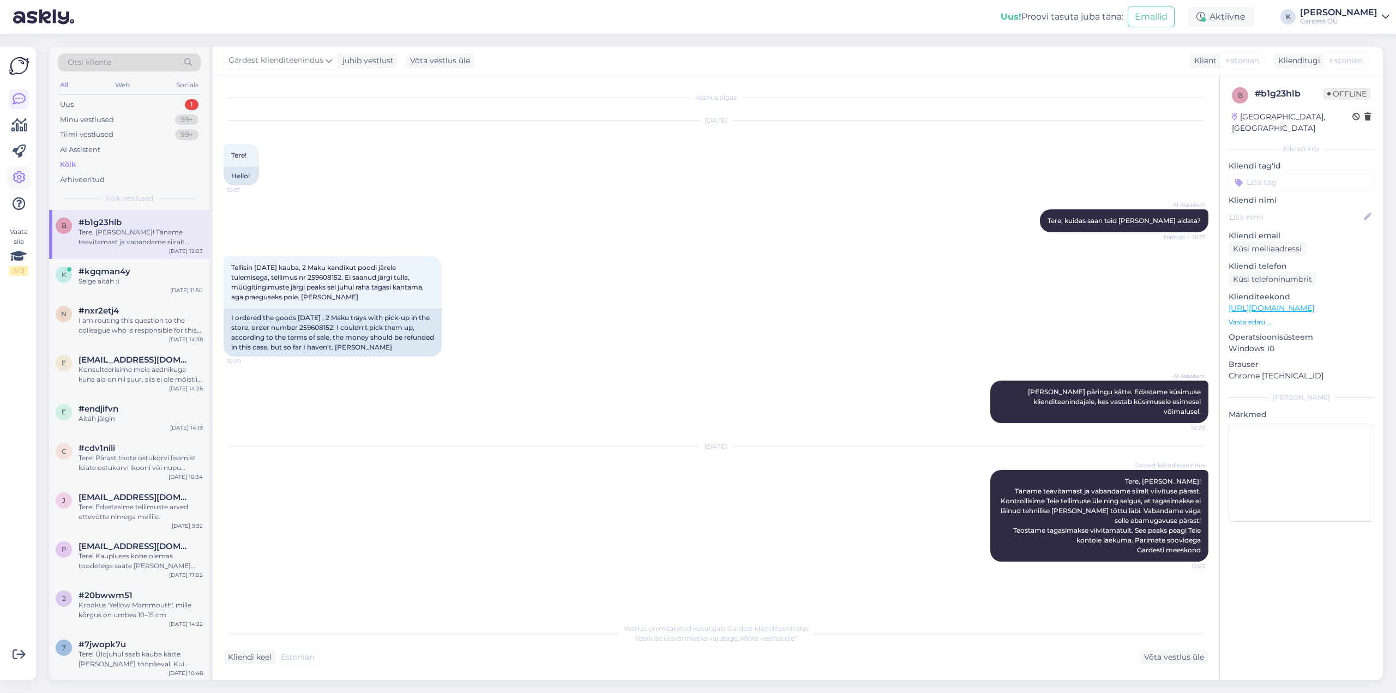
click at [26, 179] on link at bounding box center [19, 178] width 20 height 20
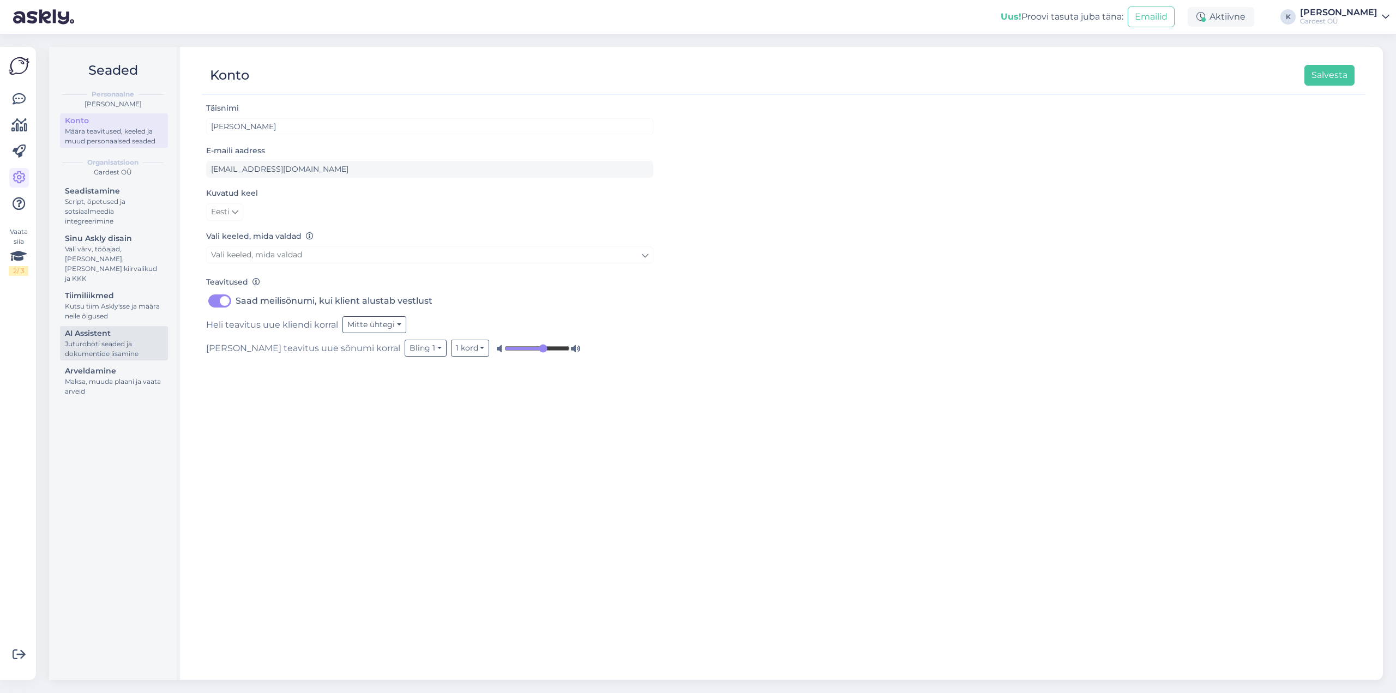
click at [100, 328] on div "AI Assistent" at bounding box center [114, 333] width 98 height 11
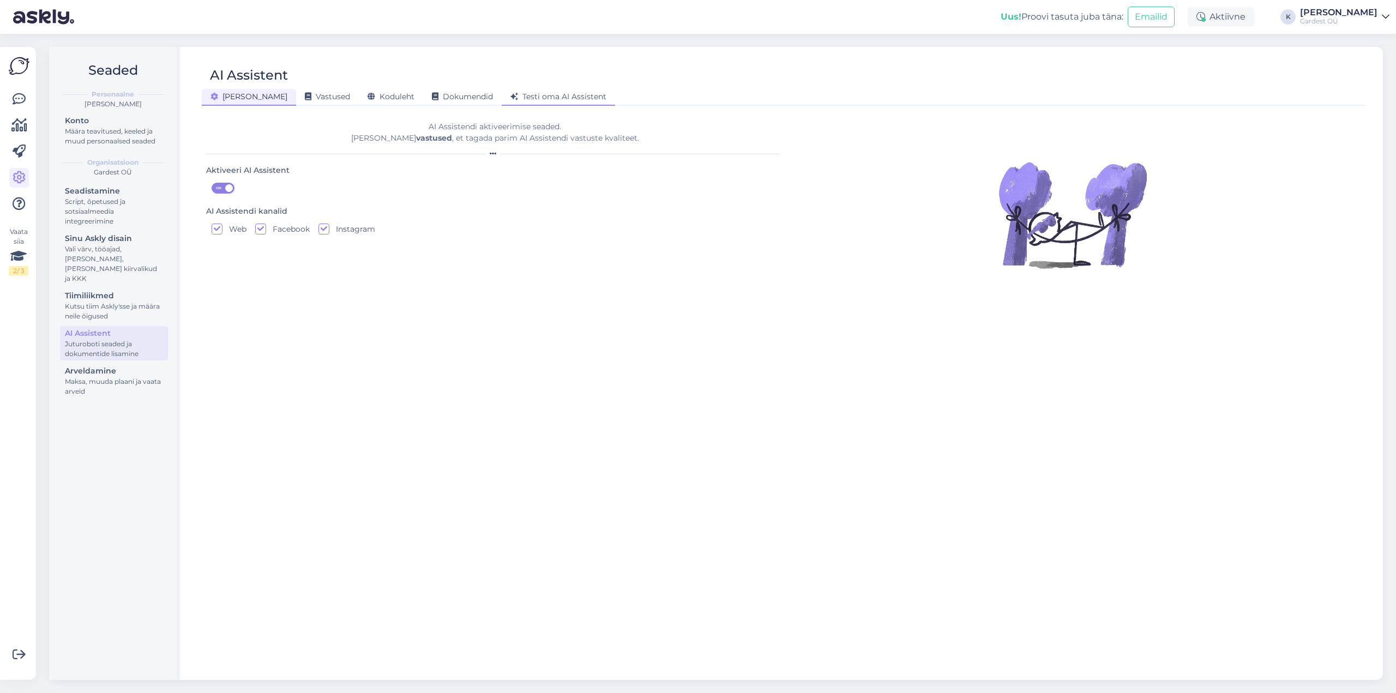
click at [510, 100] on span "Testi oma AI Assistent" at bounding box center [558, 97] width 96 height 10
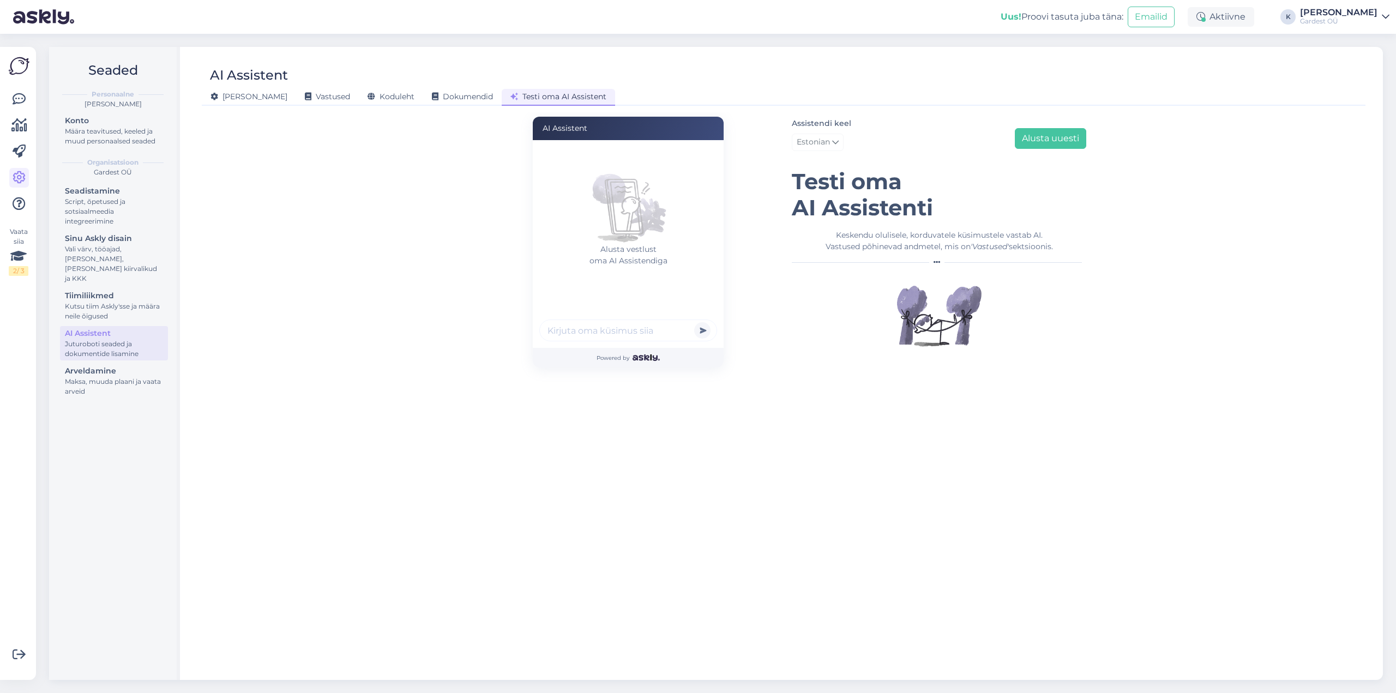
click at [584, 337] on input "text" at bounding box center [628, 331] width 178 height 22
paste input "Aga toode on ette telitav, kas need kulleriga jõuaks lähima nädala jooksul?"
type input "Aga toode on ette telitav, kas need kulleriga jõuaks lähima nädala jooksul?"
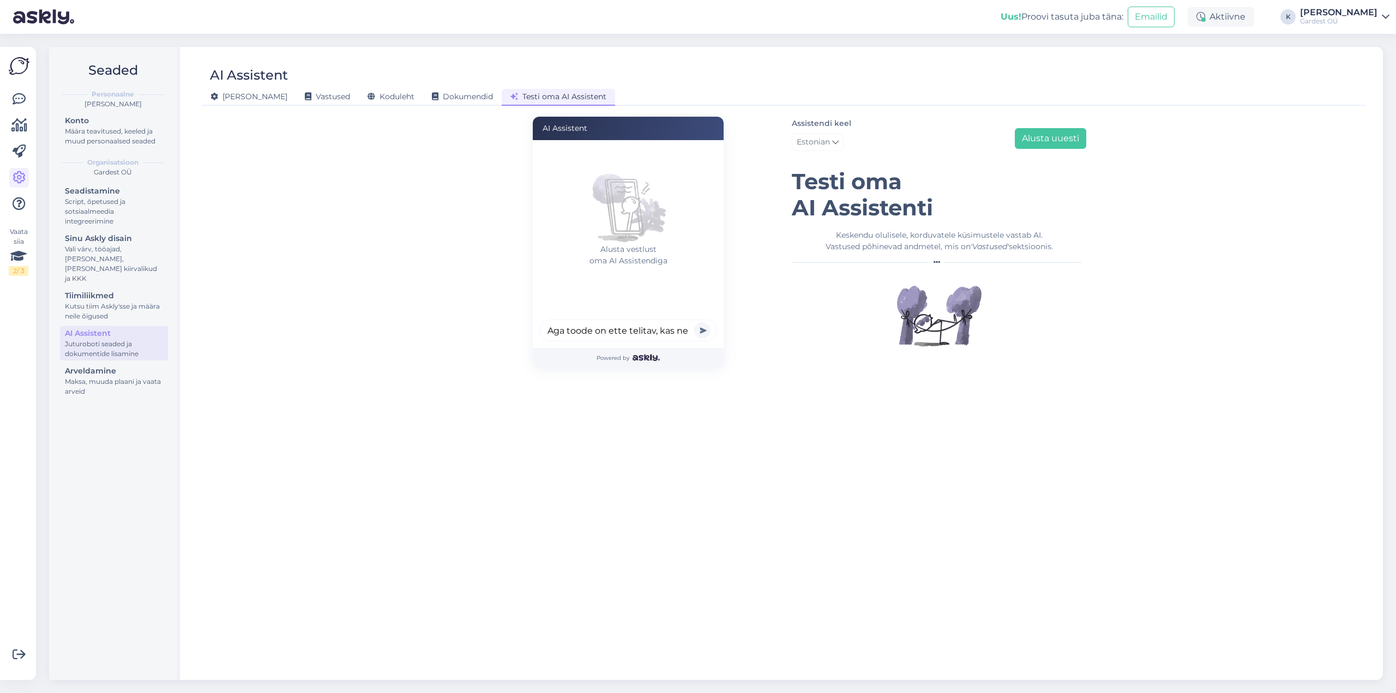
click at [700, 331] on button "submit" at bounding box center [702, 330] width 16 height 16
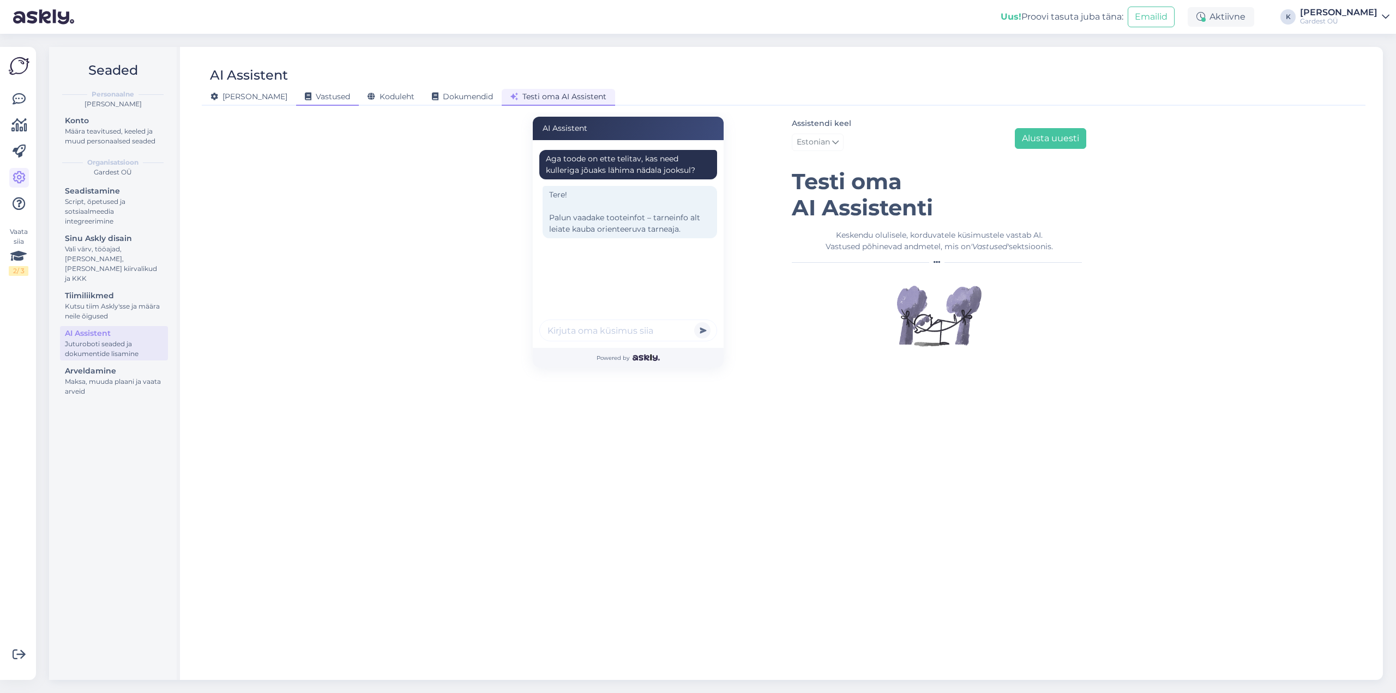
click at [296, 103] on div "Vastused" at bounding box center [327, 97] width 63 height 17
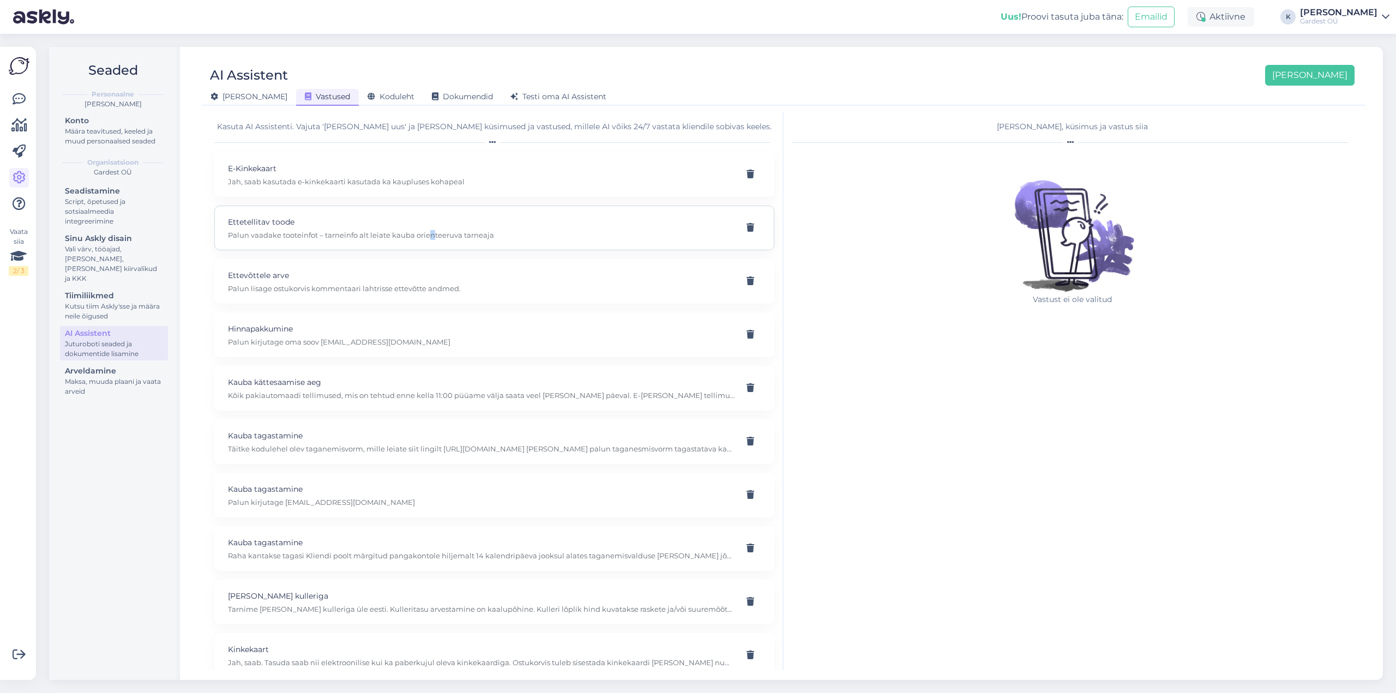
click at [430, 236] on p "Palun vaadake tooteinfot – tarneinfo alt leiate kauba orienteeruva tarneaja" at bounding box center [481, 235] width 507 height 10
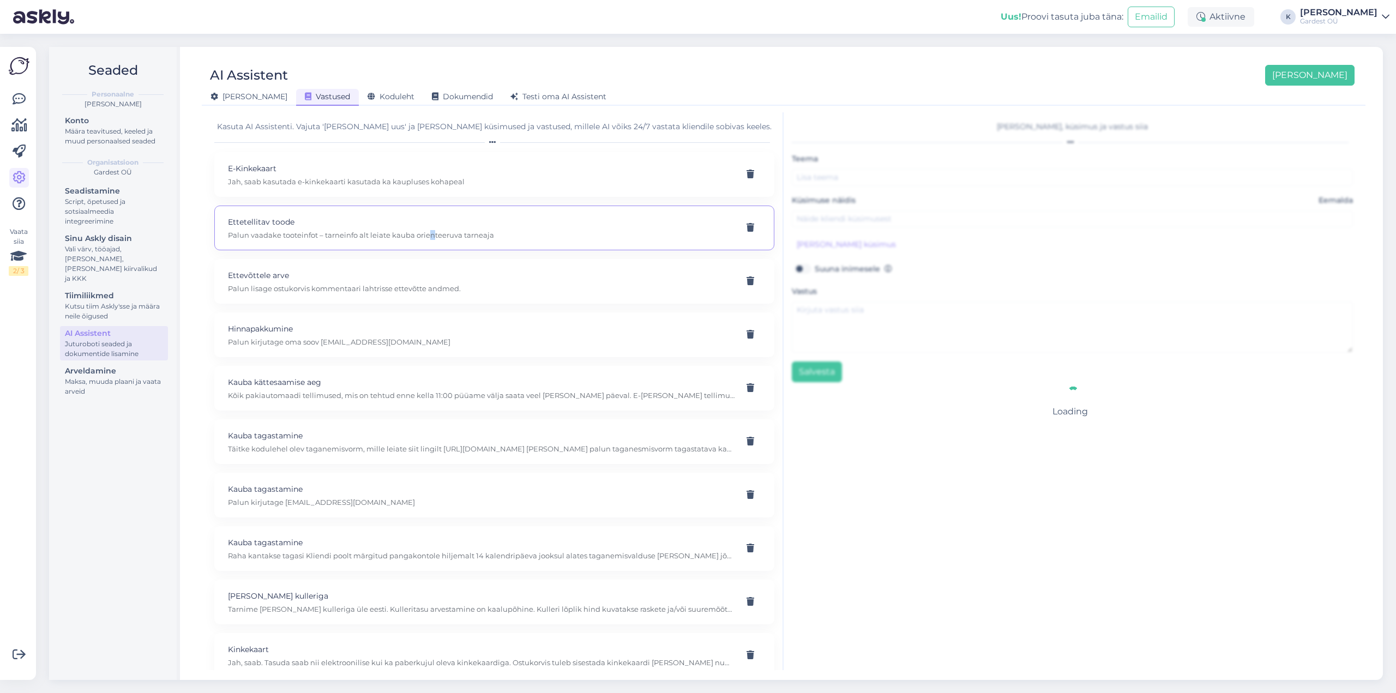
type input "Ettetellitav toode"
type input "Kui toode ette telitav, kas need kulleriga jõuaks lähima nädala jooksul?"
type textarea "Palun vaadake tooteinfot – tarneinfo alt leiate kauba orienteeruva tarneaja"
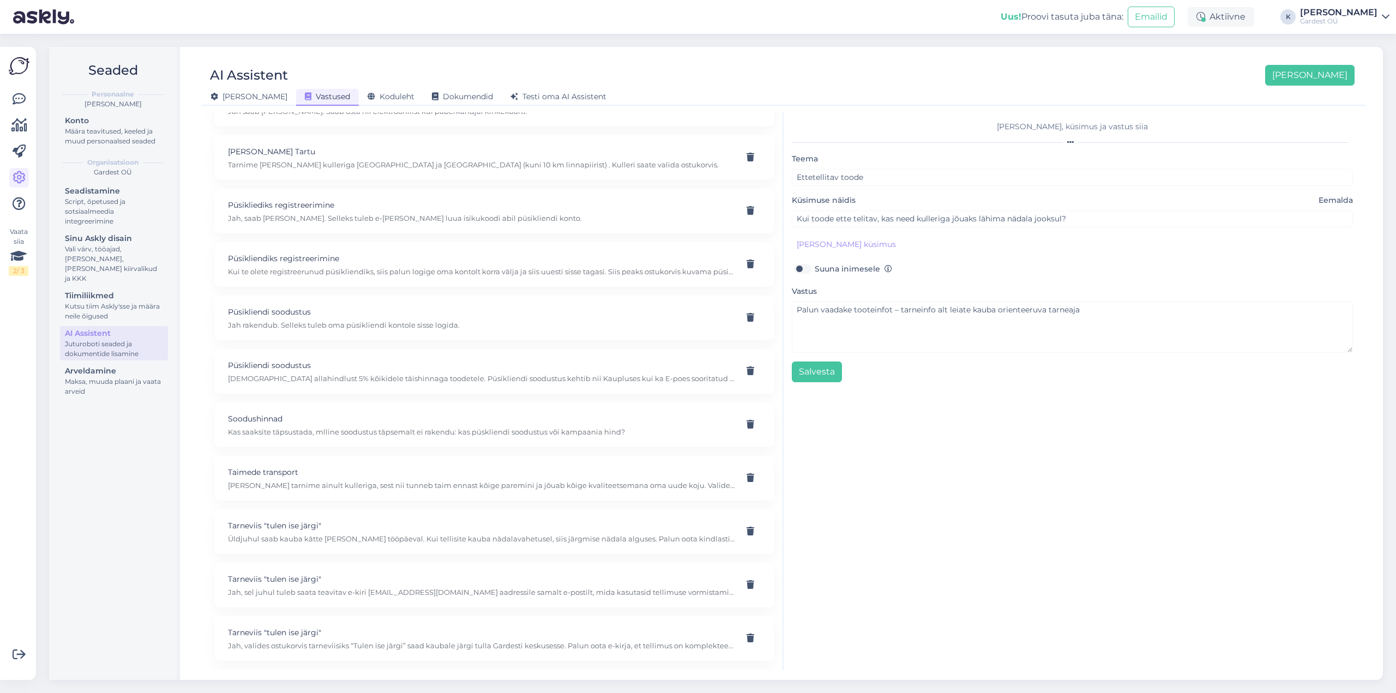
scroll to position [602, 0]
click at [17, 104] on icon at bounding box center [19, 99] width 13 height 13
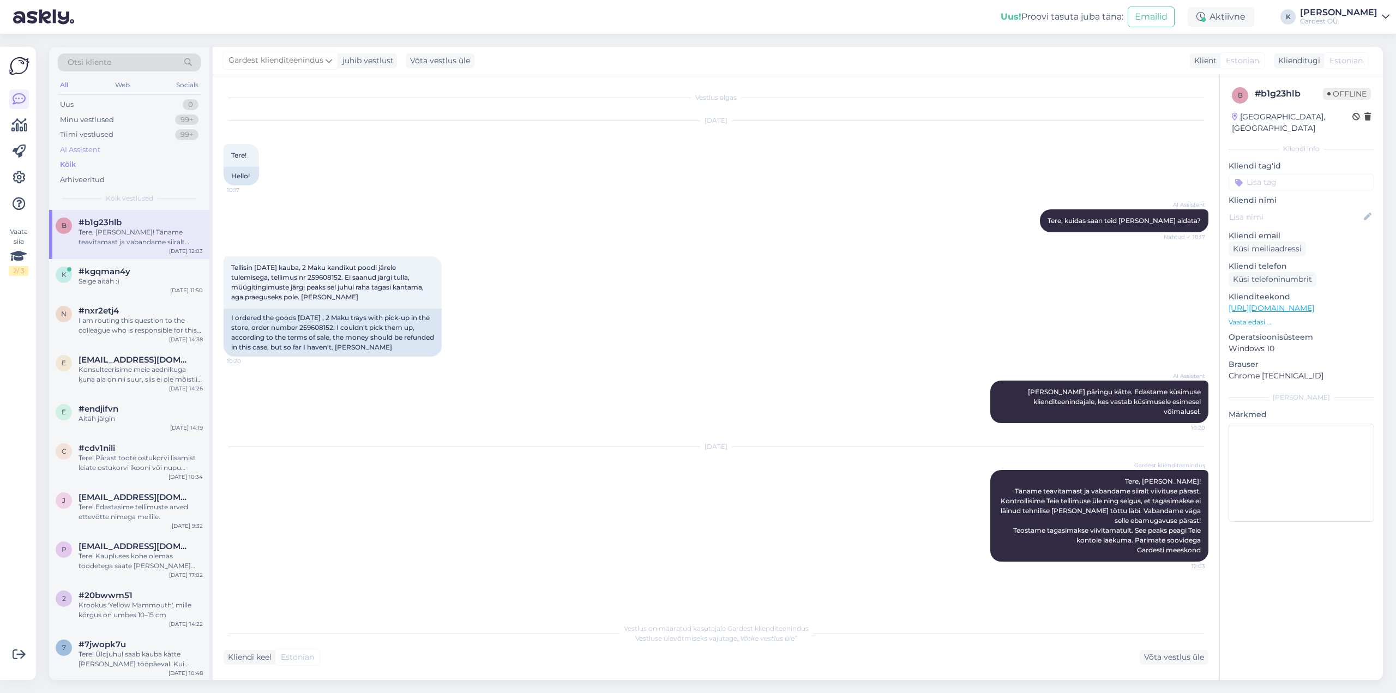
click at [100, 149] on div "AI Assistent" at bounding box center [80, 150] width 40 height 11
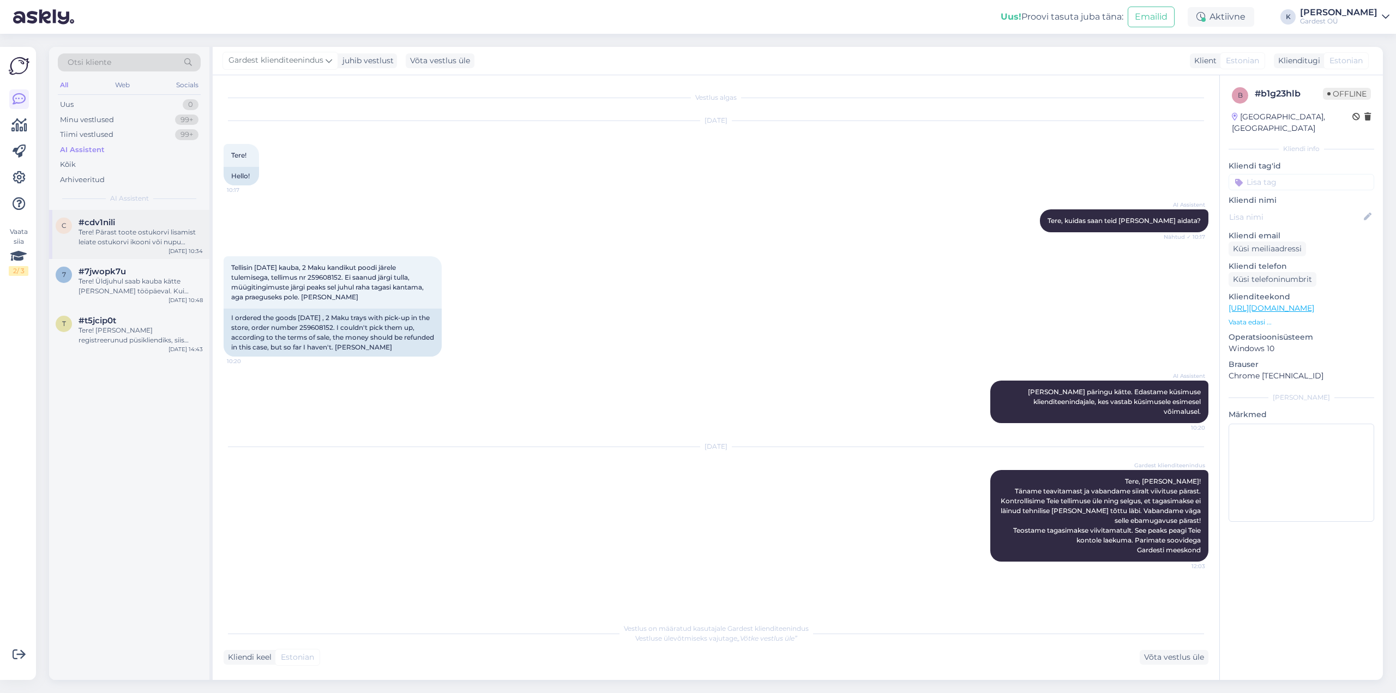
click at [128, 238] on div "Tere! Pärast toote ostukorvi lisamist leiate ostukorvi ikooni või nupu tavalise…" at bounding box center [141, 237] width 124 height 20
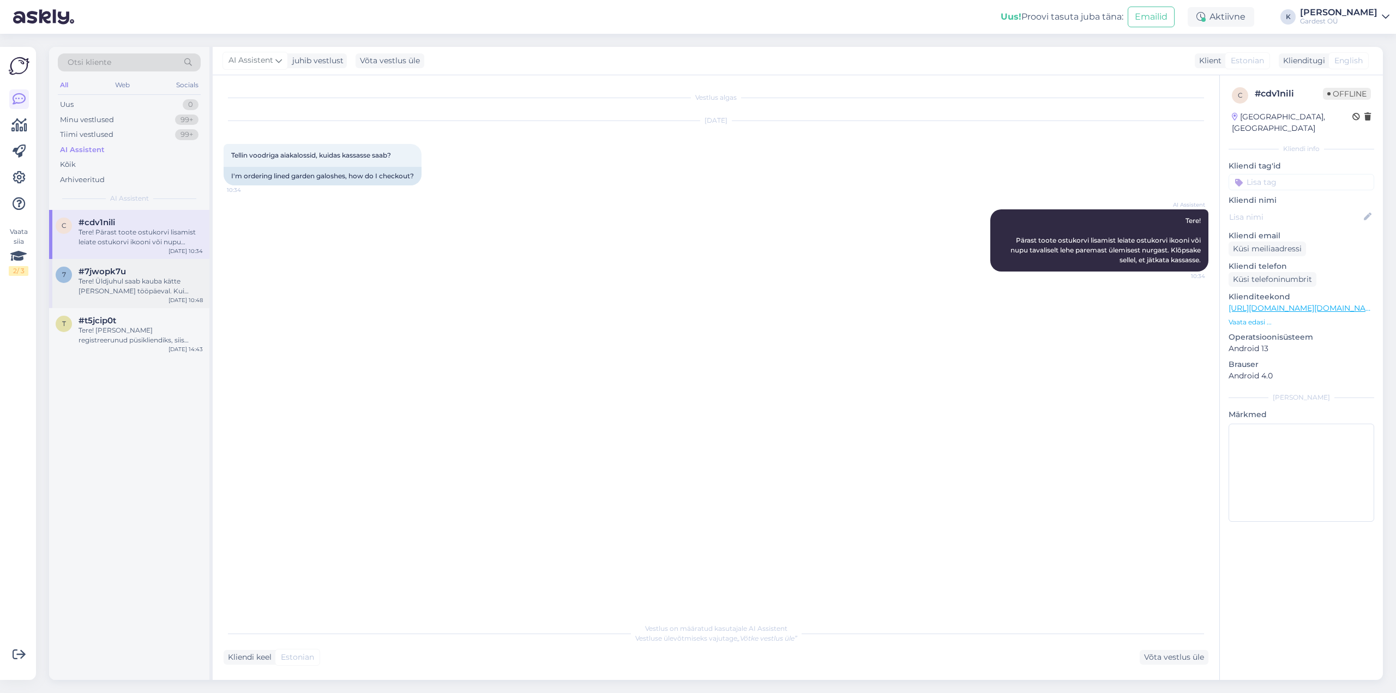
click at [129, 280] on div "Tere! Üldjuhul saab kauba kätte [PERSON_NAME] tööpäeval. Kui tellisite kauba nä…" at bounding box center [141, 287] width 124 height 20
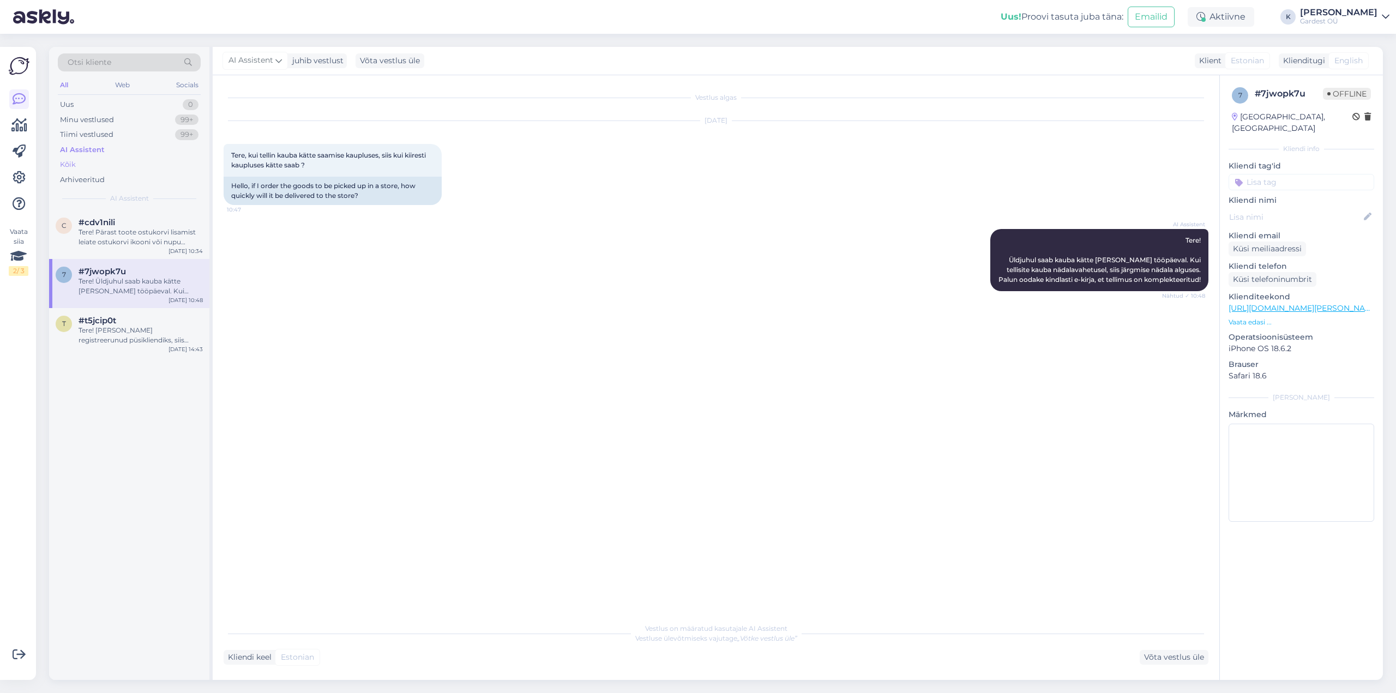
click at [85, 164] on div "Kõik" at bounding box center [129, 164] width 143 height 15
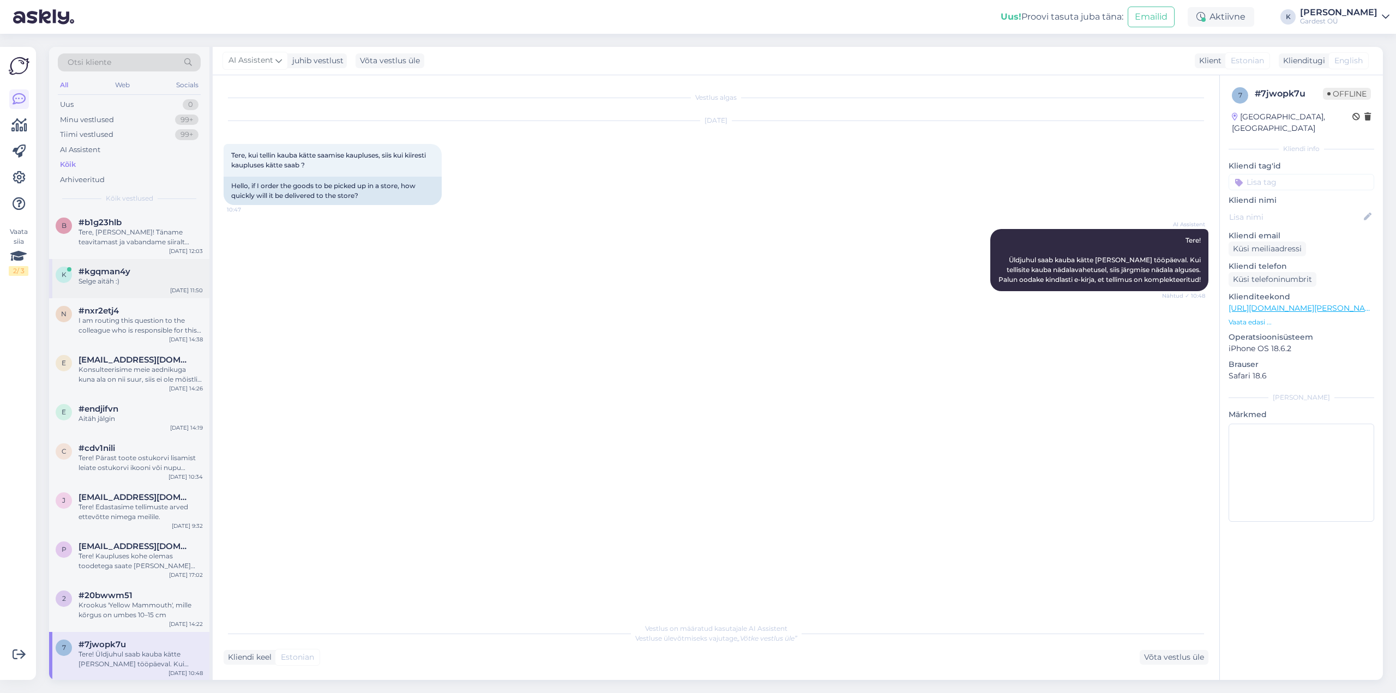
click at [131, 284] on div "Selge aitäh :)" at bounding box center [141, 282] width 124 height 10
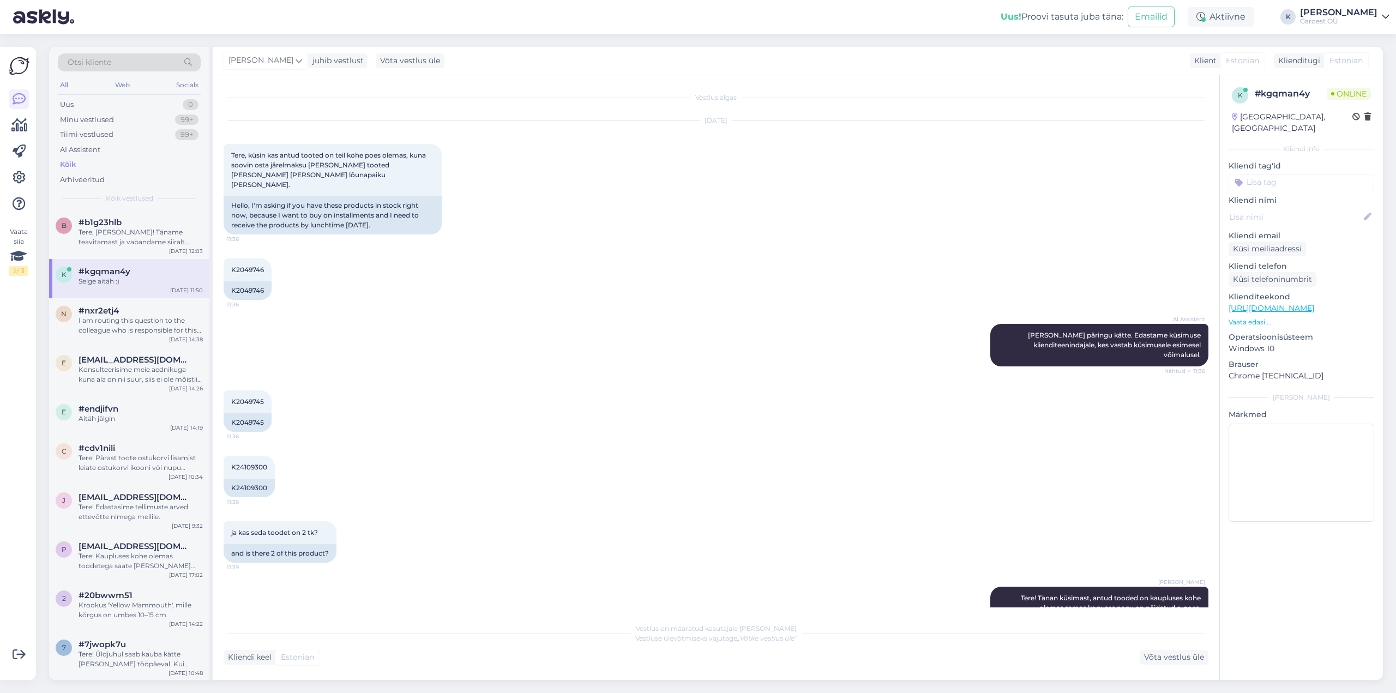
scroll to position [61, 0]
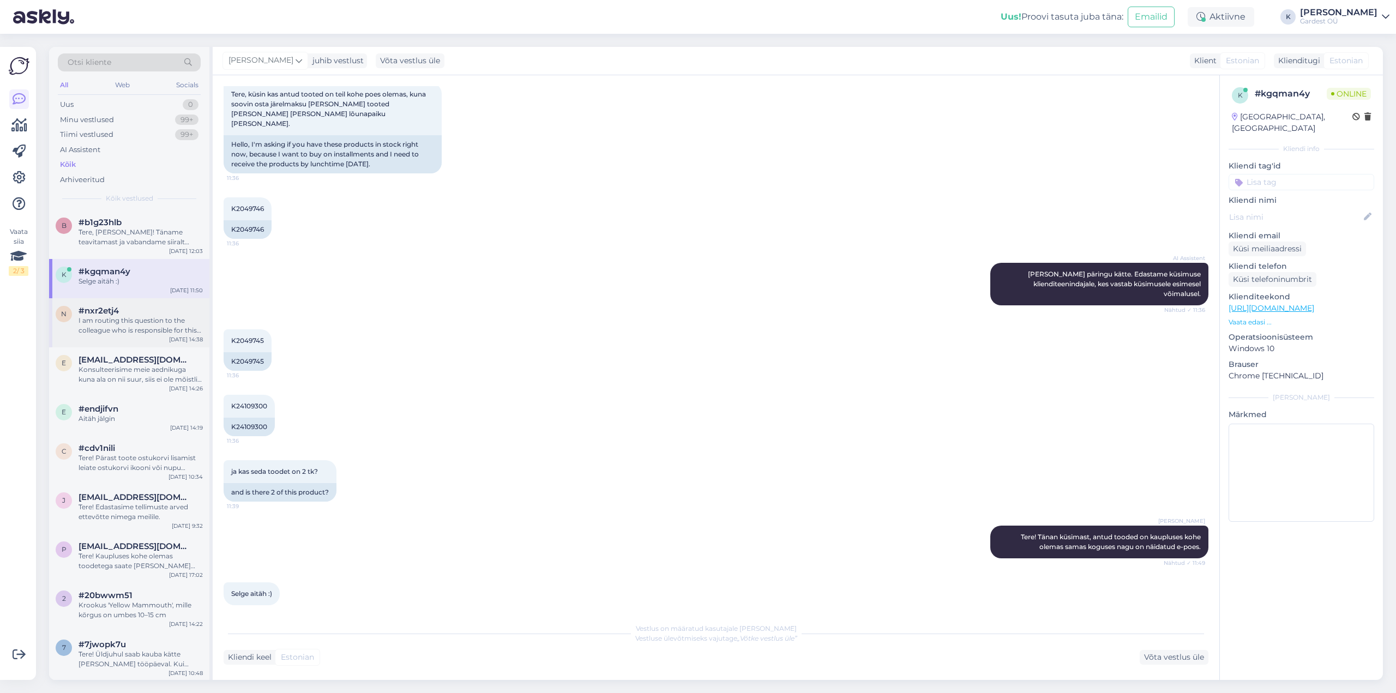
click at [132, 323] on div "I am routing this question to the colleague who is responsible for this topic. …" at bounding box center [141, 326] width 124 height 20
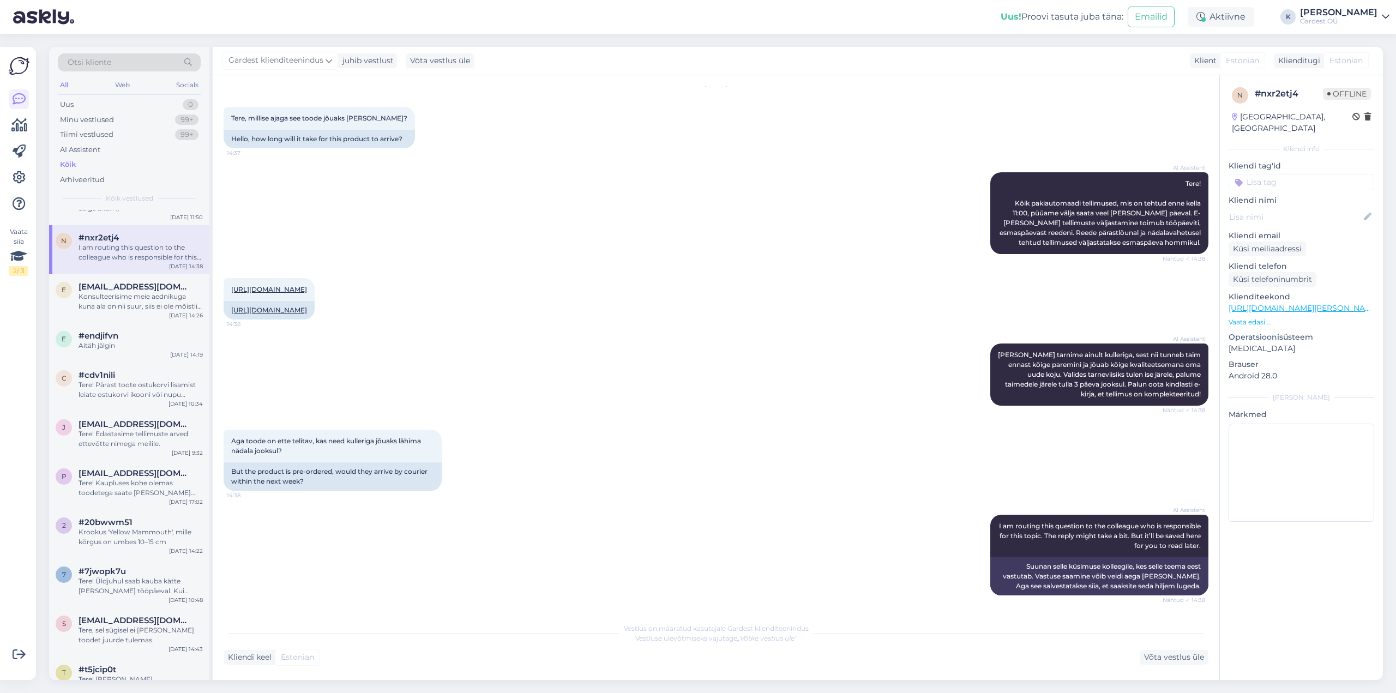
scroll to position [109, 0]
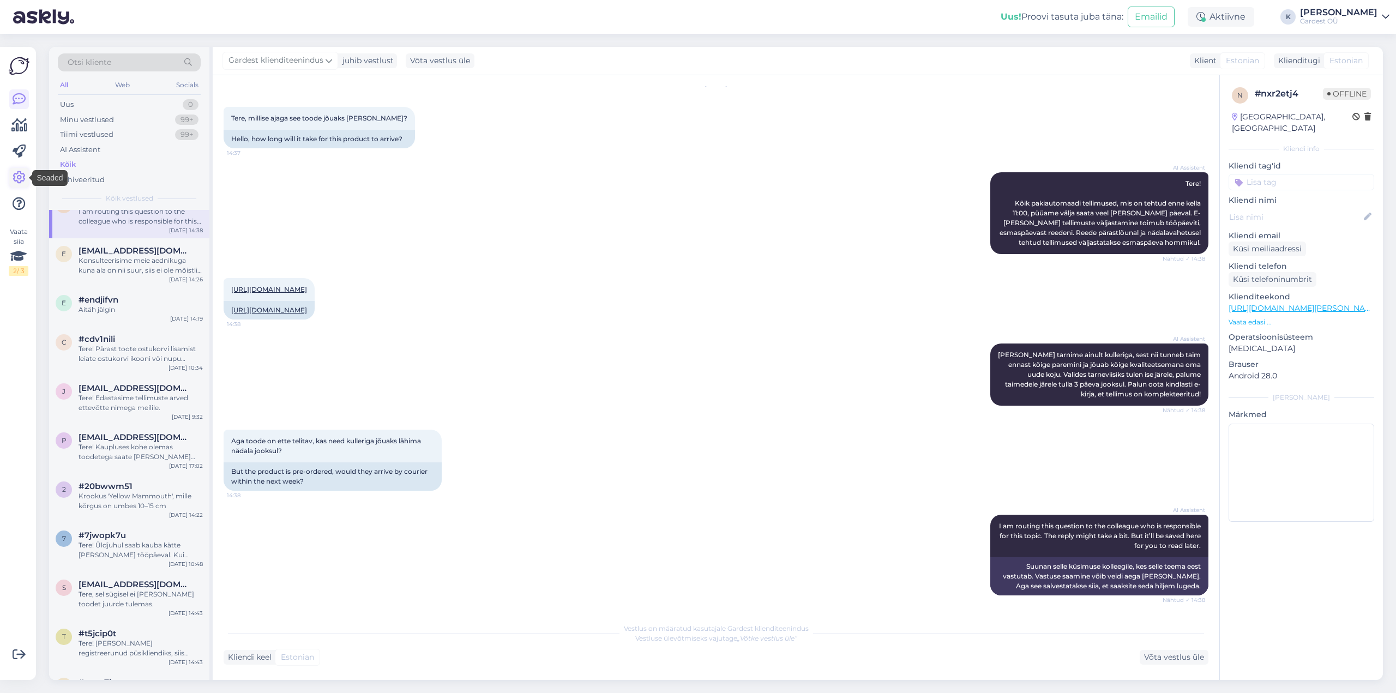
click at [19, 181] on icon at bounding box center [19, 177] width 13 height 13
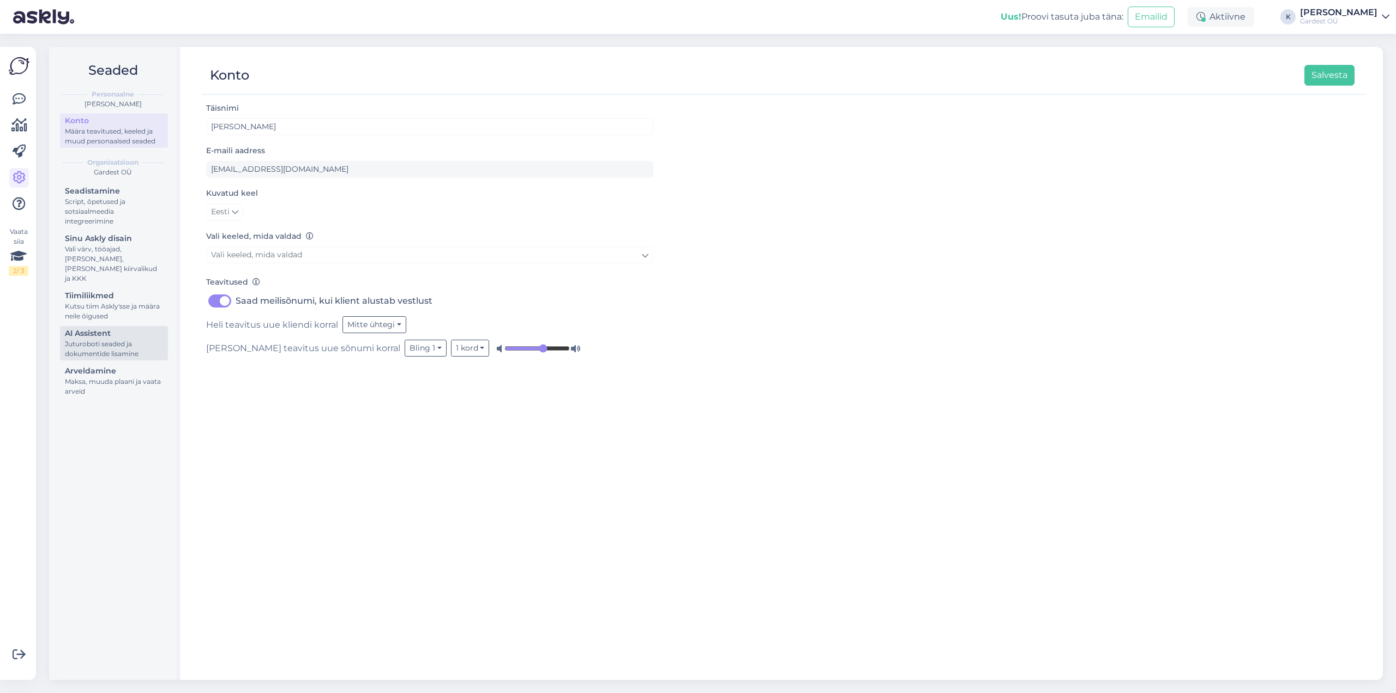
click at [99, 328] on div "AI Assistent" at bounding box center [114, 333] width 98 height 11
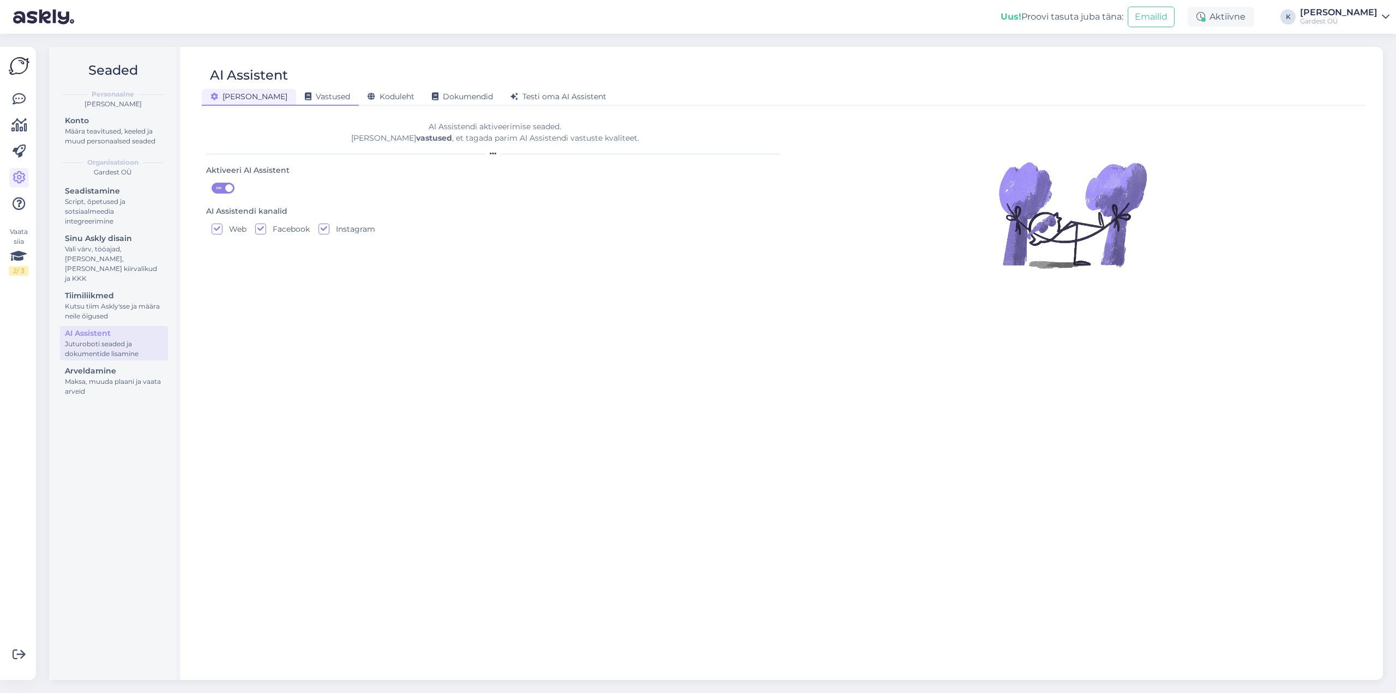
click at [305, 94] on span "Vastused" at bounding box center [327, 97] width 45 height 10
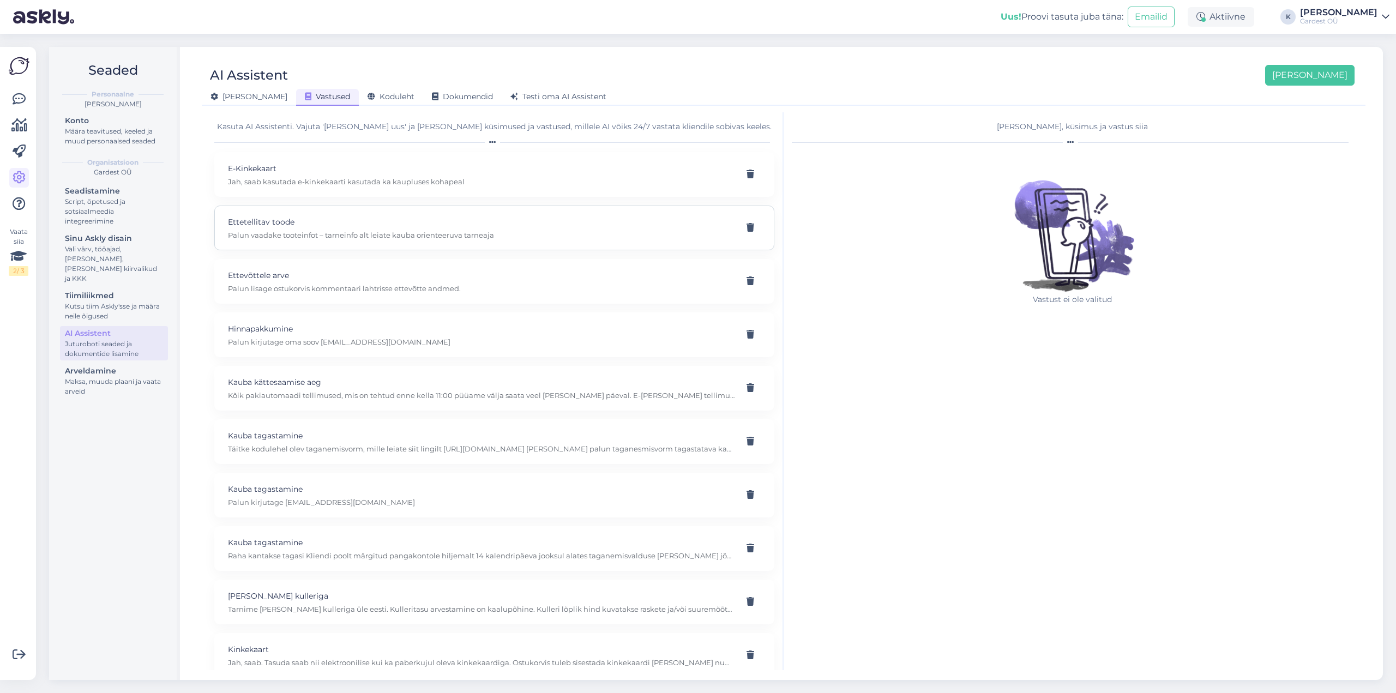
click at [391, 229] on div "Ettetellitav toode Palun vaadake tooteinfot – tarneinfo alt leiate kauba orient…" at bounding box center [481, 228] width 507 height 24
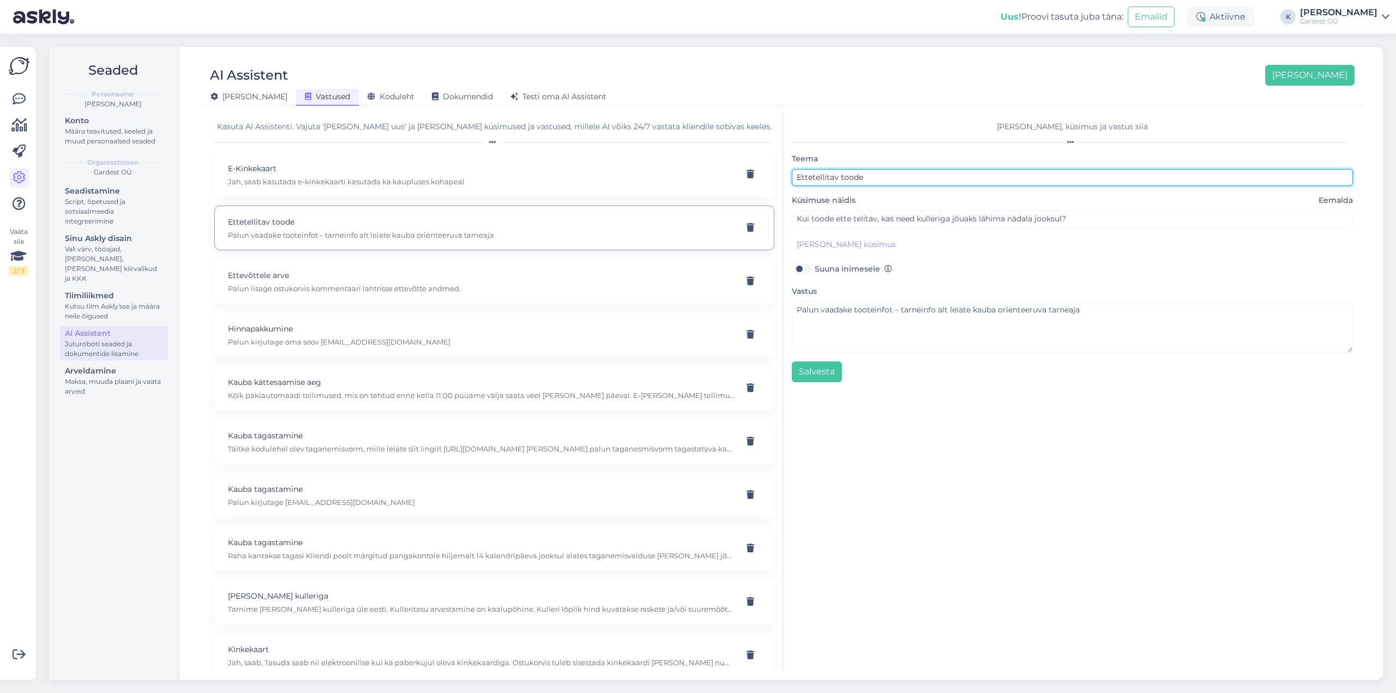
click at [909, 175] on input "Ettetellitav toode" at bounding box center [1072, 177] width 561 height 17
type input "Ettetellitav toote tarneaeg"
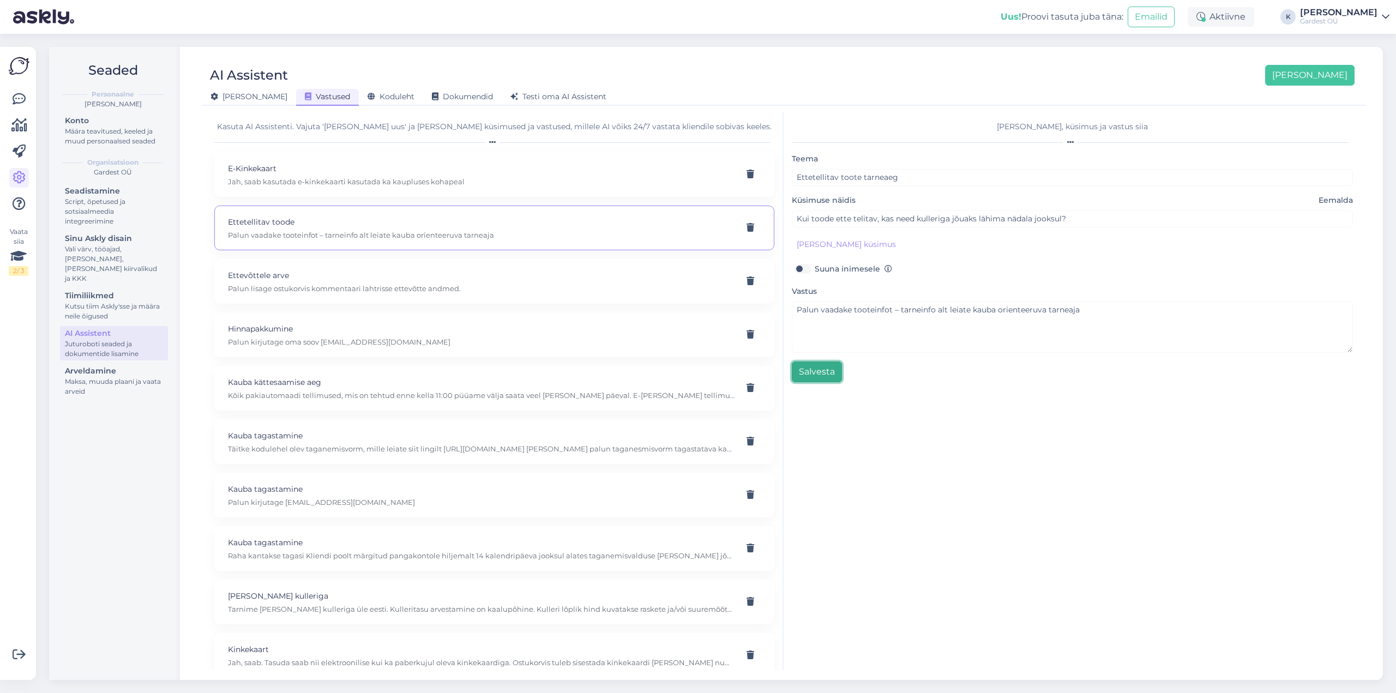
click at [820, 371] on button "Salvesta" at bounding box center [817, 372] width 50 height 21
click at [541, 99] on span "Testi oma AI Assistent" at bounding box center [558, 97] width 96 height 10
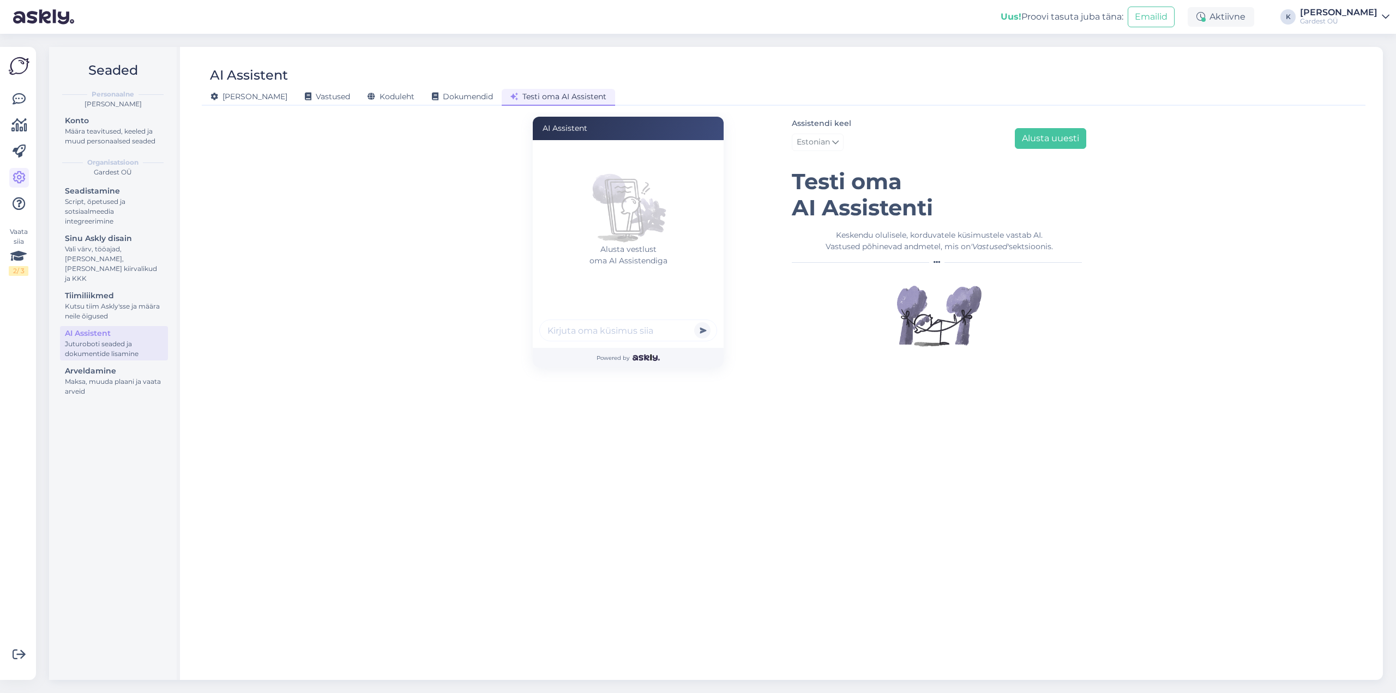
click at [576, 328] on input "text" at bounding box center [628, 331] width 178 height 22
type input "kui toode on ette tellitav siis millal saan kauba"
click at [694, 322] on button "submit" at bounding box center [702, 330] width 16 height 16
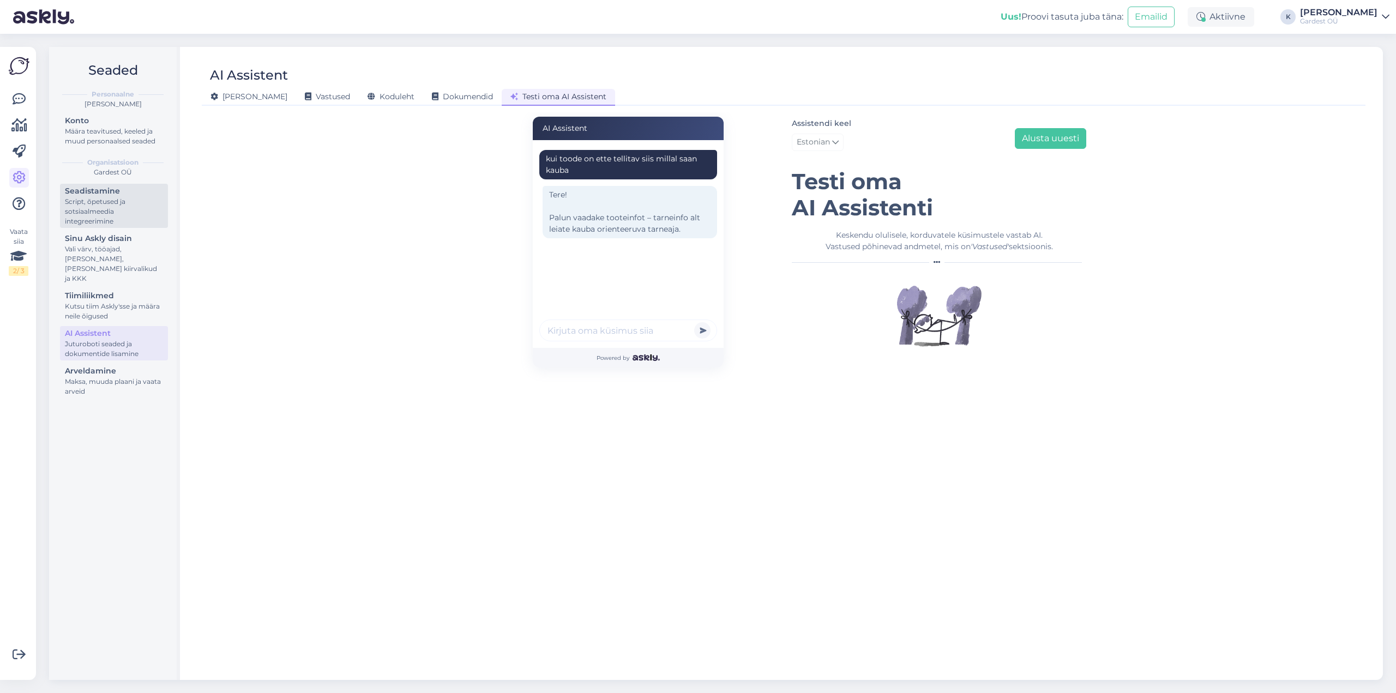
click at [91, 212] on div "Script, õpetused ja sotsiaalmeedia integreerimine" at bounding box center [114, 211] width 98 height 29
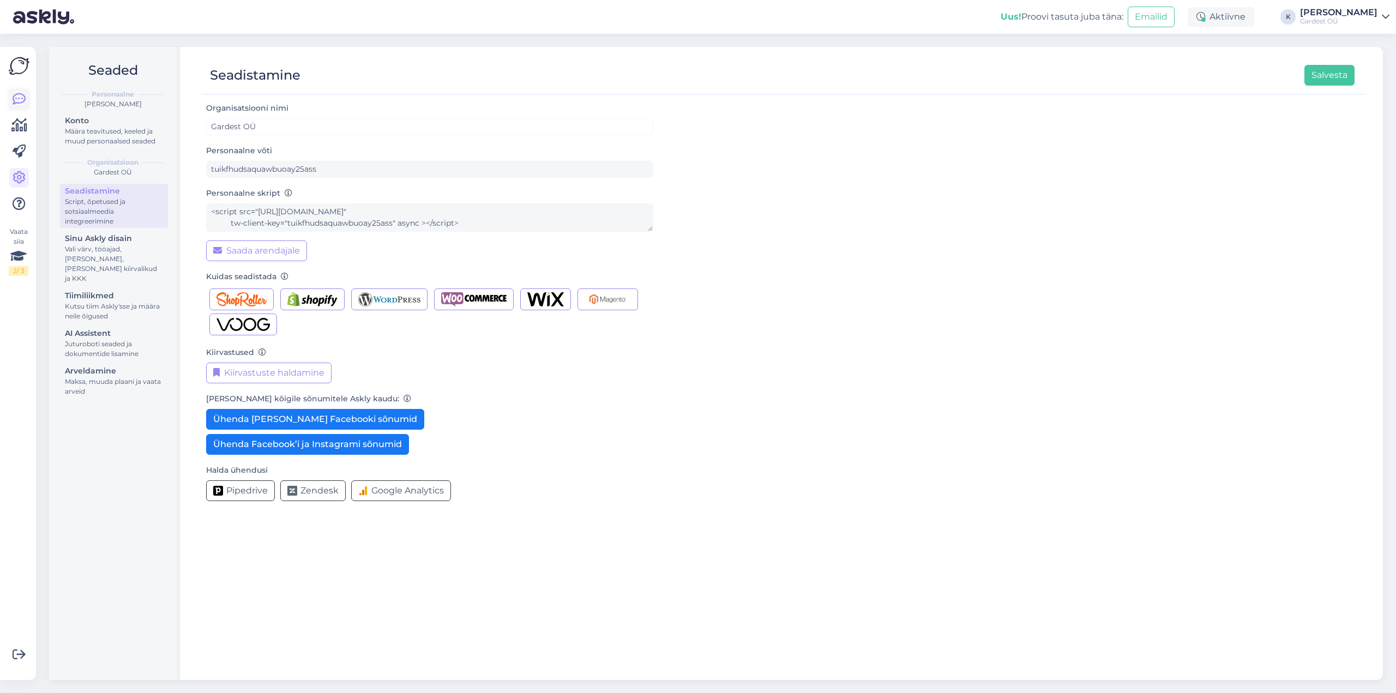
click at [26, 103] on link at bounding box center [19, 99] width 20 height 20
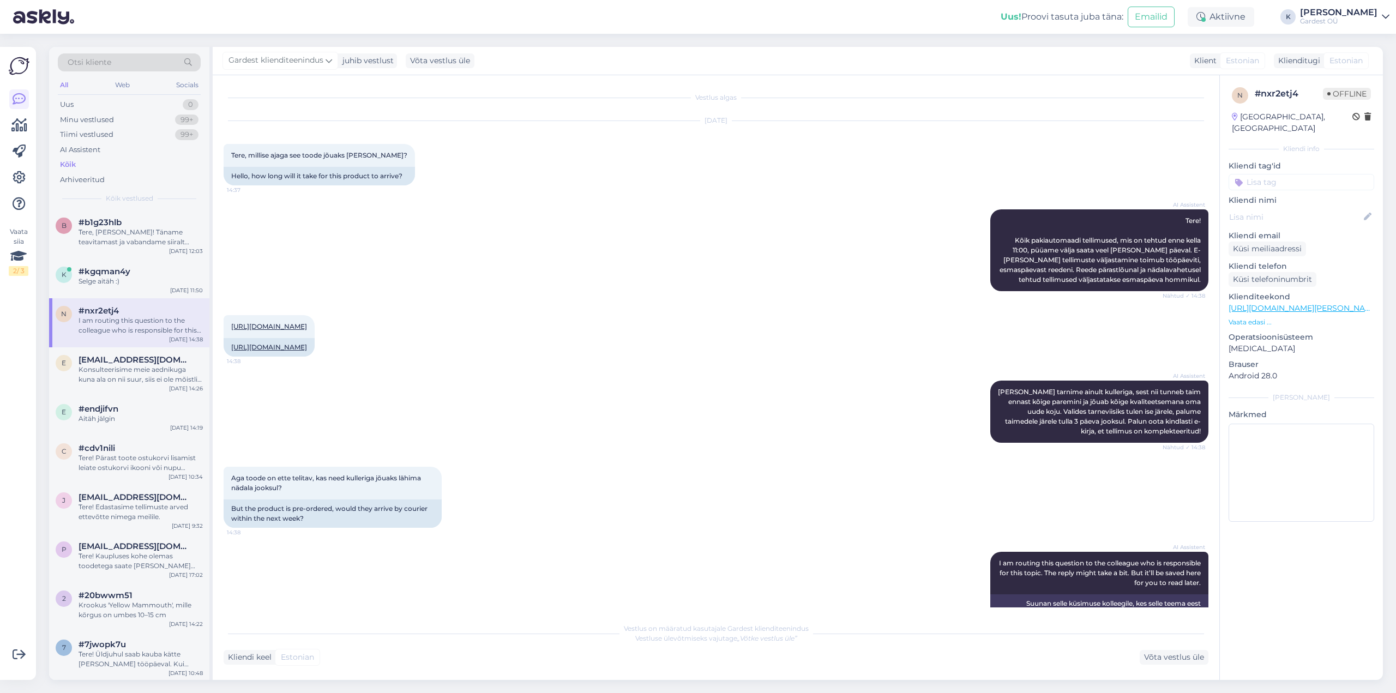
scroll to position [57, 0]
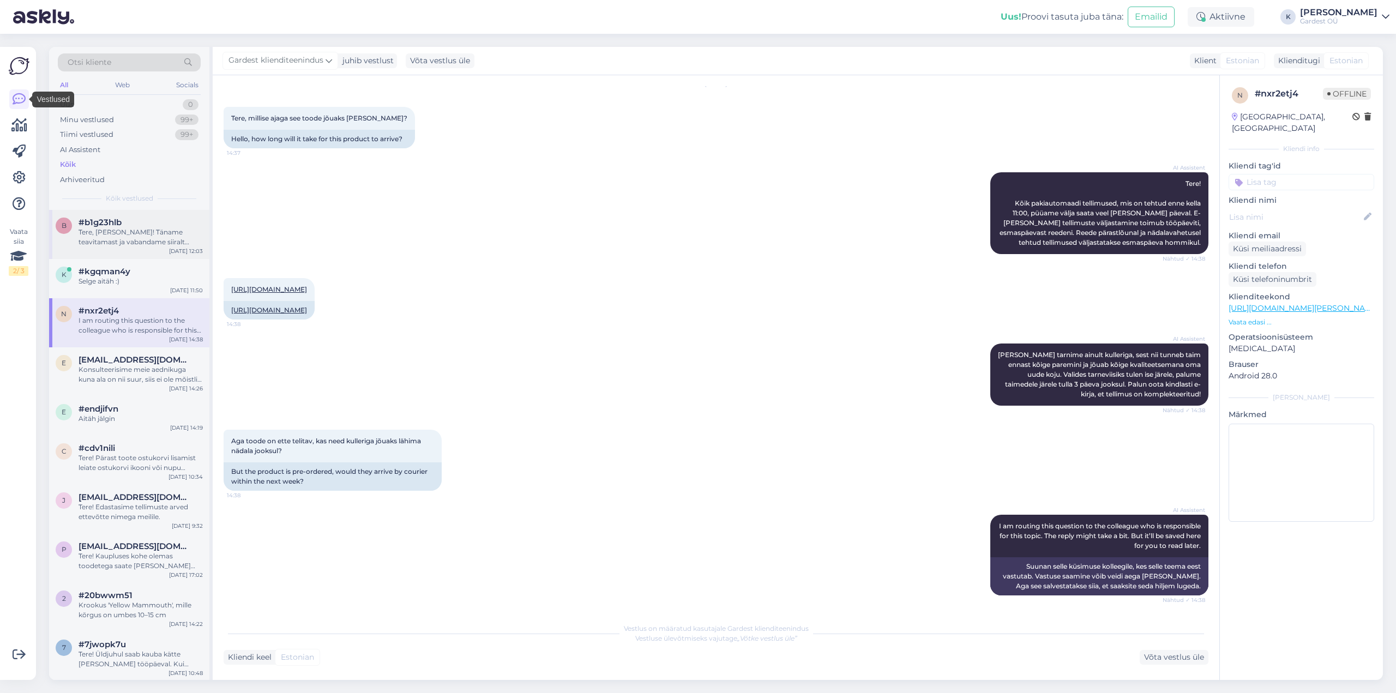
click at [109, 239] on div "Tere, [PERSON_NAME]! Täname teavitamast ja vabandame siiralt viivituse pärast. …" at bounding box center [141, 237] width 124 height 20
